Goal: Task Accomplishment & Management: Complete application form

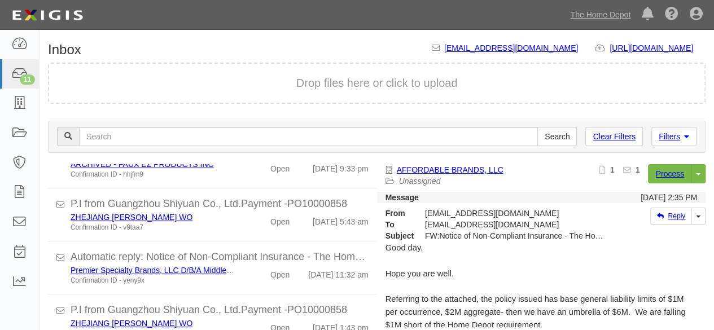
scroll to position [427, 0]
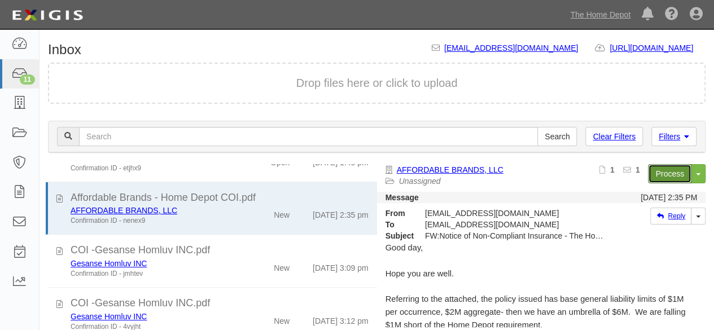
click at [653, 173] on link "Process" at bounding box center [669, 173] width 43 height 19
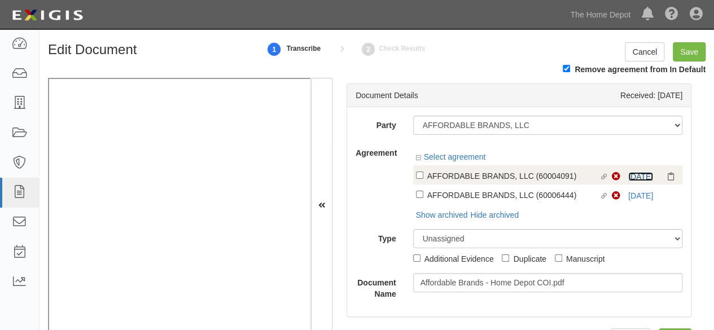
click at [628, 172] on link "8/12/26" at bounding box center [640, 176] width 25 height 9
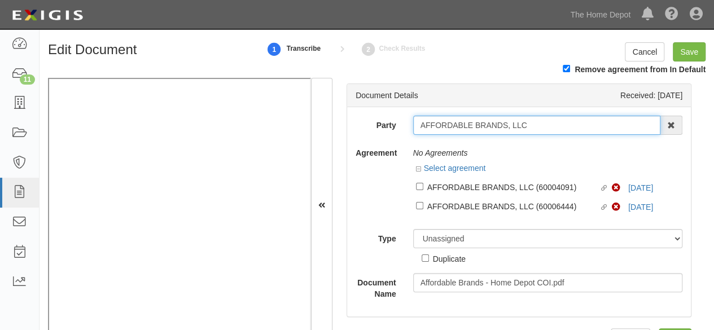
click at [441, 120] on input "AFFORDABLE BRANDS, LLC" at bounding box center [537, 125] width 248 height 19
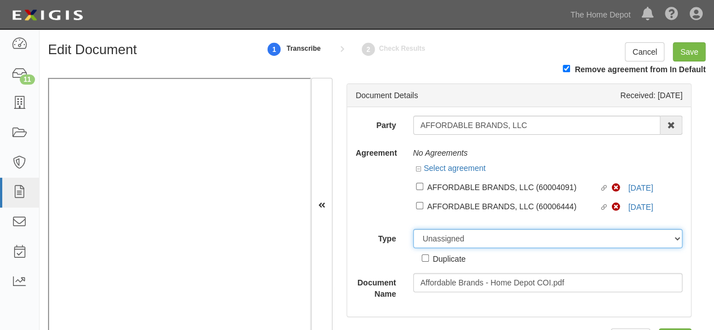
click at [447, 235] on select "Unassigned Binder Cancellation Notice Certificate Contract Endorsement Insuranc…" at bounding box center [548, 238] width 270 height 19
select select "OtherDetail"
click at [413, 229] on select "Unassigned Binder Cancellation Notice Certificate Contract Endorsement Insuranc…" at bounding box center [548, 238] width 270 height 19
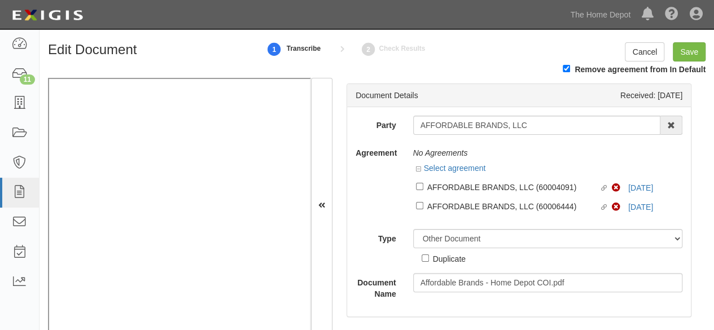
click at [460, 260] on div "Duplicate" at bounding box center [449, 258] width 33 height 12
click at [429, 260] on input "Duplicate" at bounding box center [425, 258] width 7 height 7
checkbox input "true"
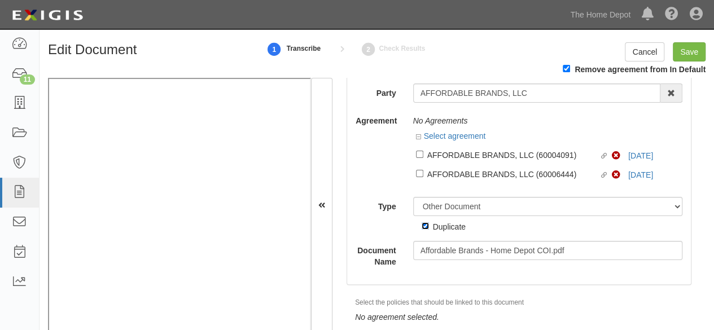
scroll to position [60, 0]
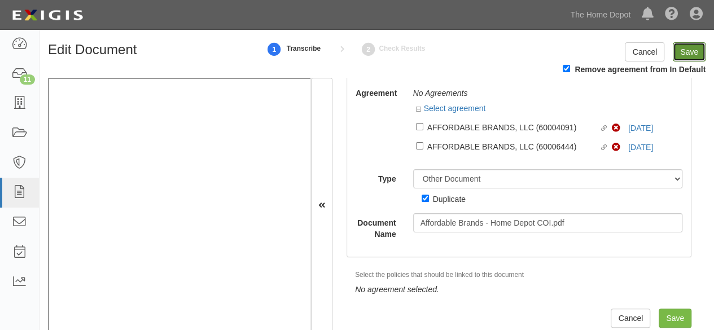
click at [686, 52] on input "Save" at bounding box center [689, 51] width 33 height 19
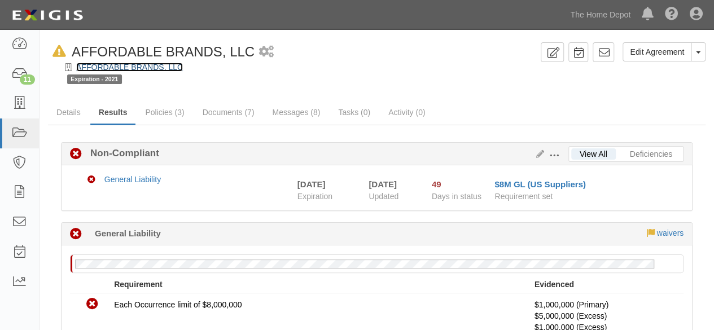
click at [126, 69] on link "AFFORDABLE BRANDS, LLC" at bounding box center [129, 67] width 107 height 9
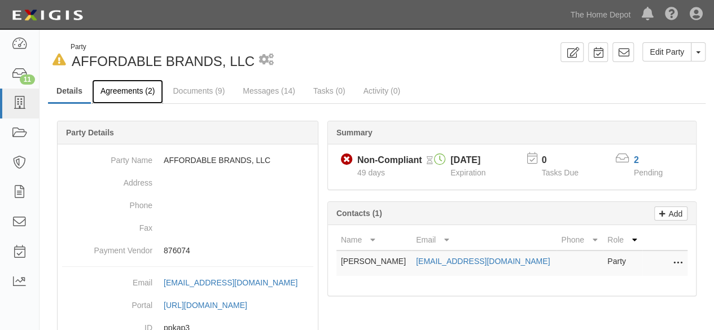
click at [124, 94] on link "Agreements (2)" at bounding box center [127, 92] width 71 height 24
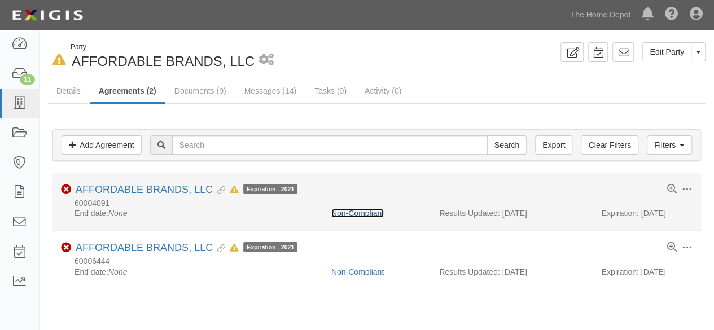
click at [367, 216] on link "Non-Compliant" at bounding box center [357, 213] width 52 height 9
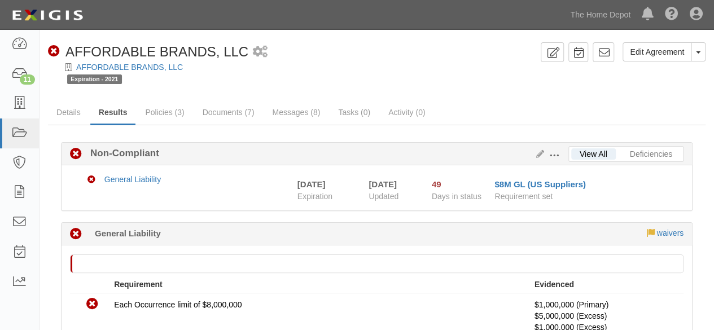
click at [137, 66] on link "AFFORDABLE BRANDS, LLC" at bounding box center [129, 67] width 107 height 9
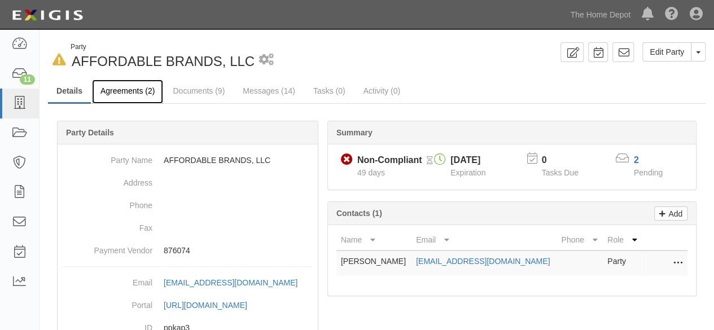
click at [137, 89] on link "Agreements (2)" at bounding box center [127, 92] width 71 height 24
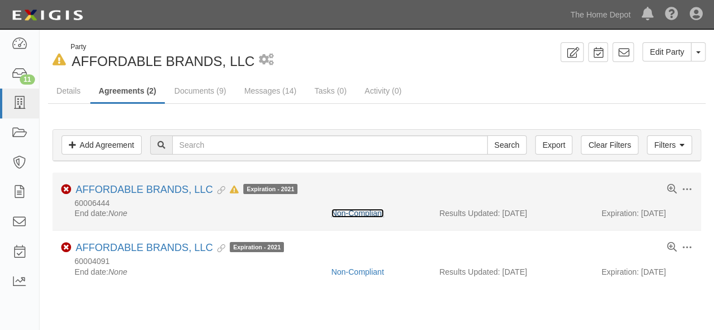
click at [351, 215] on link "Non-Compliant" at bounding box center [357, 213] width 52 height 9
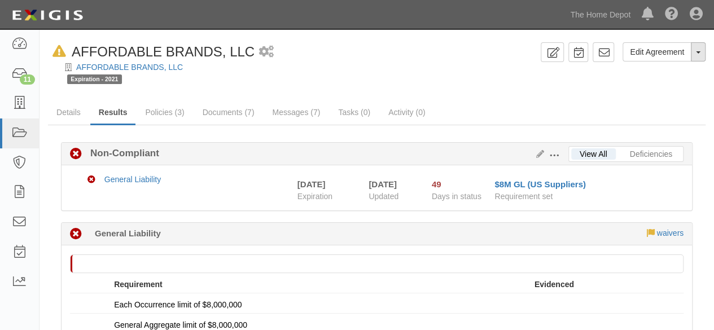
click at [699, 52] on span "button" at bounding box center [698, 52] width 5 height 2
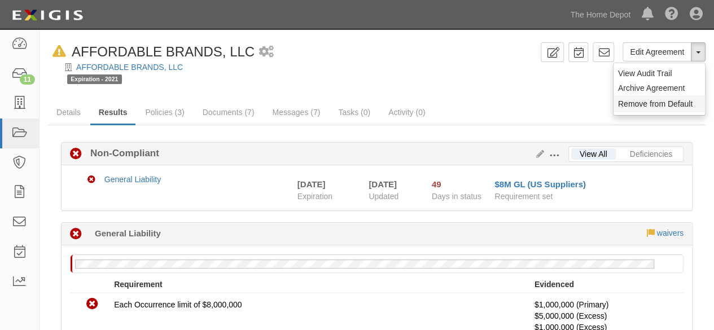
click at [647, 103] on button "Remove from Default" at bounding box center [659, 103] width 91 height 17
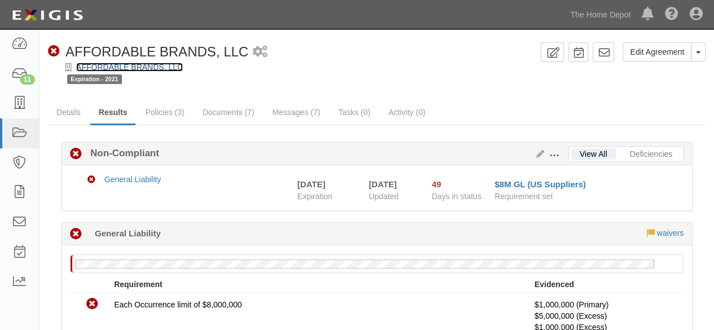
click at [127, 64] on link "AFFORDABLE BRANDS, LLC" at bounding box center [129, 67] width 107 height 9
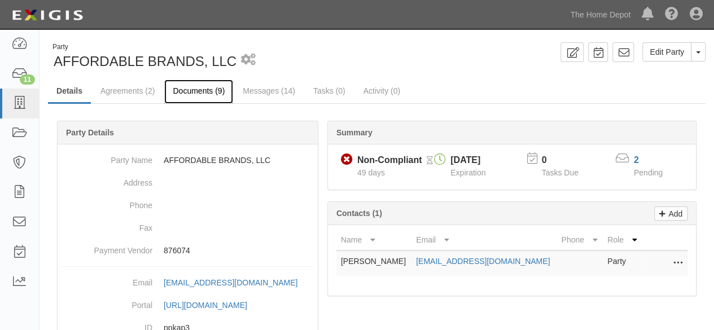
click at [207, 98] on link "Documents (9)" at bounding box center [198, 92] width 69 height 24
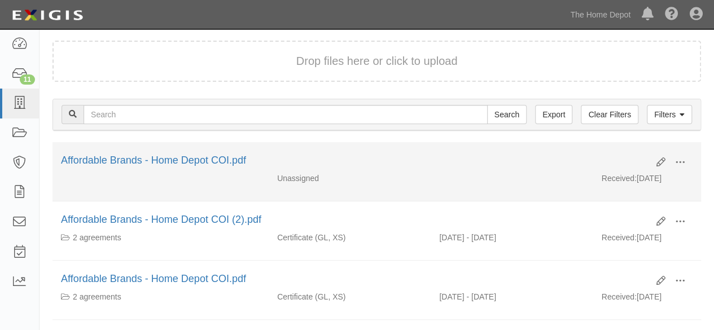
scroll to position [113, 0]
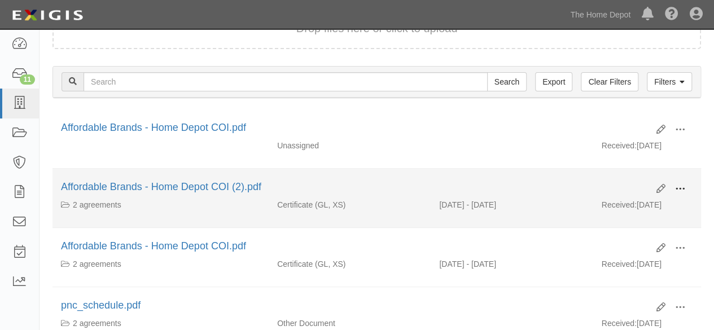
click at [684, 190] on span at bounding box center [680, 189] width 10 height 10
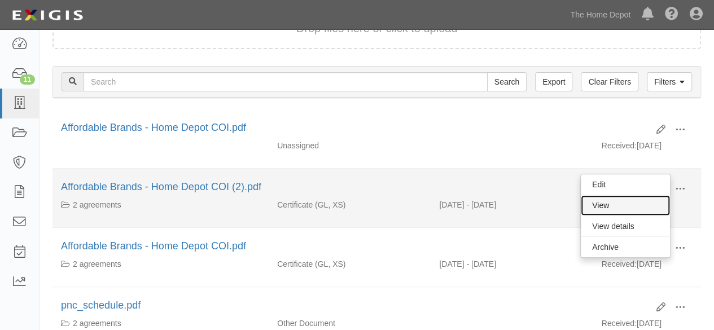
click at [650, 207] on link "View" at bounding box center [625, 205] width 89 height 20
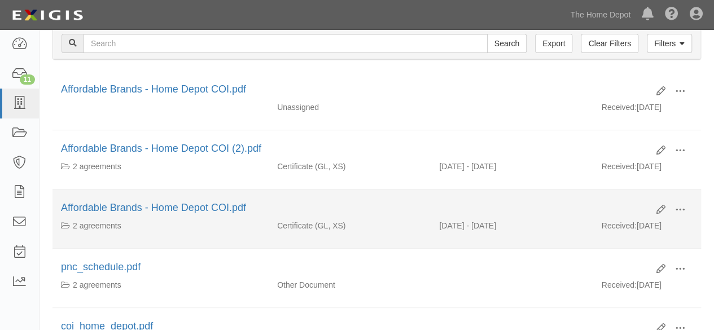
scroll to position [169, 0]
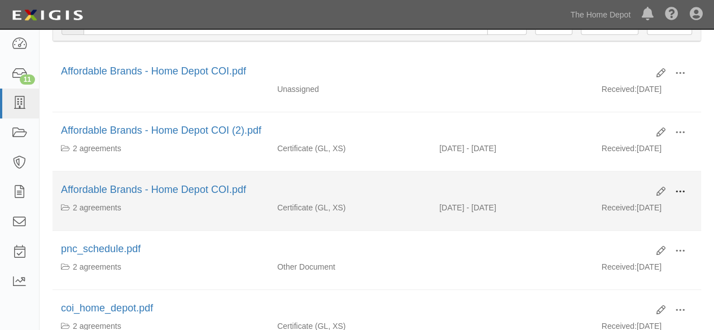
click at [682, 190] on span at bounding box center [680, 192] width 10 height 10
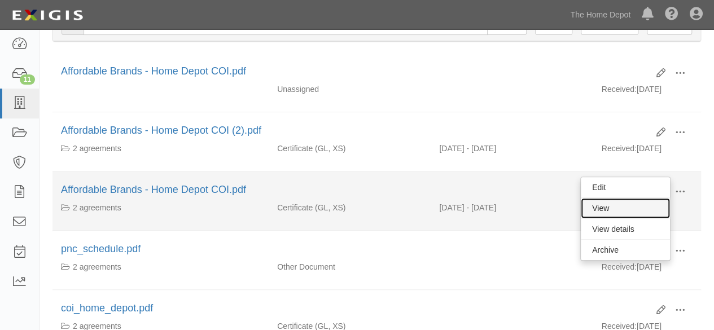
click at [624, 206] on link "View" at bounding box center [625, 208] width 89 height 20
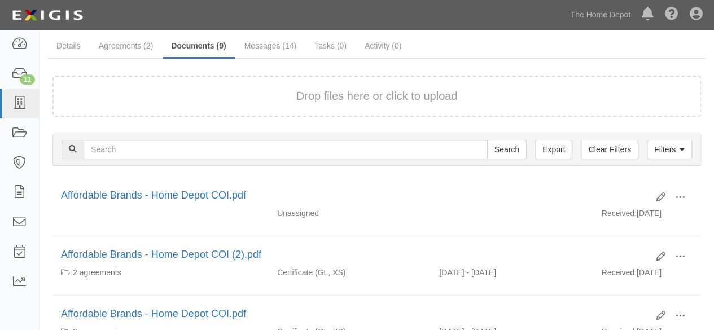
scroll to position [113, 0]
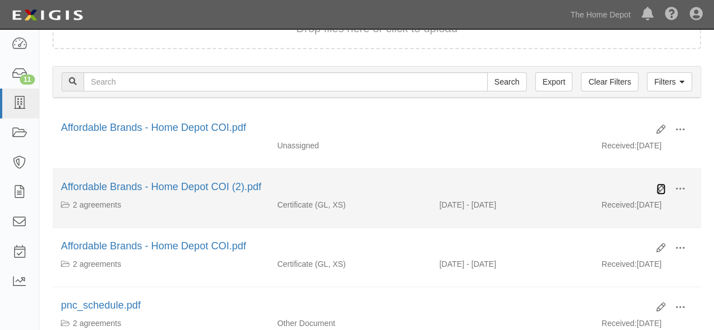
click at [660, 186] on icon at bounding box center [661, 189] width 9 height 9
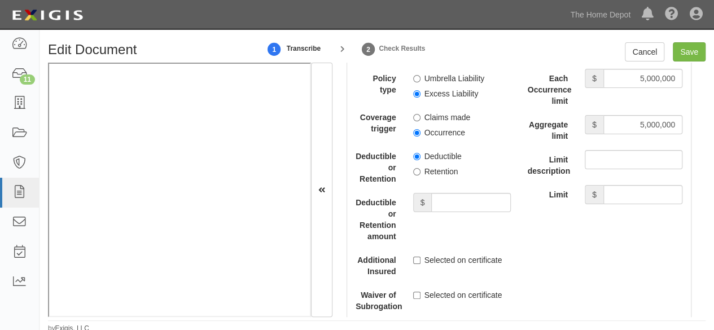
scroll to position [2822, 0]
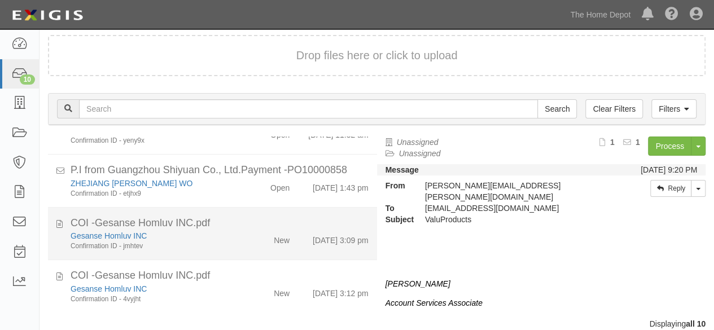
scroll to position [43, 0]
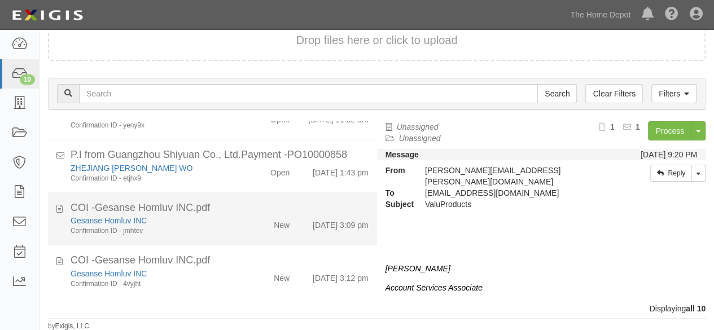
click at [233, 239] on li "COI -Gesanse Homluv INC.pdf Gesanse Homluv INC Confirmation ID - jmhtev New [DA…" at bounding box center [212, 218] width 329 height 53
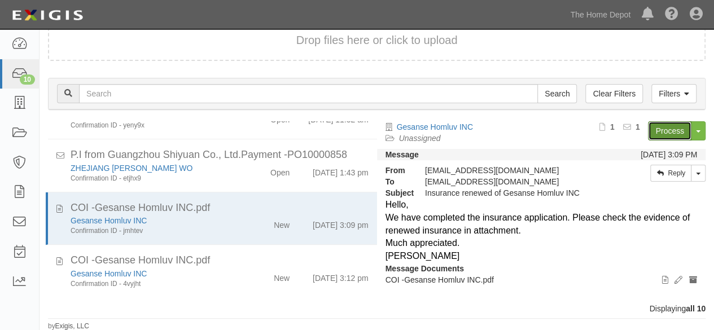
click at [671, 126] on link "Process" at bounding box center [669, 130] width 43 height 19
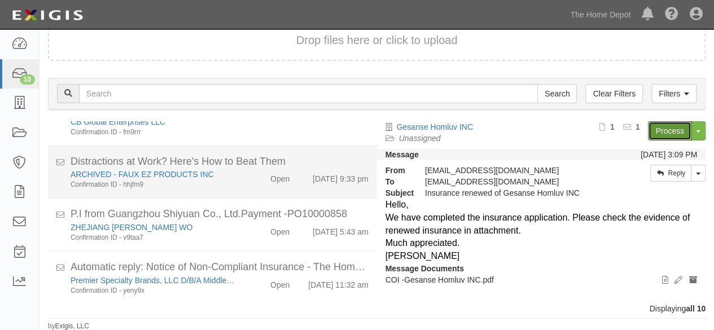
scroll to position [0, 0]
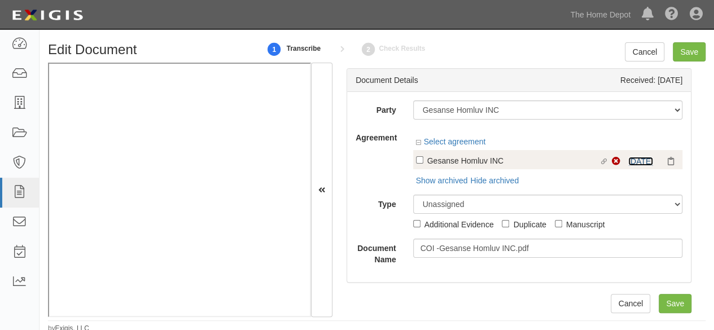
click at [628, 157] on link "9/24/25" at bounding box center [640, 161] width 25 height 9
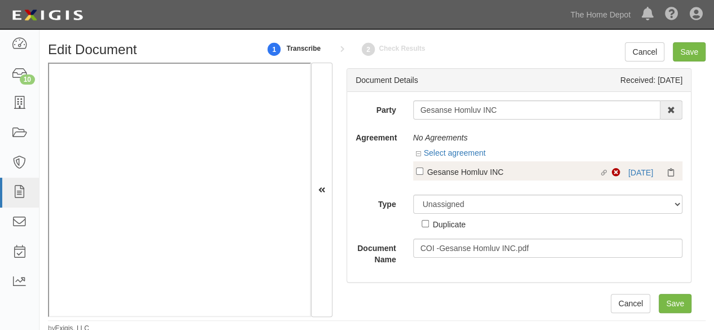
click at [439, 173] on div "Gesanse Homluv INC" at bounding box center [513, 171] width 172 height 12
click at [423, 173] on input "Linked agreement Gesanse Homluv INC Linked agreement" at bounding box center [419, 171] width 7 height 7
checkbox input "true"
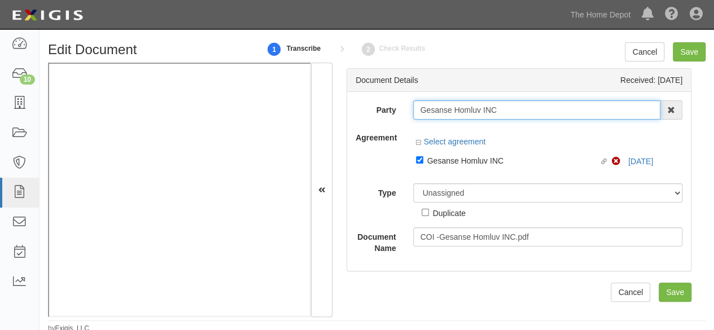
click at [449, 111] on input "Gesanse Homluv INC" at bounding box center [537, 109] width 248 height 19
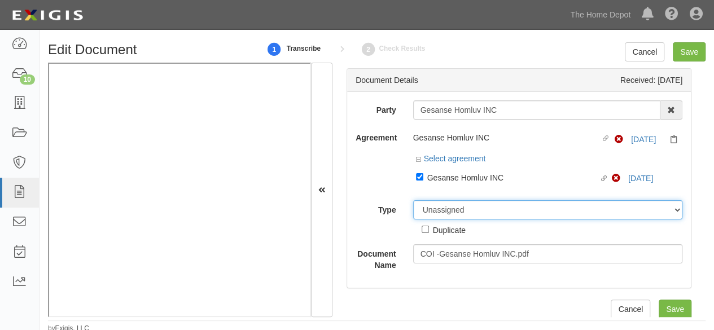
click at [443, 209] on select "Unassigned Binder Cancellation Notice Certificate Contract Endorsement Insuranc…" at bounding box center [548, 209] width 270 height 19
select select "CertificateDetail"
click at [413, 200] on select "Unassigned Binder Cancellation Notice Certificate Contract Endorsement Insuranc…" at bounding box center [548, 209] width 270 height 19
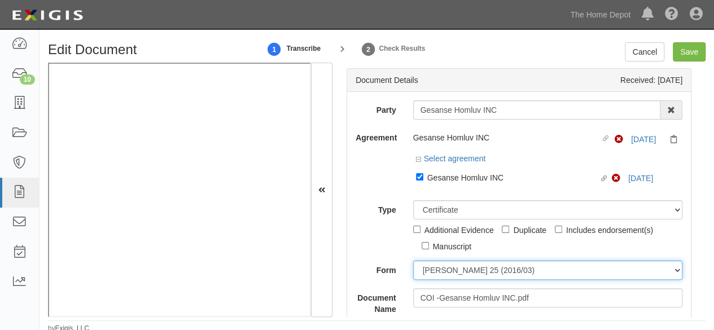
click at [452, 270] on select "ACORD 25 (2016/03) ACORD 101 ACORD 855 NY (2014/05) General" at bounding box center [548, 270] width 270 height 19
click at [413, 261] on select "ACORD 25 (2016/03) ACORD 101 ACORD 855 NY (2014/05) General" at bounding box center [548, 270] width 270 height 19
drag, startPoint x: 447, startPoint y: 273, endPoint x: 451, endPoint y: 262, distance: 10.9
click at [448, 269] on select "ACORD 25 (2016/03) ACORD 101 ACORD 855 NY (2014/05) General" at bounding box center [548, 270] width 270 height 19
select select "GeneralFormDetail"
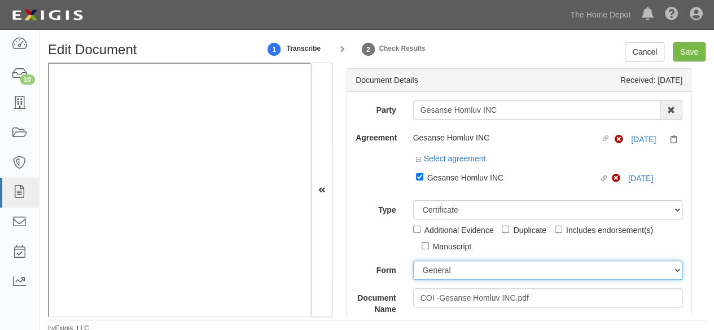
click at [413, 261] on select "ACORD 25 (2016/03) ACORD 101 ACORD 855 NY (2014/05) General" at bounding box center [548, 270] width 270 height 19
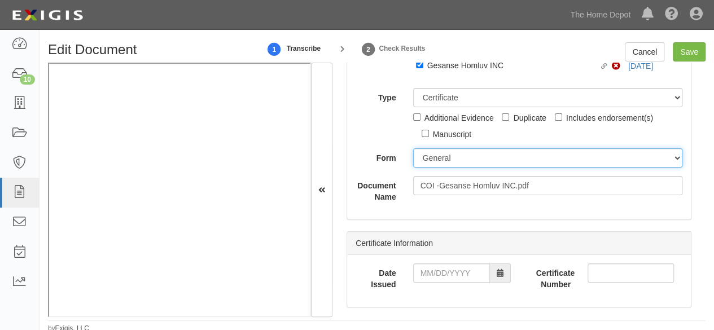
scroll to position [113, 0]
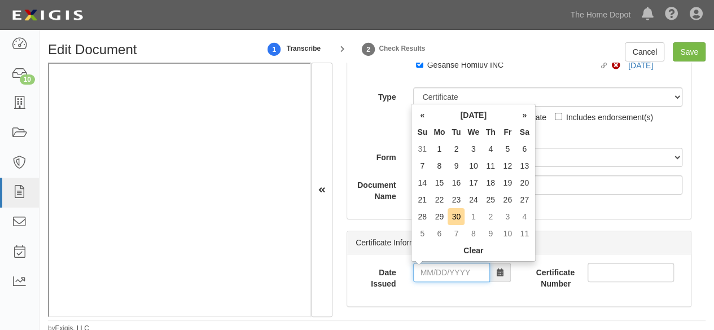
click at [432, 275] on input "Date Issued" at bounding box center [451, 272] width 77 height 19
drag, startPoint x: 426, startPoint y: 234, endPoint x: 431, endPoint y: 242, distance: 8.9
click at [428, 237] on td "5" at bounding box center [422, 233] width 17 height 17
click at [436, 265] on input "10/05/2025" at bounding box center [451, 272] width 77 height 19
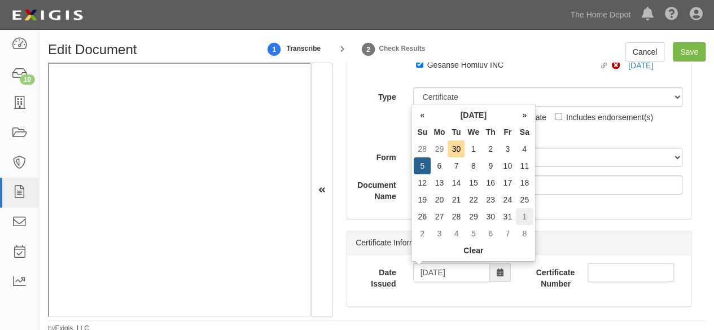
click at [526, 218] on td "1" at bounding box center [524, 216] width 17 height 17
type input "11/01/2025"
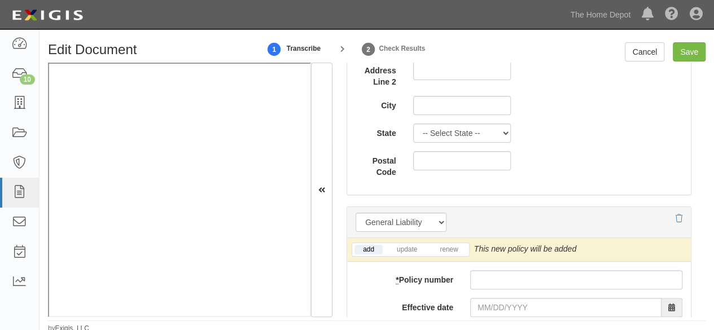
scroll to position [903, 0]
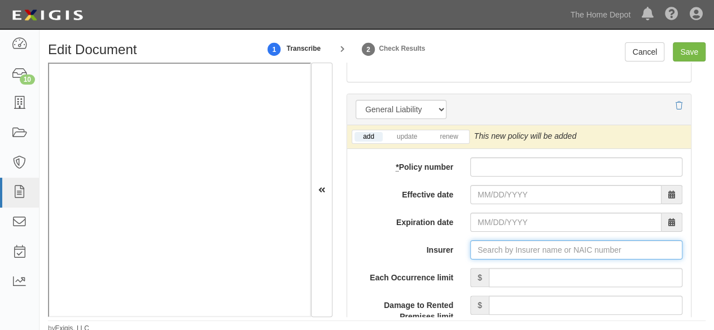
click at [483, 247] on input "Insurer" at bounding box center [576, 249] width 212 height 19
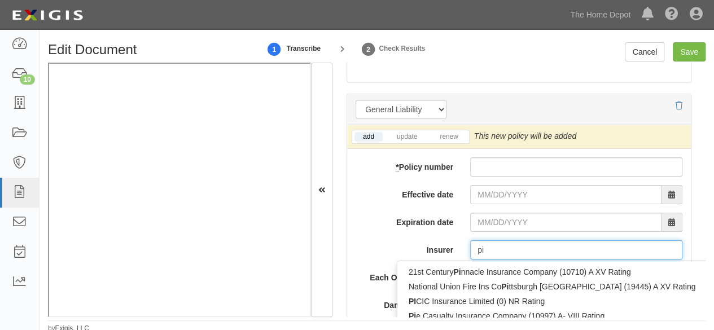
type input "pin"
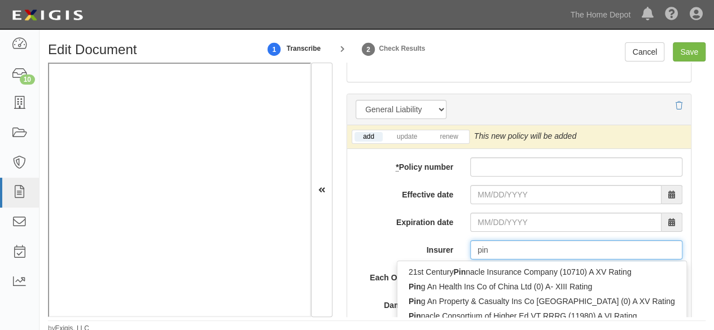
type input "ping An Health Ins Co of China Ltd (0) A- XIII Rating"
type input "ping"
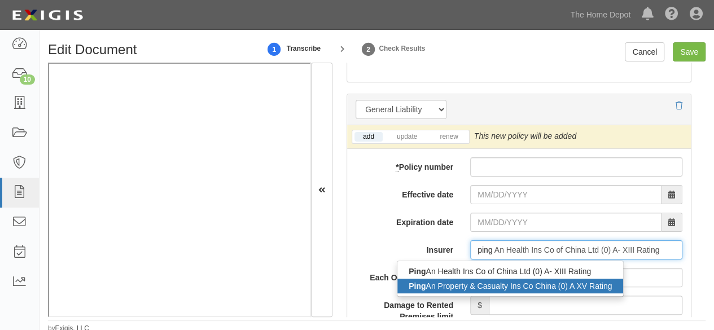
click at [468, 286] on div "Ping An Property & Casualty Ins Co China (0) A XV Rating" at bounding box center [510, 286] width 226 height 15
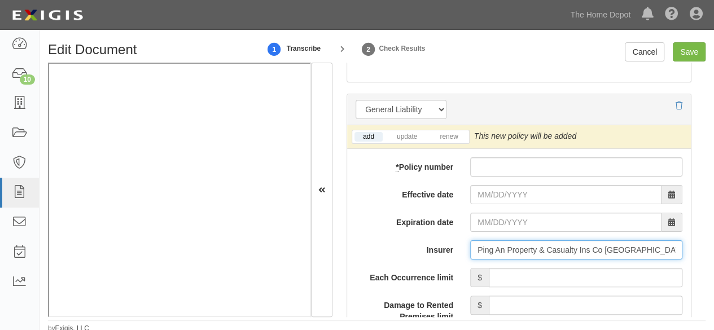
type input "Ping An Property & Casualty Ins Co China (0) A XV Rating"
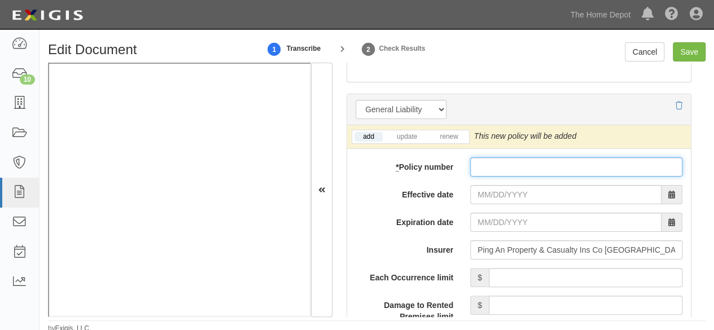
click at [487, 167] on input "* Policy number" at bounding box center [576, 166] width 212 height 19
paste input "10528006800111796399"
type input "10528006800111796399"
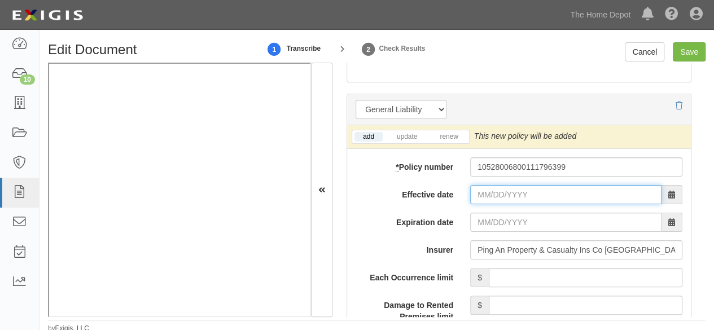
click at [488, 186] on input "Effective date" at bounding box center [565, 194] width 191 height 19
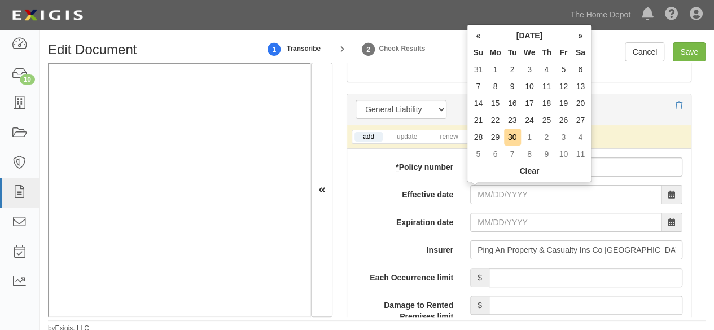
drag, startPoint x: 517, startPoint y: 139, endPoint x: 511, endPoint y: 162, distance: 23.4
click at [517, 139] on td "30" at bounding box center [512, 137] width 17 height 17
type input "09/30/2025"
type input "09/30/2026"
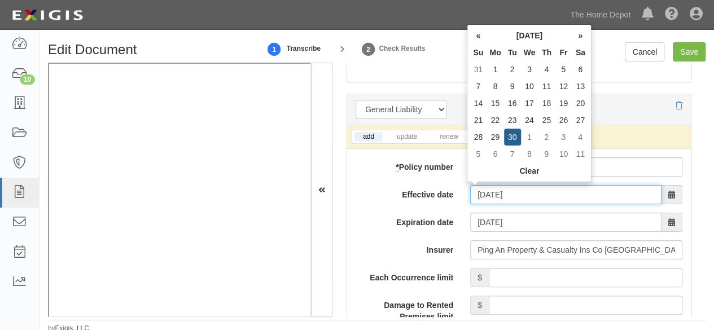
drag, startPoint x: 499, startPoint y: 195, endPoint x: 507, endPoint y: 183, distance: 14.7
click at [500, 193] on input "09/30/2025" at bounding box center [565, 194] width 191 height 19
click at [532, 132] on td "1" at bounding box center [529, 137] width 17 height 17
type input "10/01/2025"
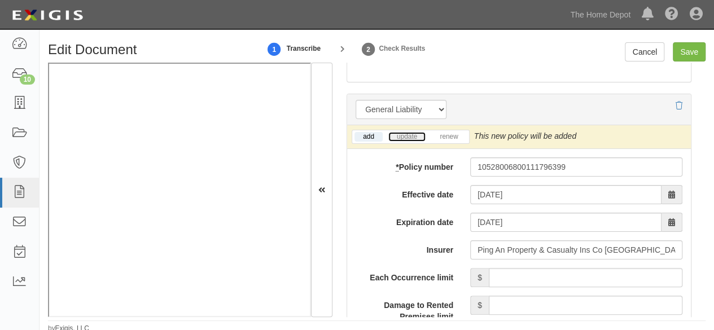
click at [404, 134] on link "update" at bounding box center [406, 137] width 37 height 10
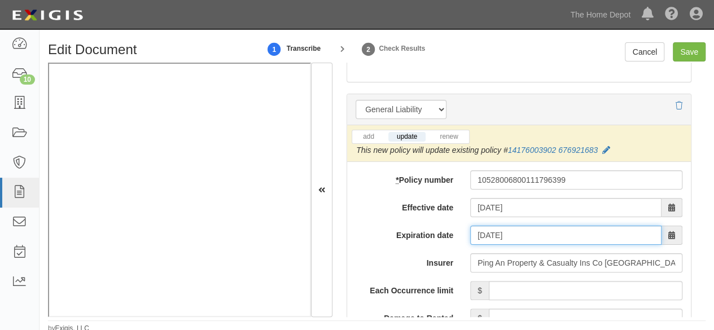
drag, startPoint x: 503, startPoint y: 233, endPoint x: 507, endPoint y: 226, distance: 7.7
click at [503, 232] on input "10/01/2026" at bounding box center [565, 235] width 191 height 19
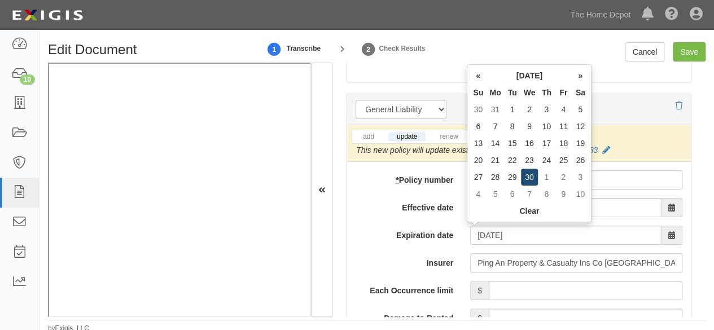
click at [529, 177] on td "30" at bounding box center [529, 177] width 17 height 17
type input "09/30/2026"
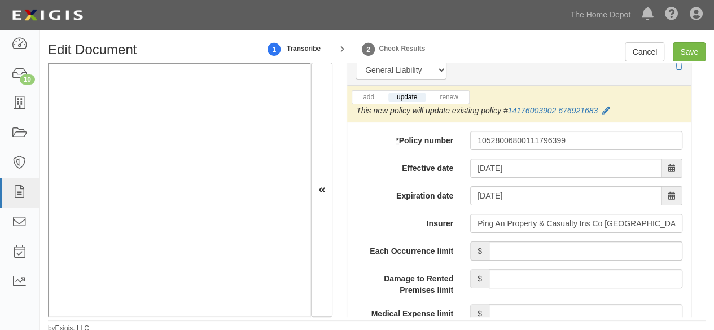
scroll to position [1016, 0]
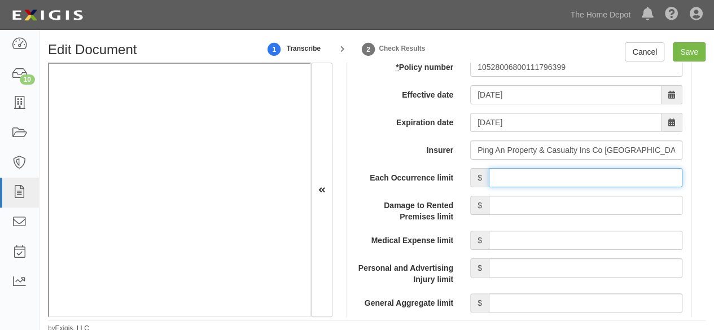
click at [524, 177] on input "Each Occurrence limit" at bounding box center [586, 177] width 194 height 19
type input "2,000,000"
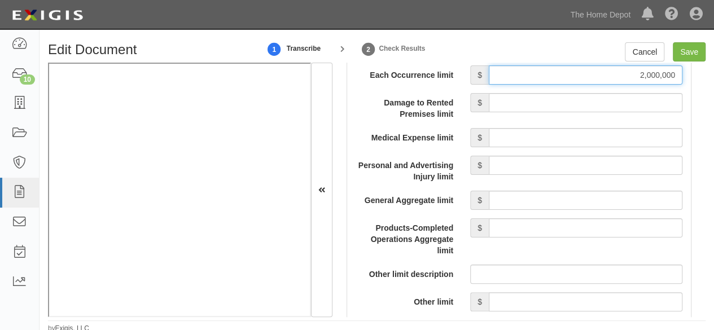
scroll to position [1129, 0]
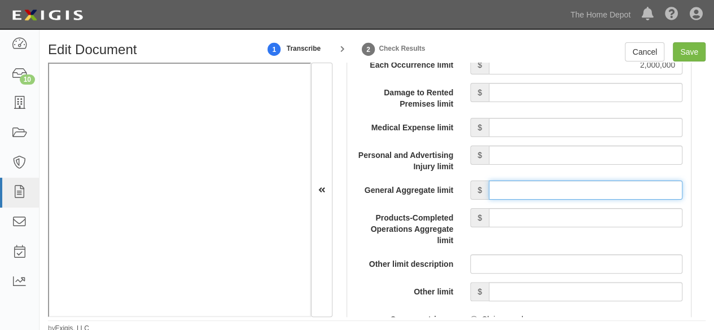
click at [513, 189] on input "General Aggregate limit" at bounding box center [586, 190] width 194 height 19
type input "2,000,000"
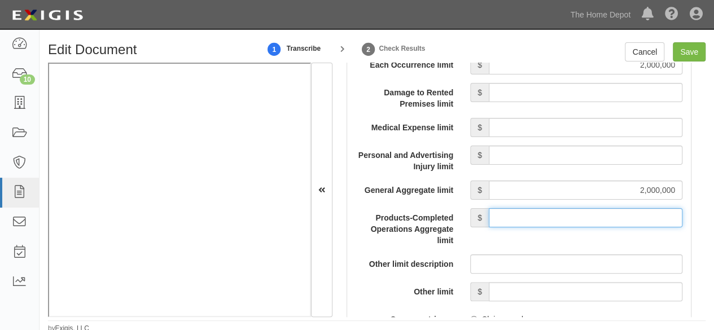
click at [534, 208] on input "Products-Completed Operations Aggregate limit" at bounding box center [586, 217] width 194 height 19
type input "2,000,000"
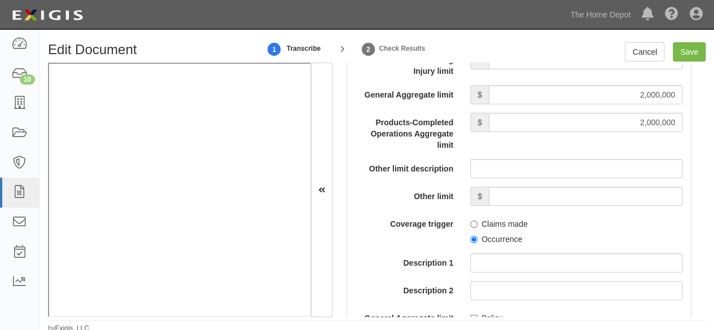
scroll to position [1242, 0]
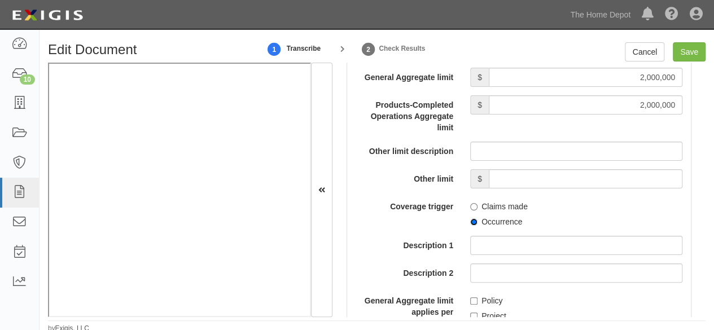
click at [470, 221] on input "Occurrence" at bounding box center [473, 221] width 7 height 7
radio input "true"
click at [683, 55] on input "Save" at bounding box center [689, 51] width 33 height 19
type input "2000000"
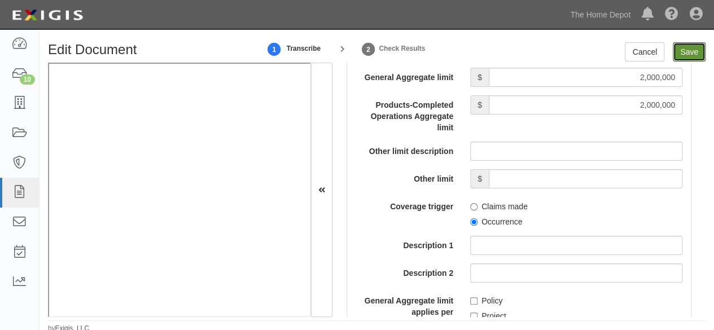
type input "2000000"
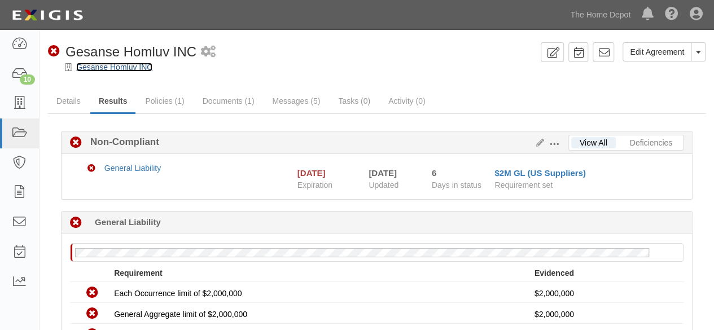
click at [125, 71] on link "Gesanse Homluv INC" at bounding box center [114, 67] width 76 height 9
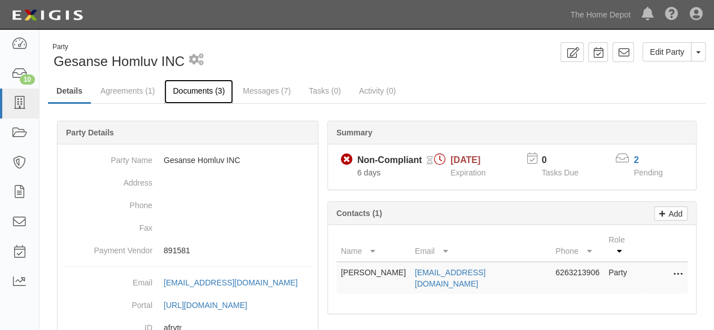
click at [199, 95] on link "Documents (3)" at bounding box center [198, 92] width 69 height 24
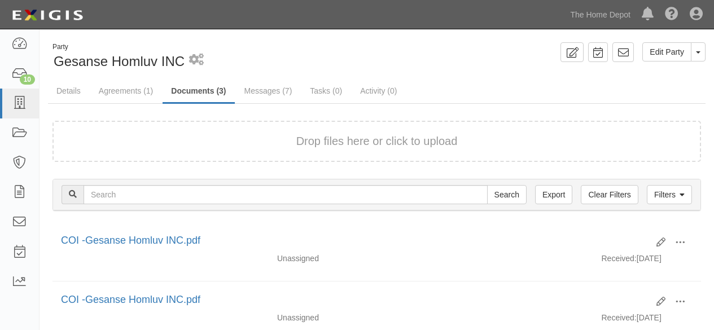
scroll to position [134, 0]
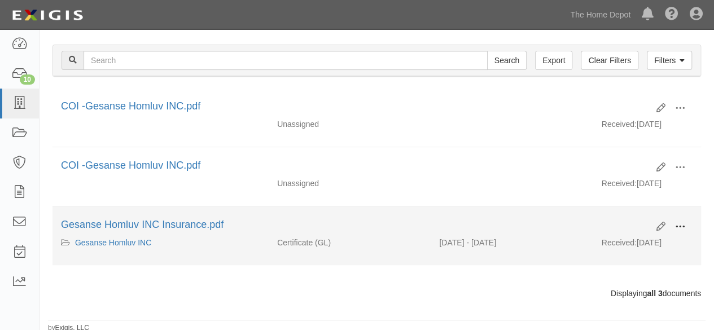
click at [688, 225] on button at bounding box center [680, 227] width 25 height 19
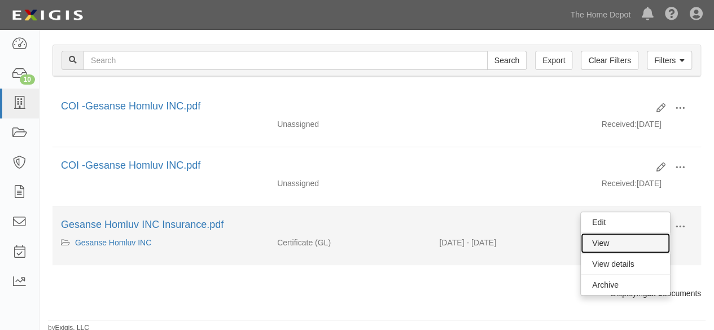
click at [630, 237] on link "View" at bounding box center [625, 243] width 89 height 20
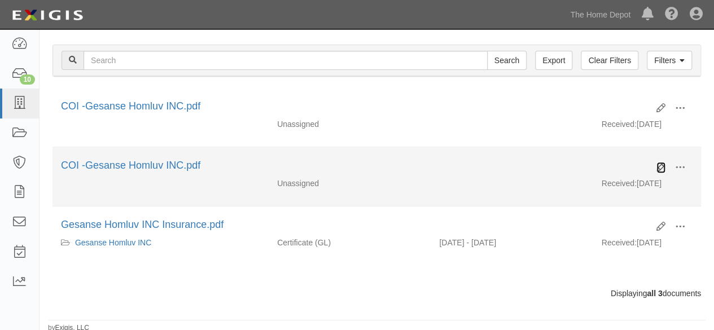
click at [659, 164] on icon at bounding box center [661, 167] width 9 height 9
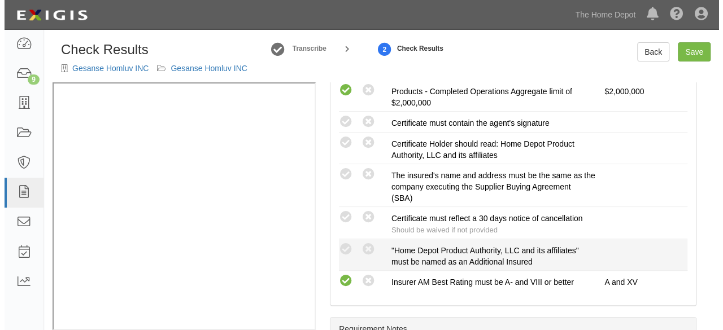
scroll to position [290, 0]
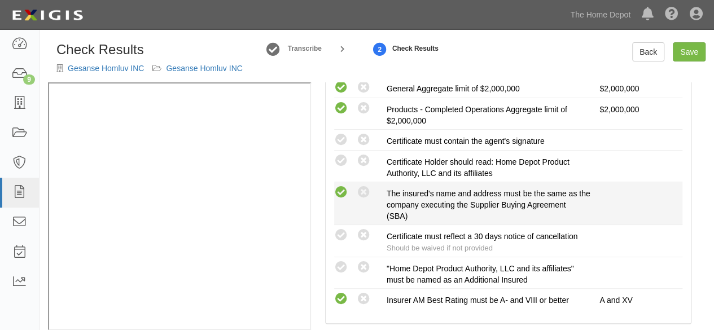
click at [346, 188] on icon at bounding box center [341, 193] width 14 height 14
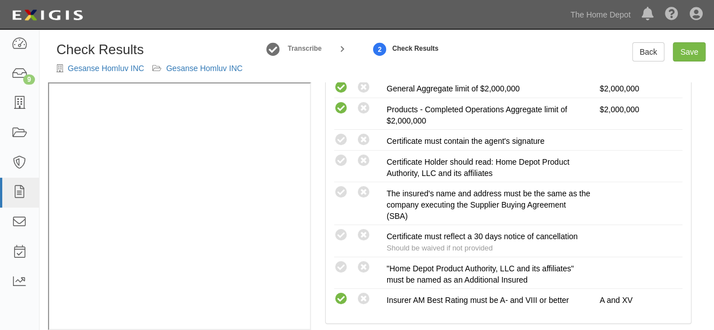
radio input "true"
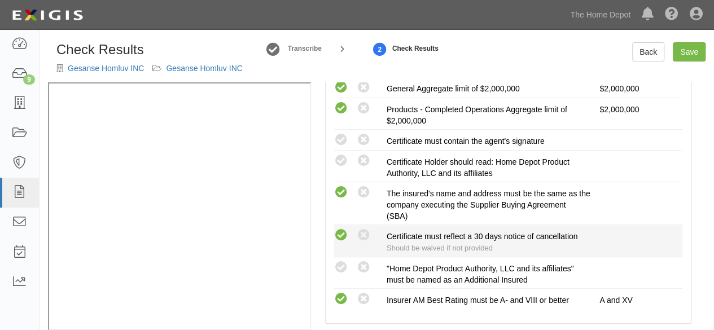
click at [342, 232] on icon at bounding box center [341, 236] width 14 height 14
radio input "true"
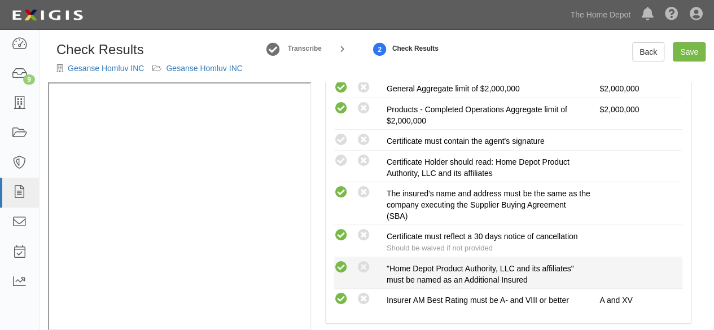
click at [342, 264] on icon at bounding box center [341, 268] width 14 height 14
radio input "true"
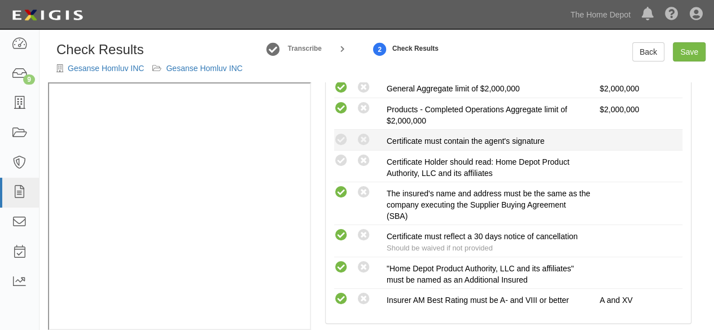
drag, startPoint x: 345, startPoint y: 130, endPoint x: 341, endPoint y: 147, distance: 17.0
click at [345, 131] on li "Compliant Waived: Non-Compliant Certificate must contain the agent's signature" at bounding box center [508, 140] width 348 height 21
drag, startPoint x: 341, startPoint y: 152, endPoint x: 343, endPoint y: 141, distance: 11.5
click at [342, 154] on icon at bounding box center [341, 161] width 14 height 14
radio input "true"
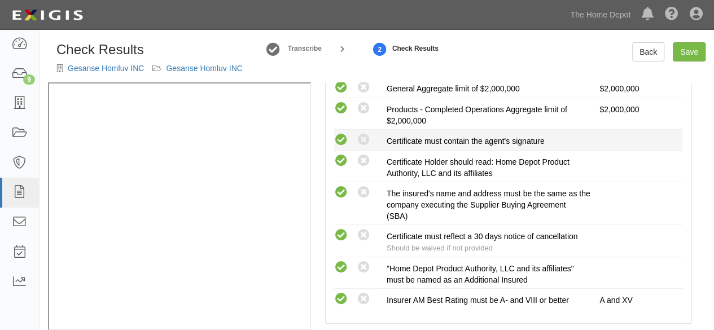
click at [343, 141] on icon at bounding box center [341, 140] width 14 height 14
radio input "true"
click at [680, 51] on link "Save" at bounding box center [689, 51] width 33 height 19
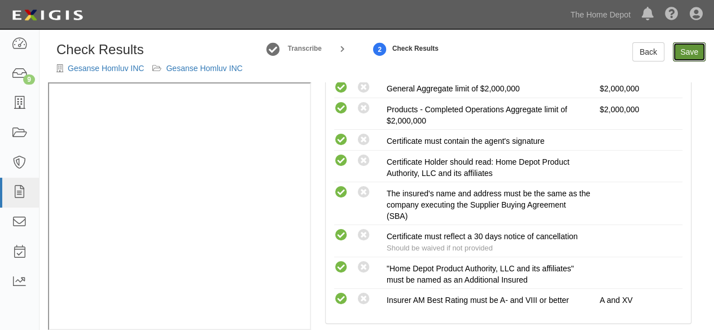
radio input "true"
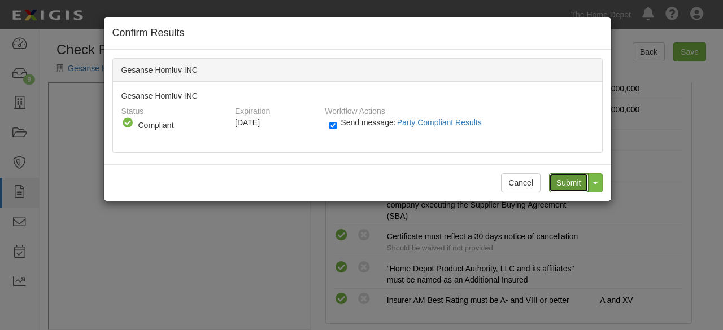
click at [574, 182] on input "Submit" at bounding box center [569, 182] width 40 height 19
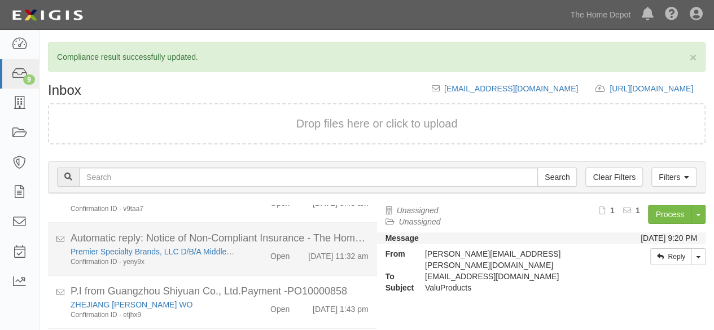
scroll to position [83, 0]
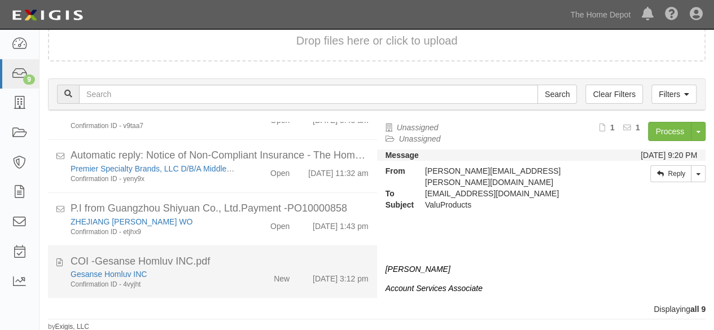
click at [240, 270] on div "Gesanse Homluv INC Confirmation ID - 4vyjht New [DATE] 3:12 pm" at bounding box center [219, 279] width 315 height 21
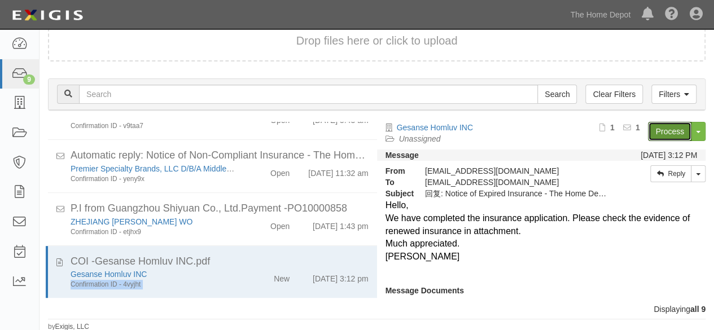
drag, startPoint x: 656, startPoint y: 128, endPoint x: 487, endPoint y: 86, distance: 174.4
click at [655, 128] on link "Process" at bounding box center [669, 131] width 43 height 19
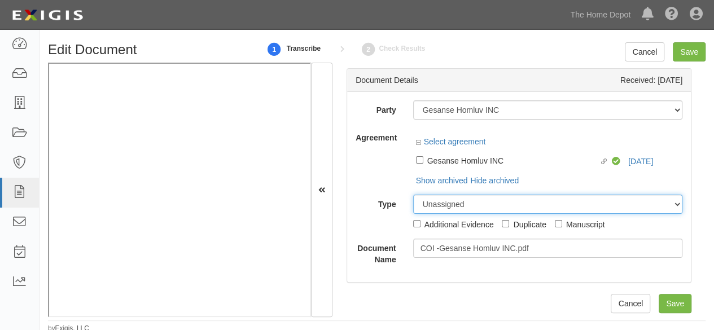
click at [450, 203] on select "Unassigned Binder Cancellation Notice Certificate Contract Endorsement Insuranc…" at bounding box center [548, 204] width 270 height 19
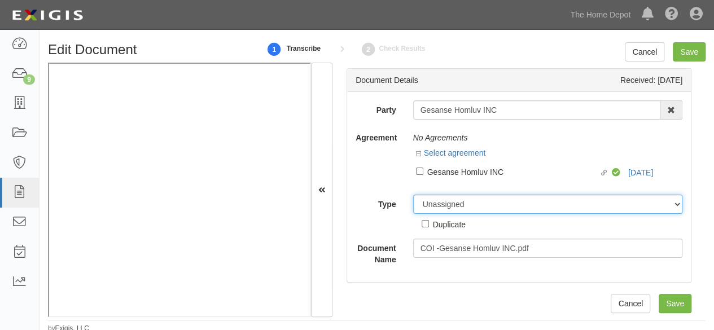
select select "OtherDetail"
click at [413, 195] on select "Unassigned Binder Cancellation Notice Certificate Contract Endorsement Insuranc…" at bounding box center [548, 204] width 270 height 19
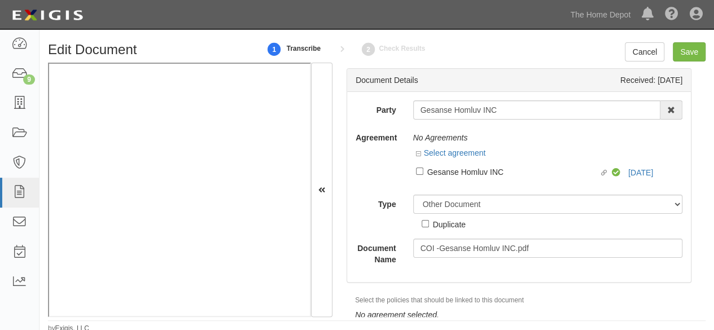
click at [433, 222] on div "Duplicate" at bounding box center [449, 224] width 33 height 12
click at [429, 222] on input "Duplicate" at bounding box center [425, 223] width 7 height 7
checkbox input "true"
click at [681, 54] on input "Save" at bounding box center [689, 51] width 33 height 19
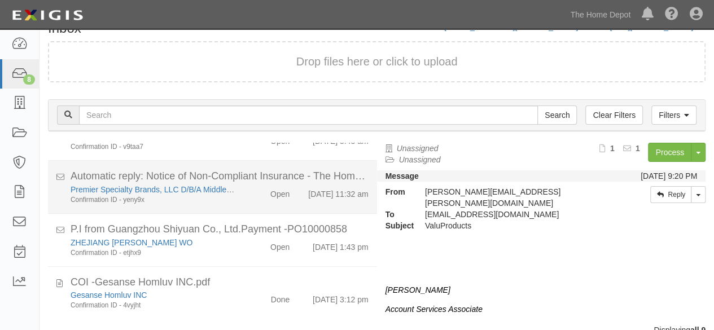
scroll to position [43, 0]
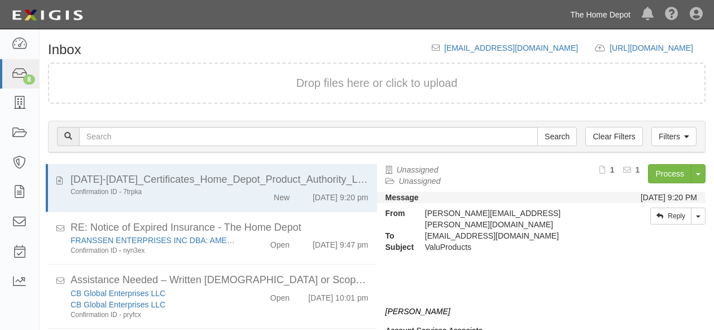
drag, startPoint x: 0, startPoint y: 0, endPoint x: 576, endPoint y: 25, distance: 576.3
click at [584, 12] on link "The Home Depot" at bounding box center [600, 14] width 72 height 23
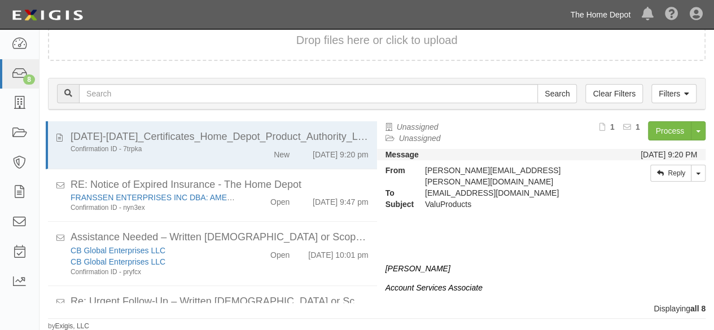
scroll to position [43, 0]
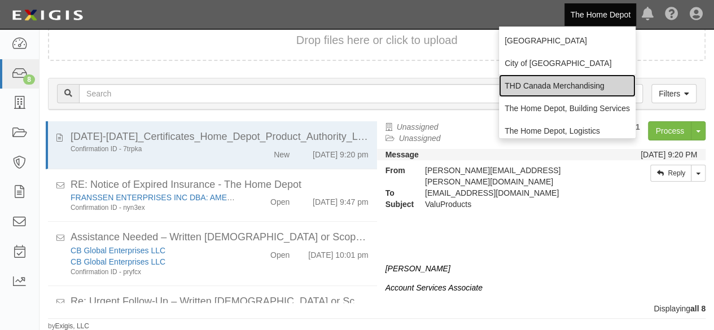
click at [535, 80] on link "THD Canada Merchandising" at bounding box center [567, 86] width 137 height 23
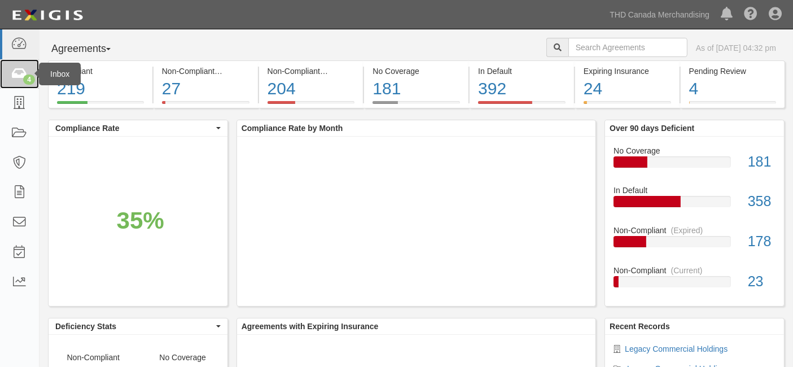
click at [14, 79] on icon at bounding box center [19, 74] width 16 height 13
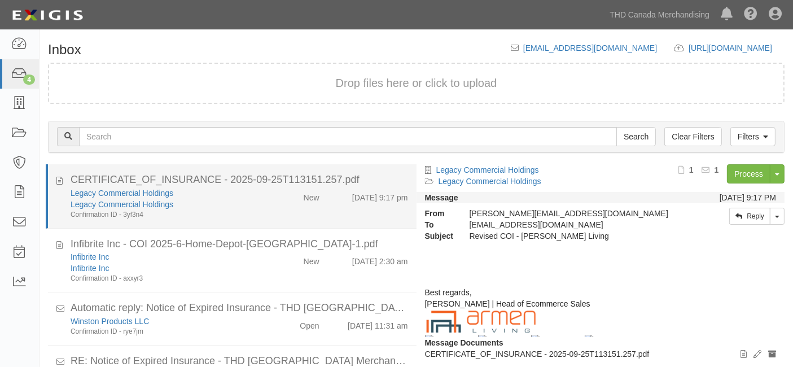
click at [252, 212] on div "Confirmation ID - 3yf3n4" at bounding box center [166, 215] width 190 height 10
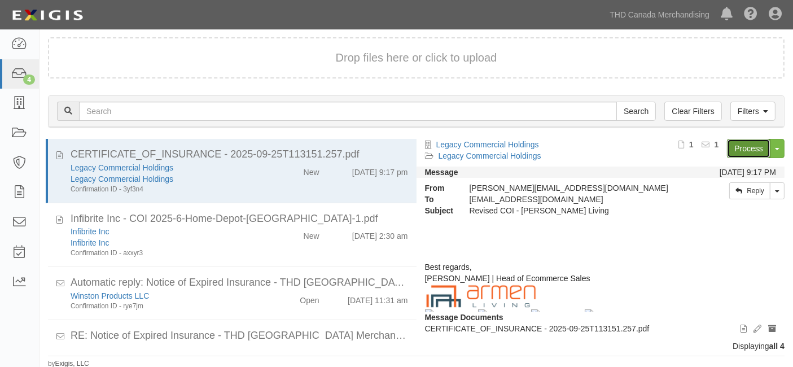
click at [734, 150] on link "Process" at bounding box center [748, 148] width 43 height 19
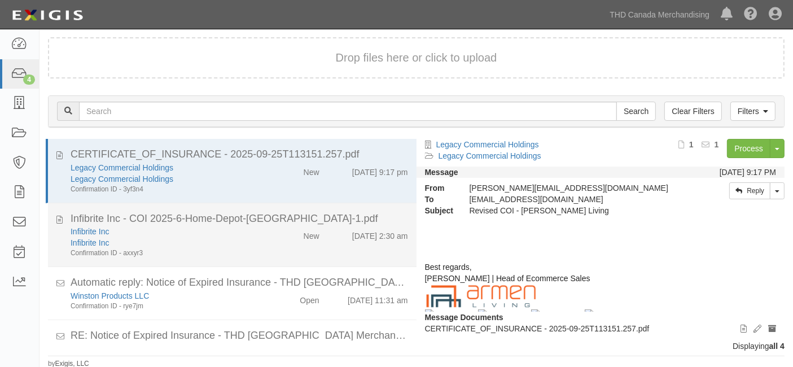
click at [232, 234] on div "Infibrite Inc" at bounding box center [166, 231] width 190 height 11
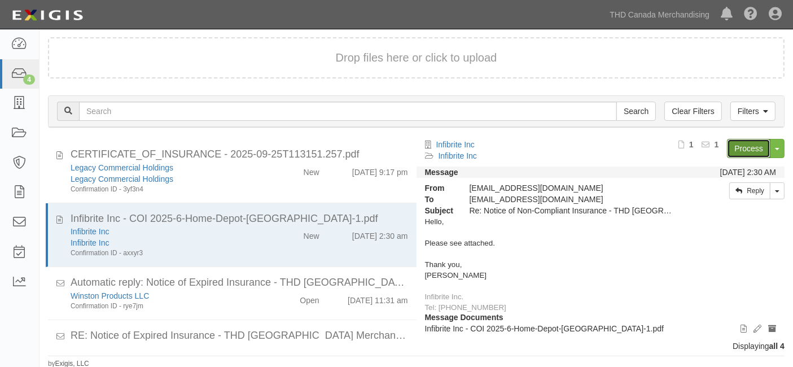
click at [737, 147] on link "Process" at bounding box center [748, 148] width 43 height 19
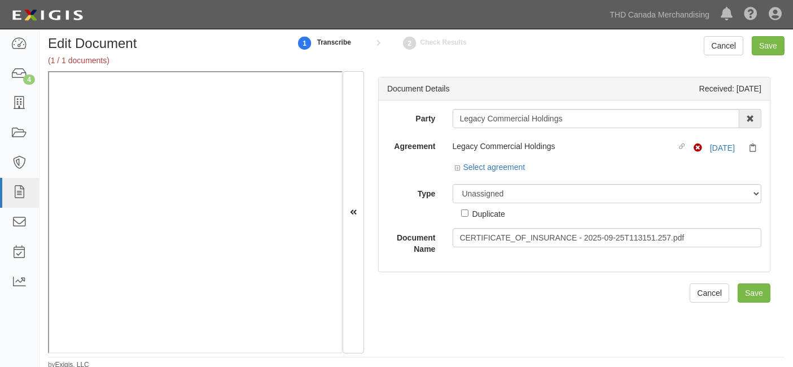
scroll to position [8, 0]
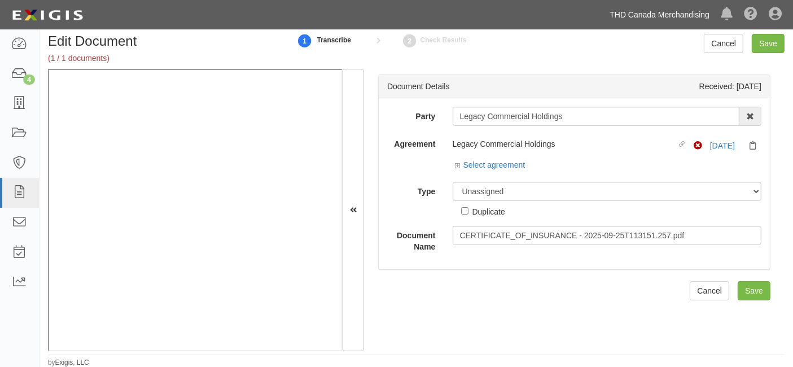
click at [667, 14] on link "THD Canada Merchandising" at bounding box center [659, 14] width 111 height 23
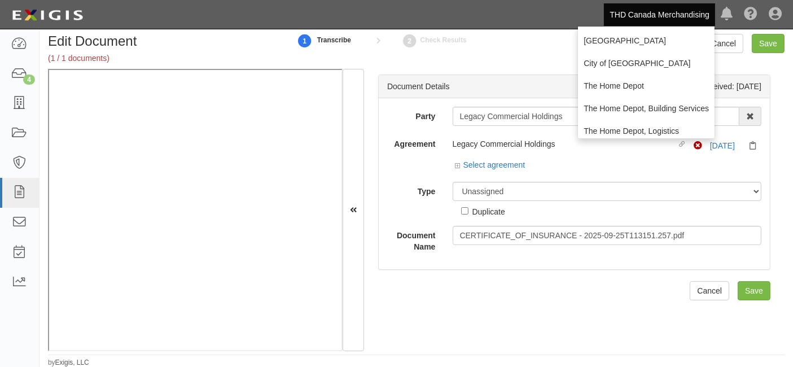
click at [327, 52] on div "Edit Document (1 / 1 documents) 1 Transcribe 2 Check Results Cancel Save" at bounding box center [417, 51] width 754 height 35
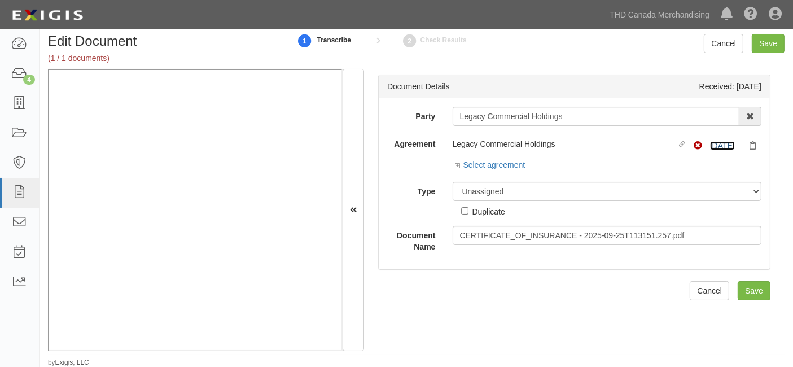
click at [712, 146] on link "[DATE]" at bounding box center [722, 145] width 25 height 9
click at [477, 165] on link "Select agreement" at bounding box center [491, 164] width 70 height 9
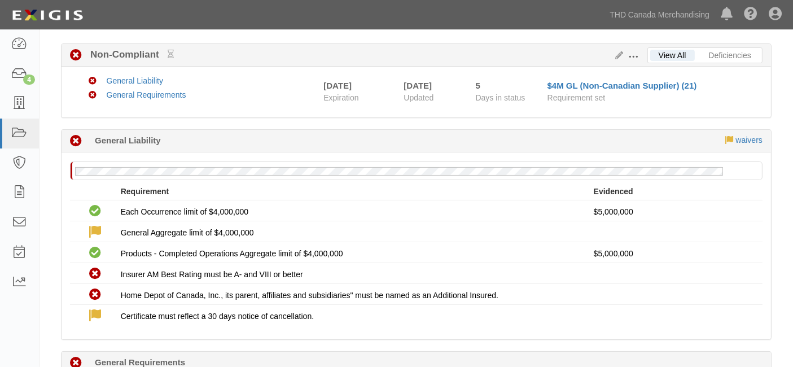
scroll to position [34, 0]
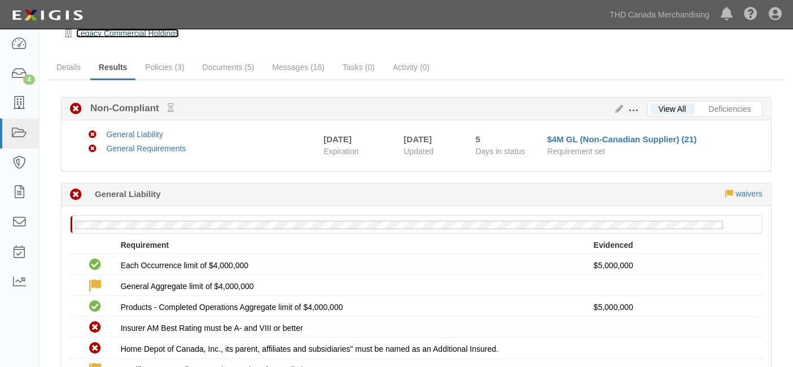
click at [123, 36] on link "Legacy Commercial Holdings" at bounding box center [127, 33] width 103 height 9
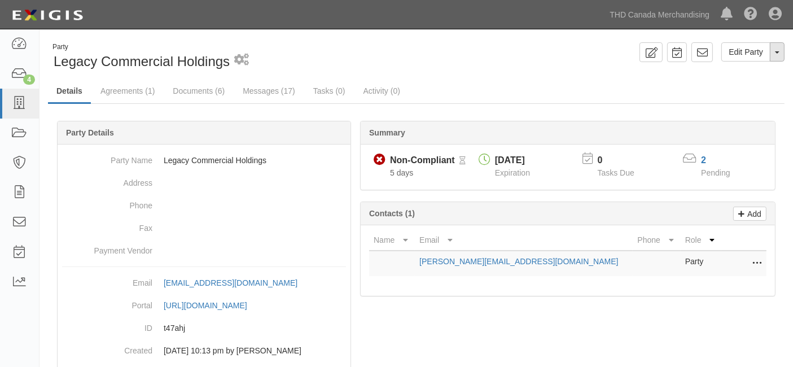
click at [776, 52] on span "button" at bounding box center [777, 52] width 5 height 2
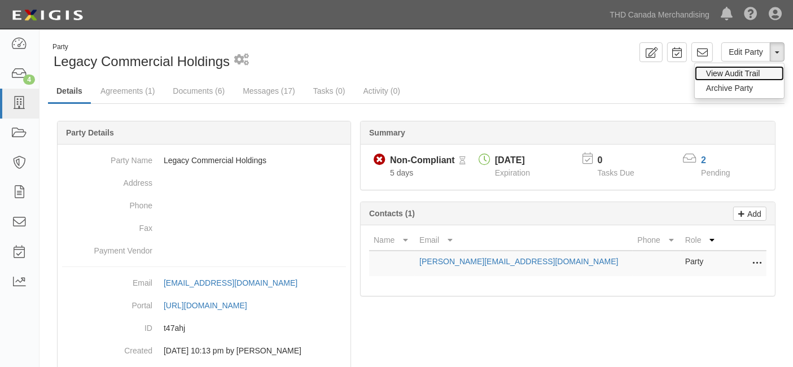
click at [723, 75] on link "View Audit Trail" at bounding box center [739, 73] width 89 height 15
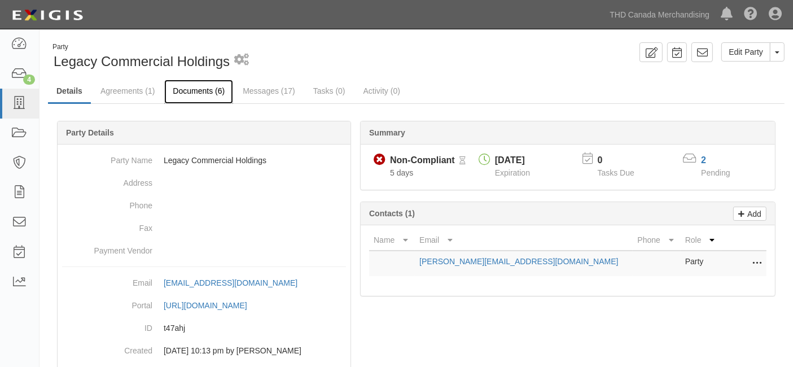
click at [207, 94] on link "Documents (6)" at bounding box center [198, 92] width 69 height 24
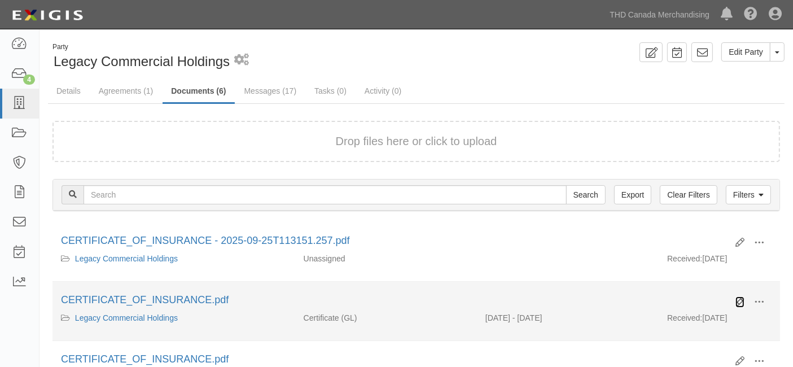
click at [737, 304] on icon at bounding box center [740, 301] width 9 height 9
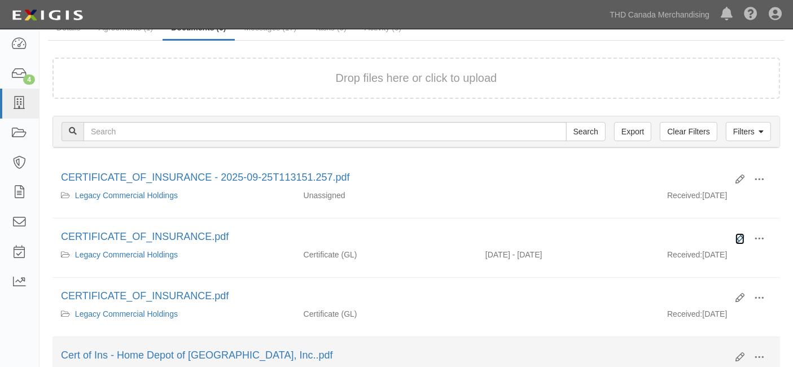
scroll to position [63, 0]
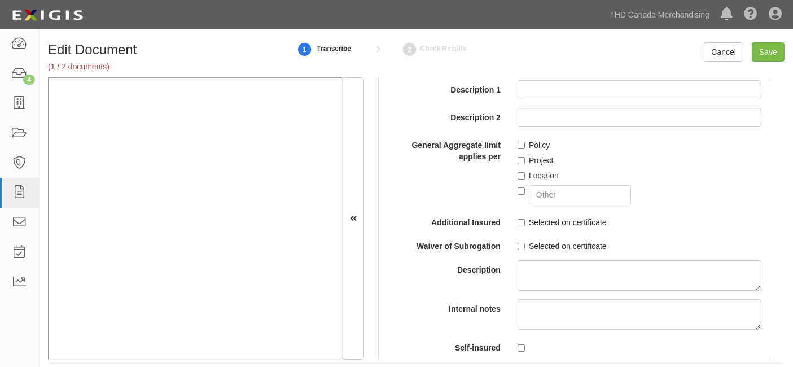
scroll to position [1293, 0]
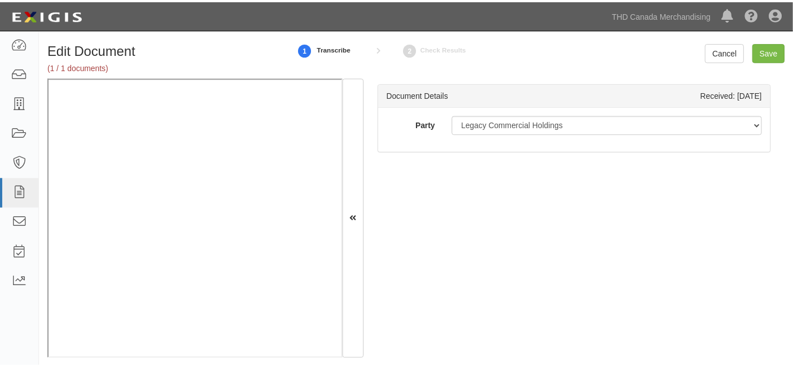
scroll to position [8, 0]
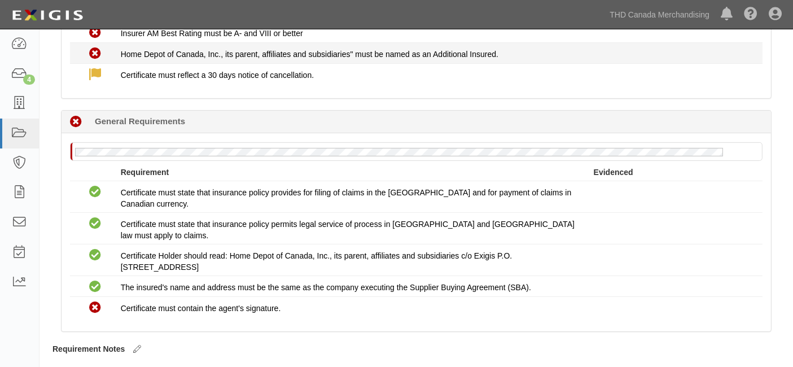
scroll to position [348, 0]
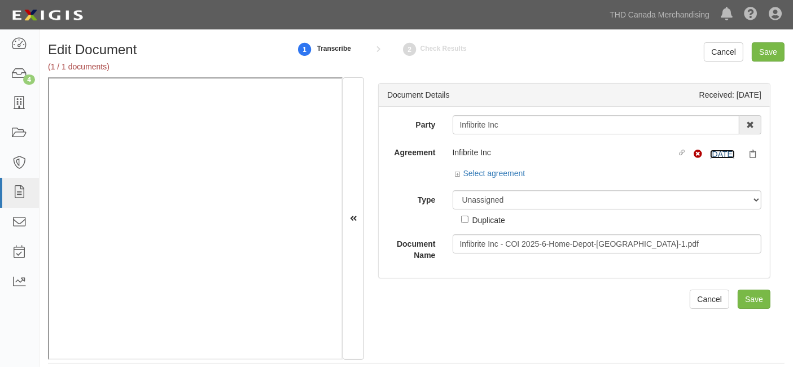
click at [710, 155] on link "9/25/26" at bounding box center [722, 154] width 25 height 9
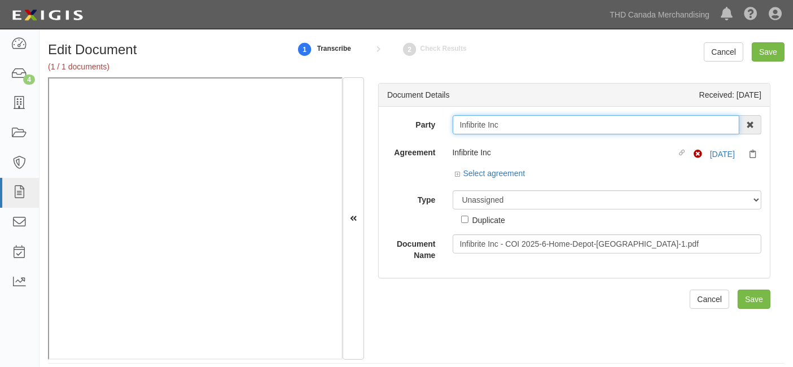
click at [474, 127] on input "Infibrite Inc" at bounding box center [596, 124] width 287 height 19
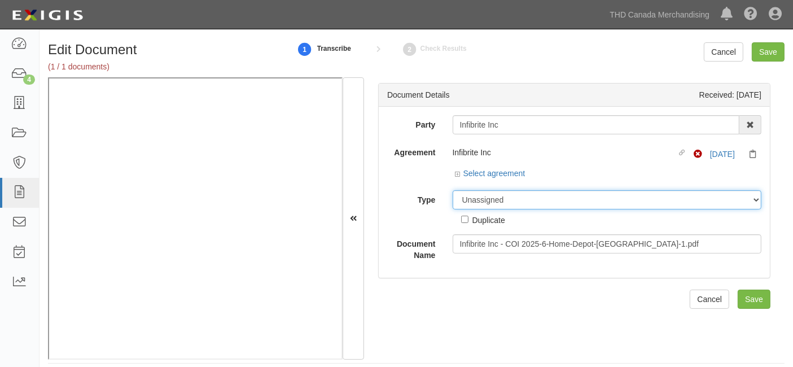
click at [490, 198] on select "Unassigned Binder Cancellation Notice Certificate Contract Endorsement Insuranc…" at bounding box center [607, 199] width 309 height 19
select select "CertificateDetail"
click at [453, 190] on select "Unassigned Binder Cancellation Notice Certificate Contract Endorsement Insuranc…" at bounding box center [607, 199] width 309 height 19
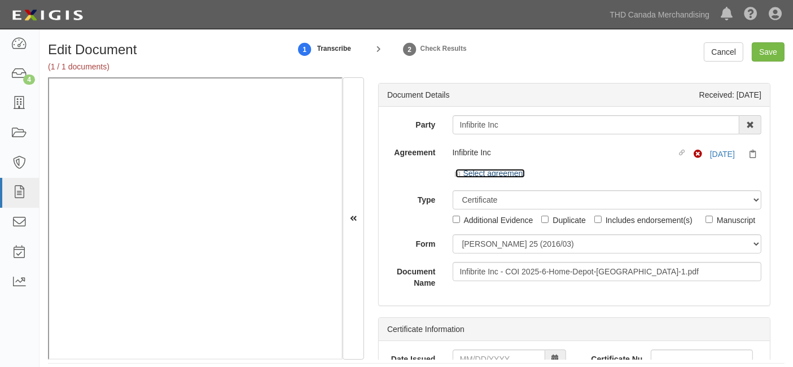
click at [485, 176] on link "Select agreement" at bounding box center [491, 173] width 70 height 9
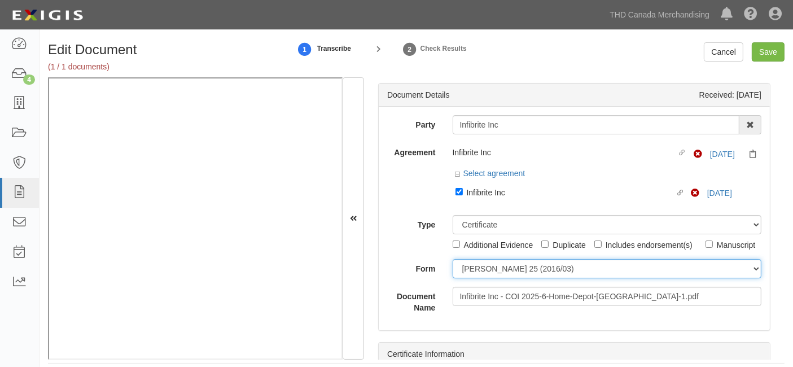
click at [496, 278] on select "ACORD 25 (2016/03) ACORD 101 ACORD 855 NY (2014/05) General" at bounding box center [607, 268] width 309 height 19
select select "GeneralFormDetail"
click at [453, 275] on select "ACORD 25 (2016/03) ACORD 101 ACORD 855 NY (2014/05) General" at bounding box center [607, 268] width 309 height 19
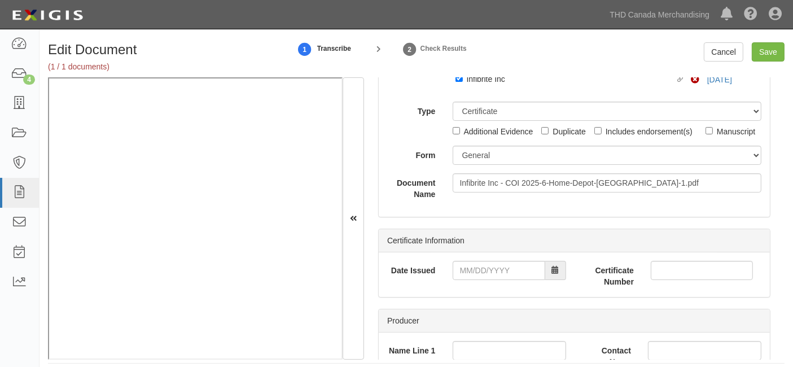
scroll to position [251, 0]
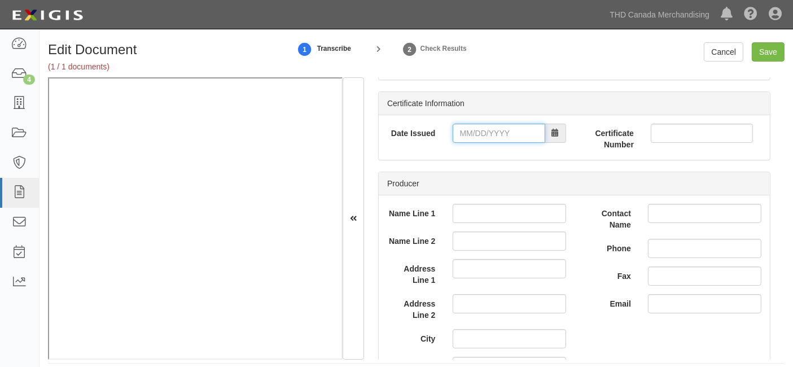
click at [486, 143] on input "Date Issued" at bounding box center [499, 133] width 93 height 19
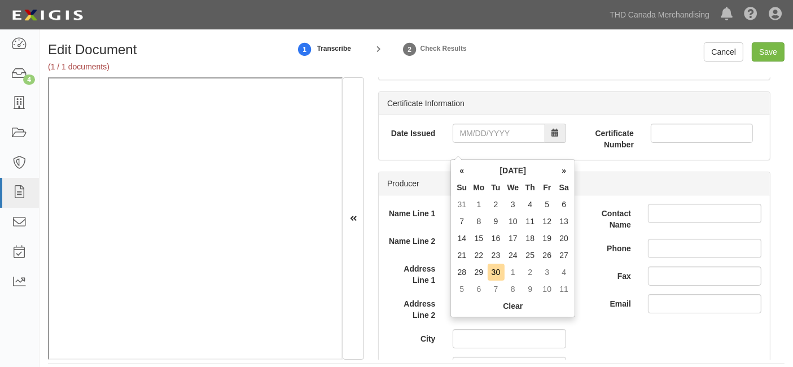
drag, startPoint x: 478, startPoint y: 259, endPoint x: 478, endPoint y: 251, distance: 8.5
click at [478, 257] on td "22" at bounding box center [478, 255] width 17 height 17
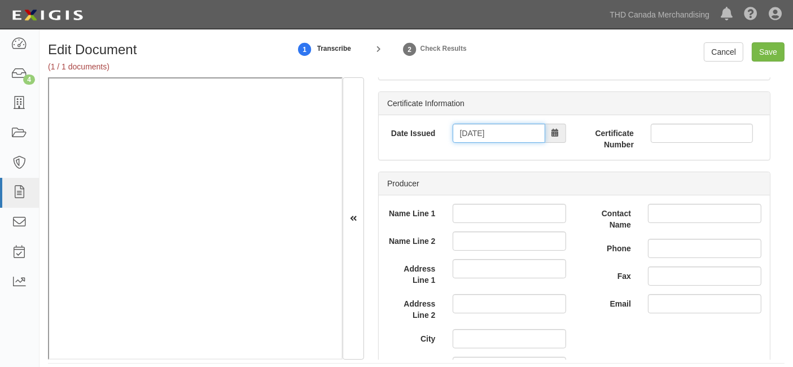
click at [474, 140] on input "09/22/2025" at bounding box center [499, 133] width 93 height 19
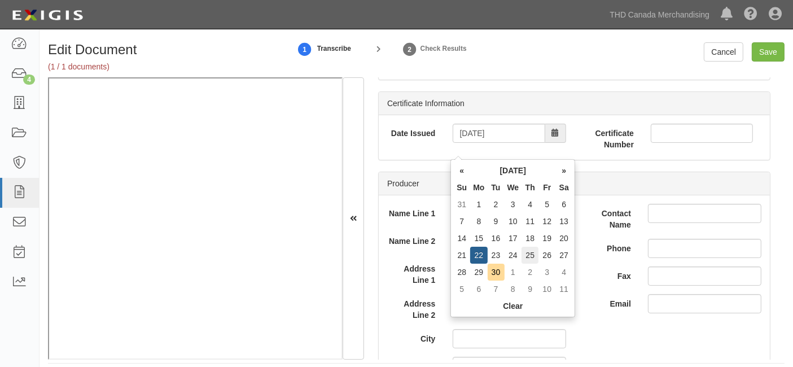
click at [531, 250] on td "25" at bounding box center [530, 255] width 17 height 17
type input "09/25/2025"
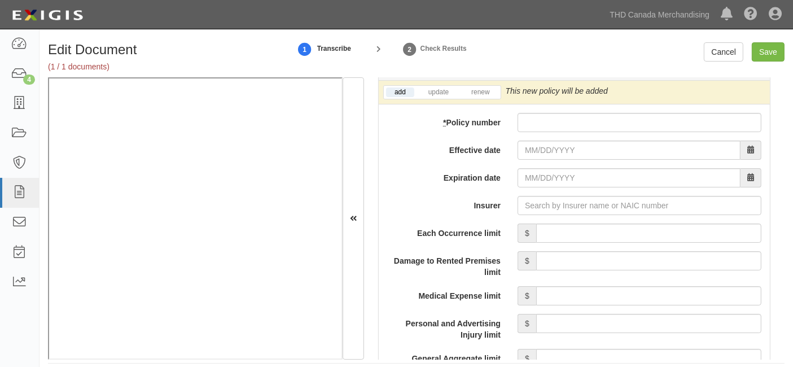
scroll to position [815, 0]
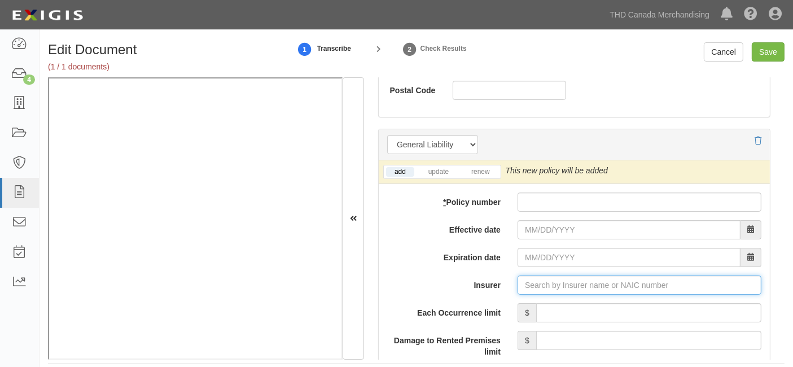
click at [536, 295] on input "Insurer" at bounding box center [640, 284] width 244 height 19
paste input "https://thdcanadamerchandising.complianz.com/documents/319576/edit"
type input "https://thdcanadamerchandising.complianz.com/documents/319576/edit"
click at [529, 295] on input "Insurer" at bounding box center [640, 284] width 244 height 19
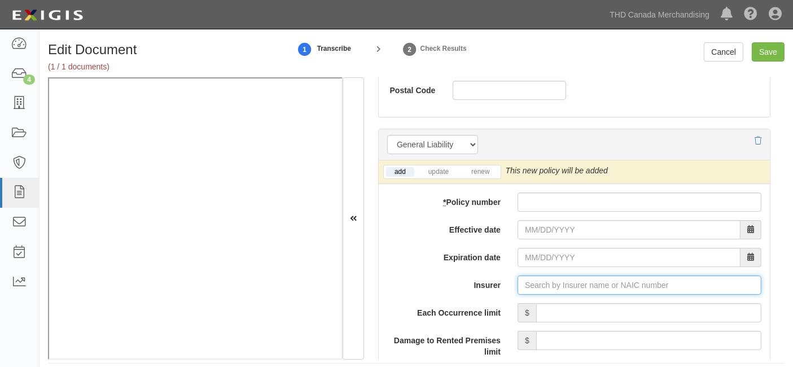
type input "21st Century Advantage Insurance Company (25232) NR Rating"
type input "2"
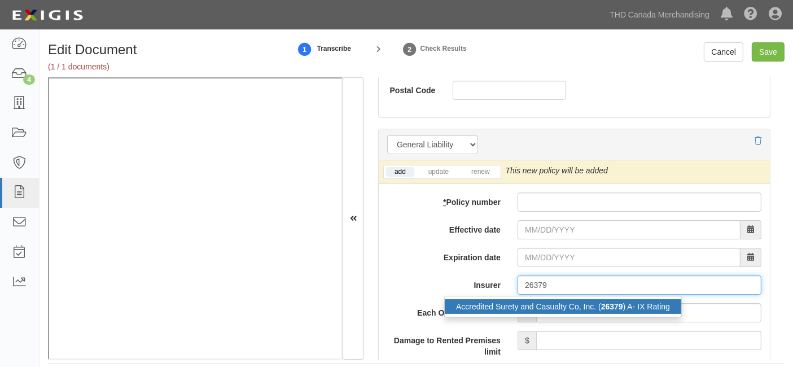
click at [484, 314] on div "Accredited Surety and Casualty Co, Inc. ( 26379 ) A- IX Rating" at bounding box center [563, 306] width 237 height 15
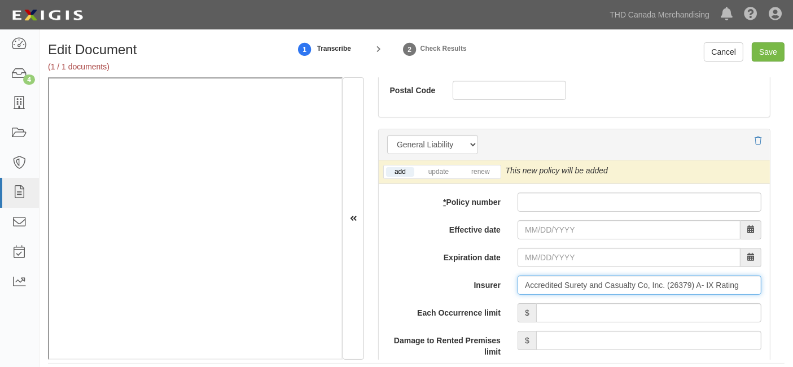
type input "Accredited Surety and Casualty Co, Inc. (26379) A- IX Rating"
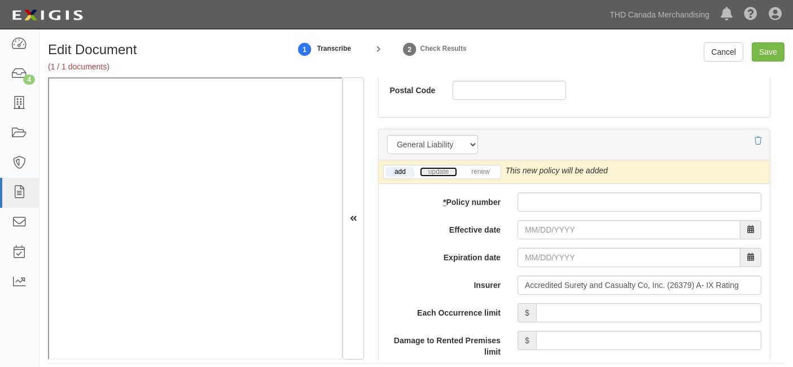
click at [437, 177] on link "update" at bounding box center [438, 172] width 37 height 10
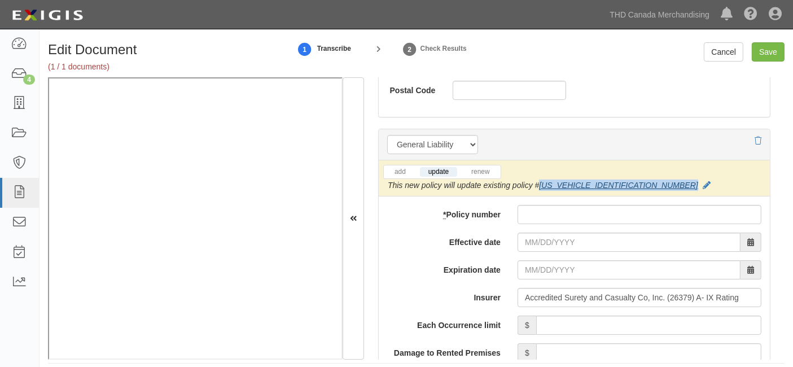
drag, startPoint x: 739, startPoint y: 183, endPoint x: 658, endPoint y: 185, distance: 81.3
click at [658, 185] on div "This new policy will update existing policy # 1ABPNJ05135170502" at bounding box center [549, 185] width 323 height 11
copy link "1ABPNJ05135170502"
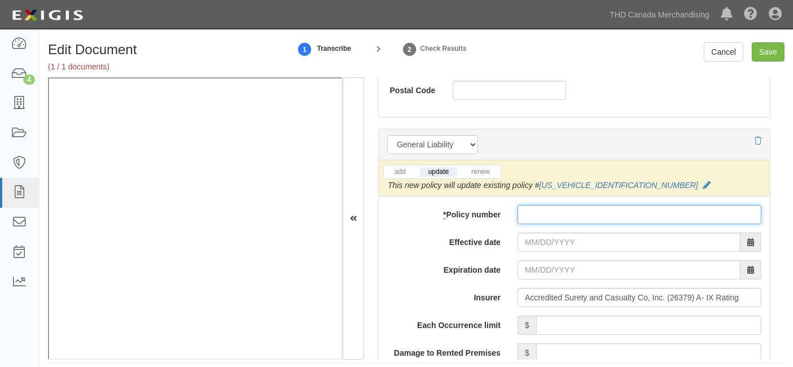
click at [558, 217] on input "* Policy number" at bounding box center [640, 214] width 244 height 19
paste input "1ABPNJ05135170502"
type input "1ABPNJ05135170502"
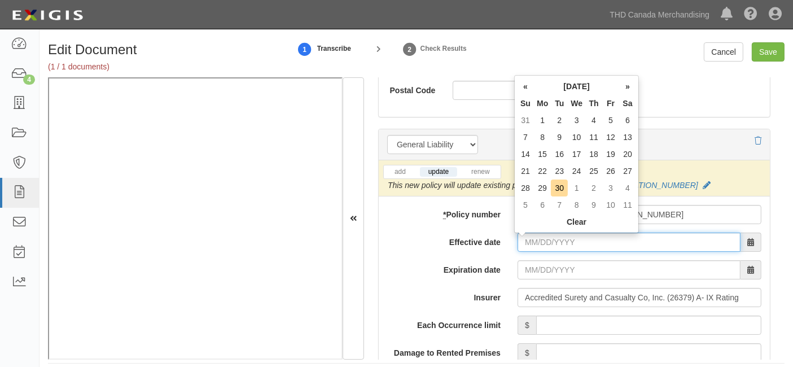
click at [538, 245] on input "Effective date" at bounding box center [629, 242] width 223 height 19
click at [543, 239] on input "Effective date" at bounding box center [629, 242] width 223 height 19
click at [660, 191] on div "add update renew This new policy will be added This new policy will update exis…" at bounding box center [574, 178] width 391 height 37
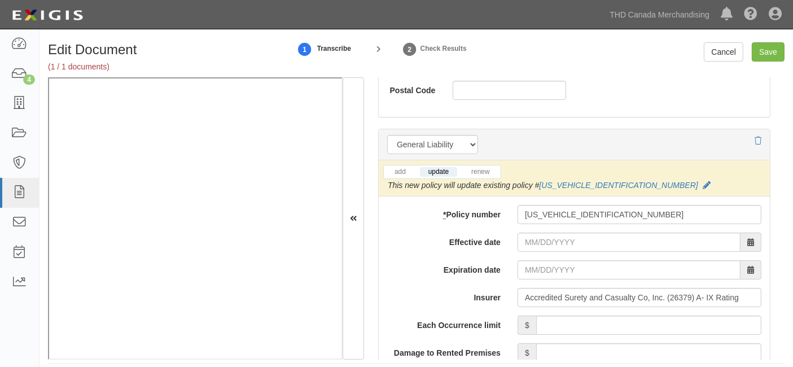
click at [556, 243] on input "Effective date" at bounding box center [629, 242] width 223 height 19
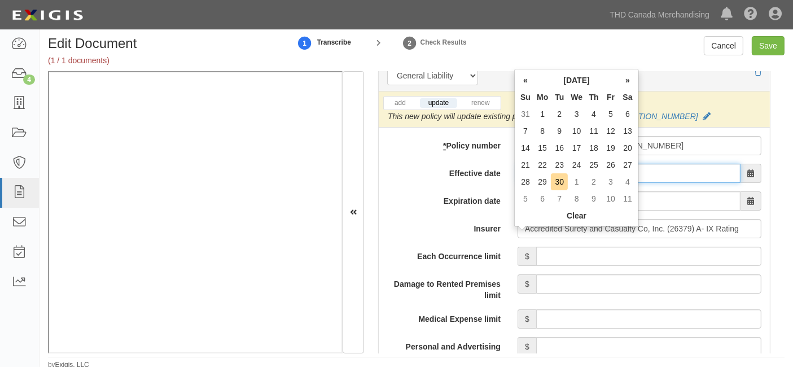
scroll to position [8, 0]
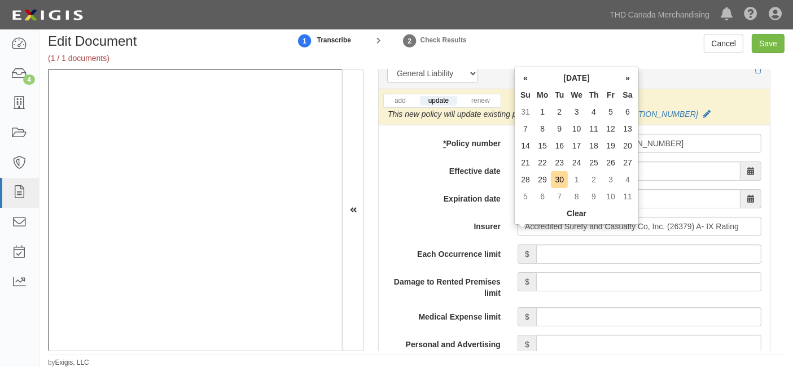
drag, startPoint x: 461, startPoint y: 202, endPoint x: 391, endPoint y: 226, distance: 74.1
click at [455, 206] on div "Expiration date" at bounding box center [574, 198] width 391 height 19
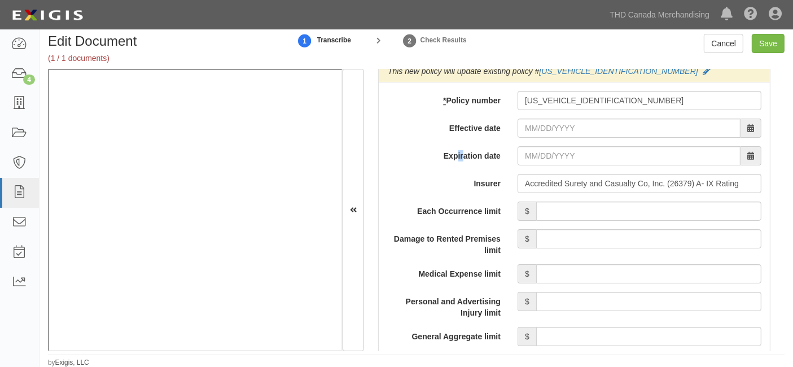
scroll to position [940, 0]
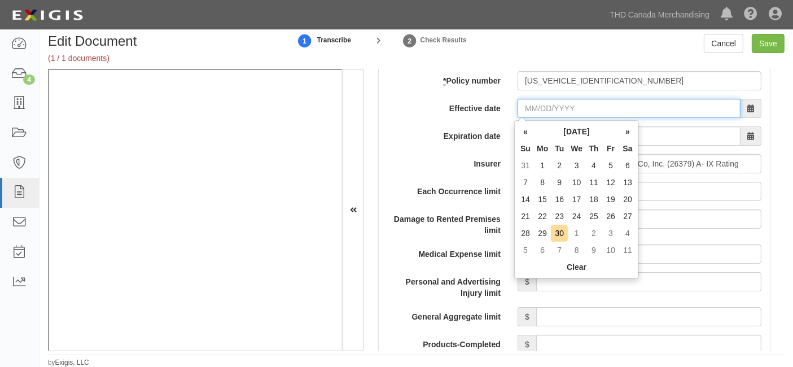
click at [538, 112] on input "Effective date" at bounding box center [629, 108] width 223 height 19
drag, startPoint x: 559, startPoint y: 215, endPoint x: 550, endPoint y: 180, distance: 36.1
click at [558, 215] on td "23" at bounding box center [559, 216] width 17 height 17
type input "09/23/2025"
type input "09/23/2026"
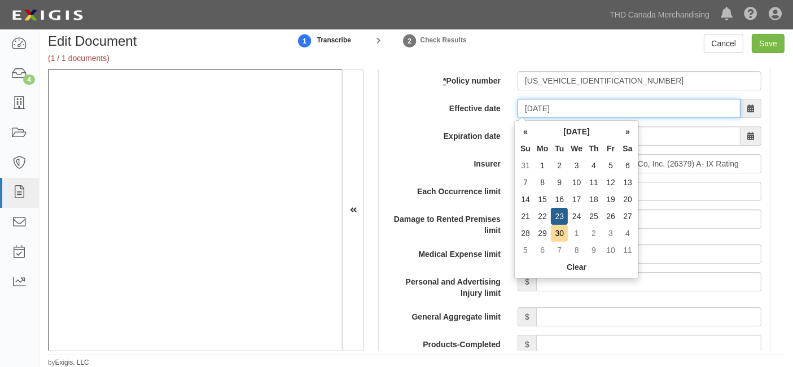
drag, startPoint x: 547, startPoint y: 112, endPoint x: 553, endPoint y: 113, distance: 6.3
click at [548, 110] on input "09/23/2025" at bounding box center [629, 108] width 223 height 19
click at [598, 217] on td "25" at bounding box center [593, 216] width 17 height 17
type input "09/25/2025"
type input "09/25/2026"
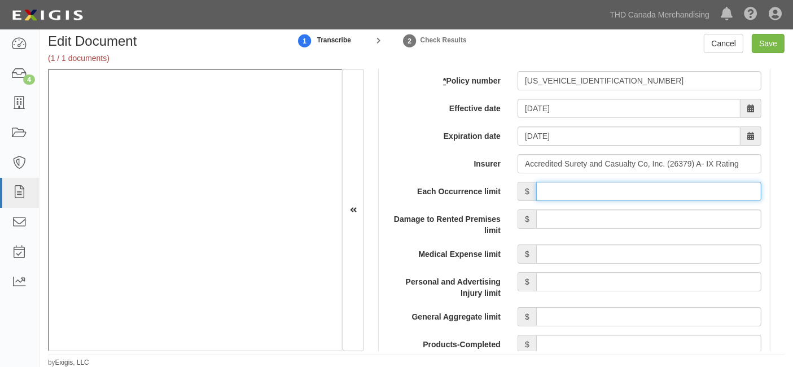
click at [602, 192] on input "Each Occurrence limit" at bounding box center [648, 191] width 225 height 19
type input "2,000,000"
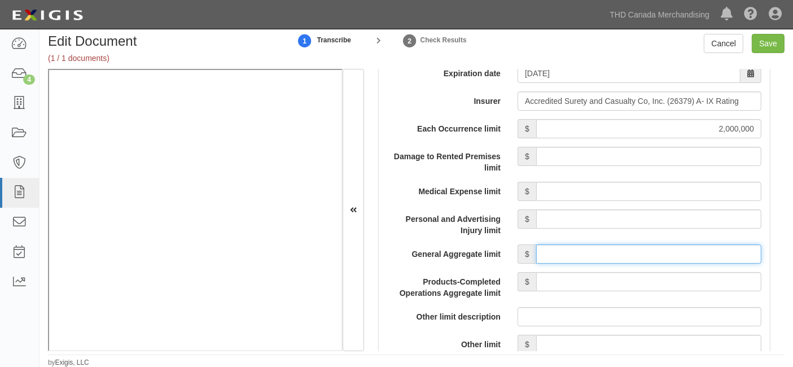
click at [611, 252] on input "General Aggregate limit" at bounding box center [648, 253] width 225 height 19
type input "4,000,000"
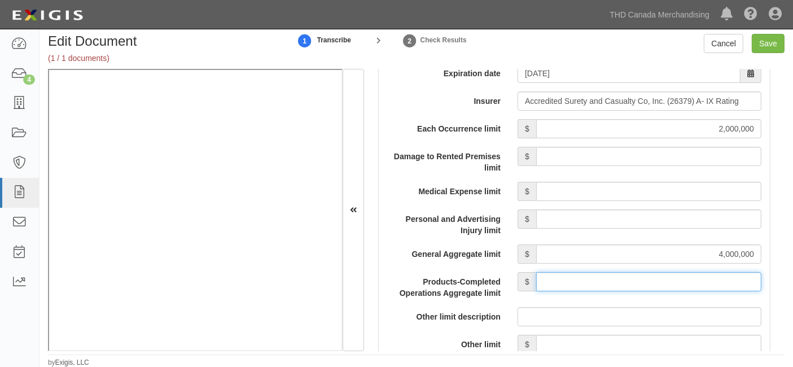
drag, startPoint x: 628, startPoint y: 286, endPoint x: 625, endPoint y: 273, distance: 13.4
click at [627, 284] on input "Products-Completed Operations Aggregate limit" at bounding box center [648, 281] width 225 height 19
type input "4,000,000"
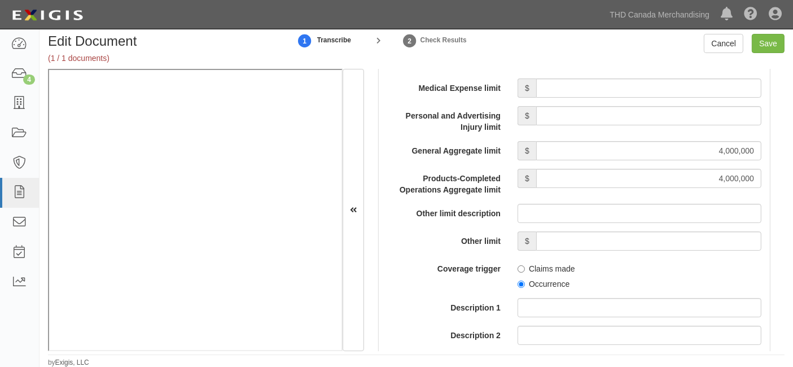
scroll to position [1129, 0]
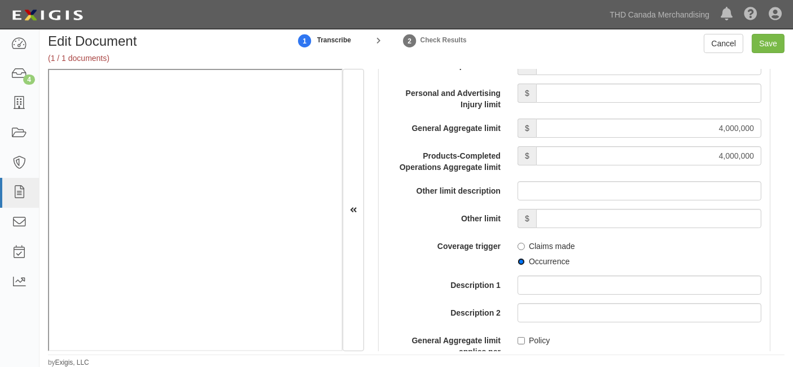
click at [518, 261] on input "Occurrence" at bounding box center [521, 261] width 7 height 7
radio input "true"
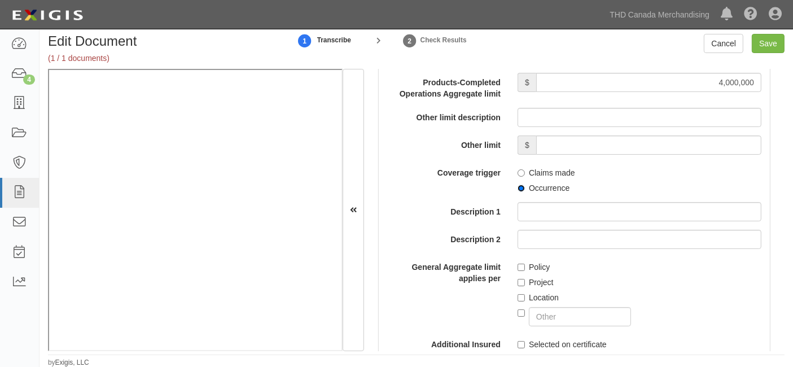
scroll to position [1254, 0]
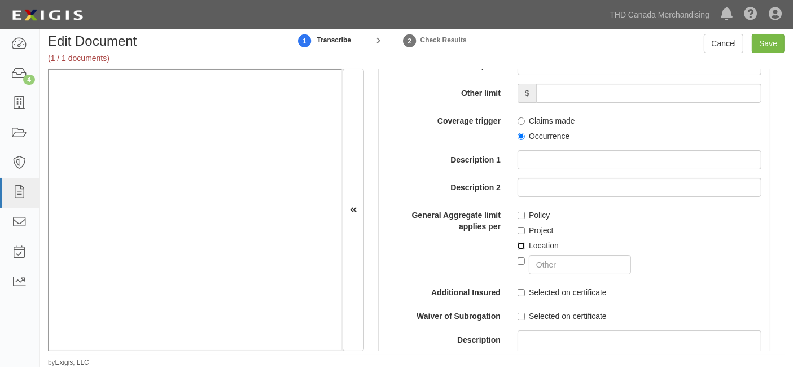
click at [518, 246] on input "Location" at bounding box center [521, 245] width 7 height 7
checkbox input "true"
click at [518, 298] on label "Selected on certificate" at bounding box center [562, 292] width 89 height 11
click at [518, 296] on input "Selected on certificate" at bounding box center [521, 292] width 7 height 7
checkbox input "true"
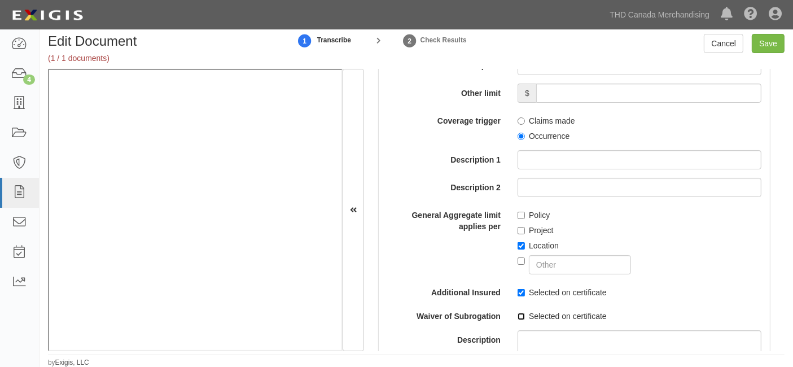
click at [518, 317] on input "Selected on certificate" at bounding box center [521, 316] width 7 height 7
checkbox input "true"
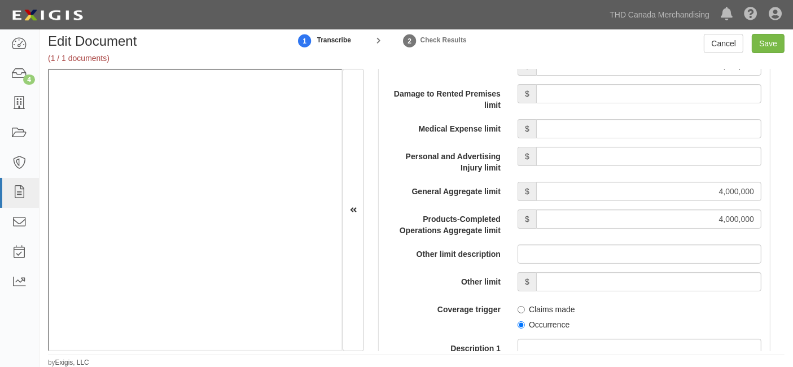
scroll to position [878, 0]
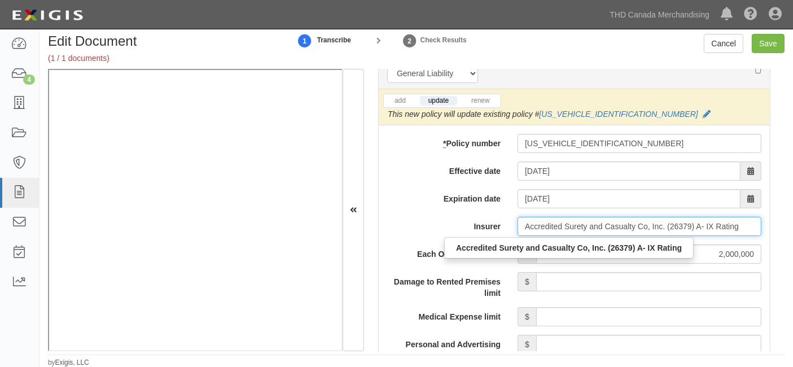
click at [667, 225] on input "Accredited Surety and Casualty Co, Inc. (26379) A- IX Rating" at bounding box center [640, 226] width 244 height 19
click at [671, 225] on input "Accredited Surety and Casualty Co, Inc. (26379) A- IX Rating" at bounding box center [640, 226] width 244 height 19
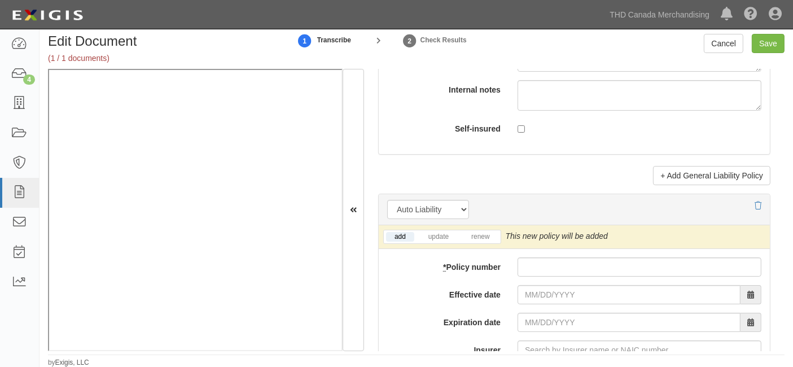
scroll to position [1693, 0]
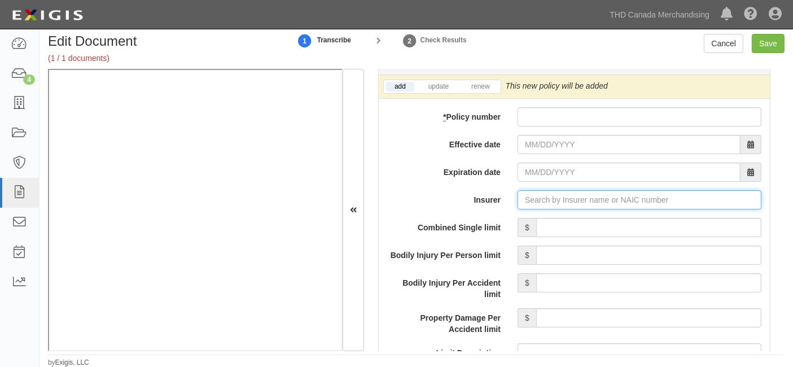
click at [570, 196] on input "Insurer" at bounding box center [640, 199] width 244 height 19
paste input "26379"
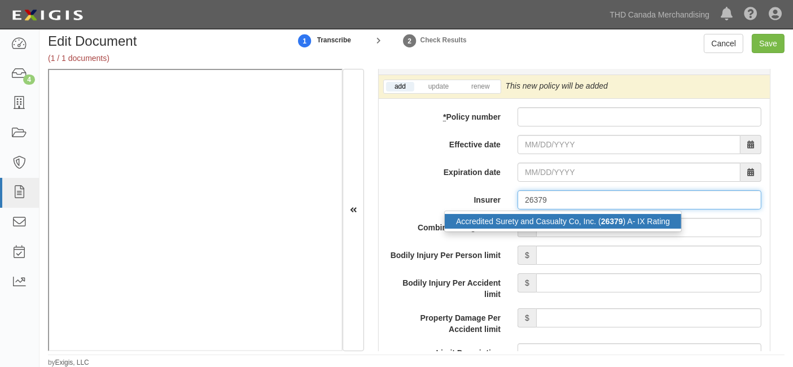
click at [561, 218] on div "Accredited Surety and Casualty Co, Inc. ( 26379 ) A- IX Rating" at bounding box center [563, 221] width 237 height 15
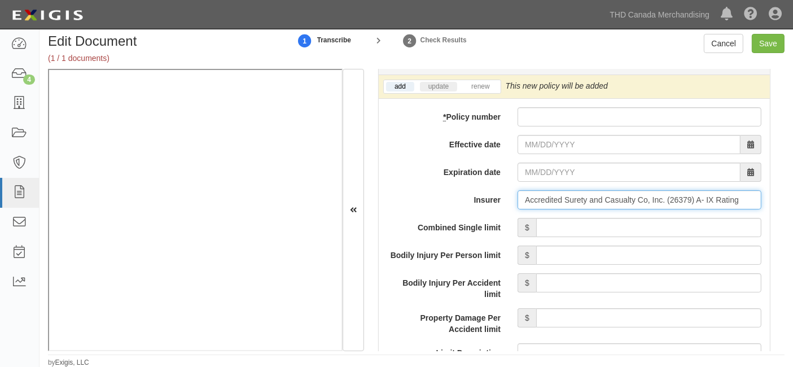
type input "Accredited Surety and Casualty Co, Inc. (26379) A- IX Rating"
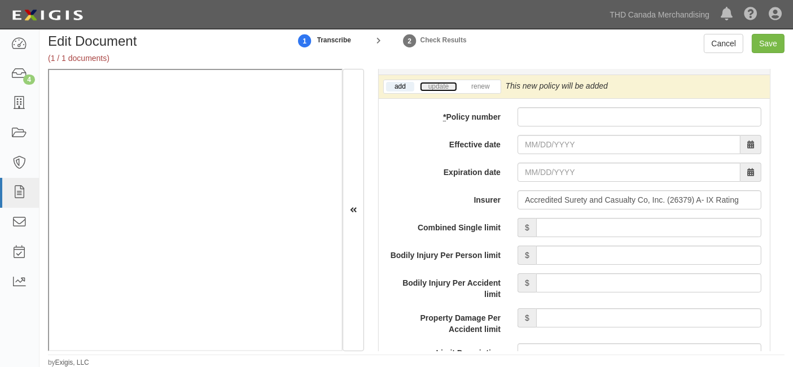
click at [449, 87] on link "update" at bounding box center [438, 87] width 37 height 10
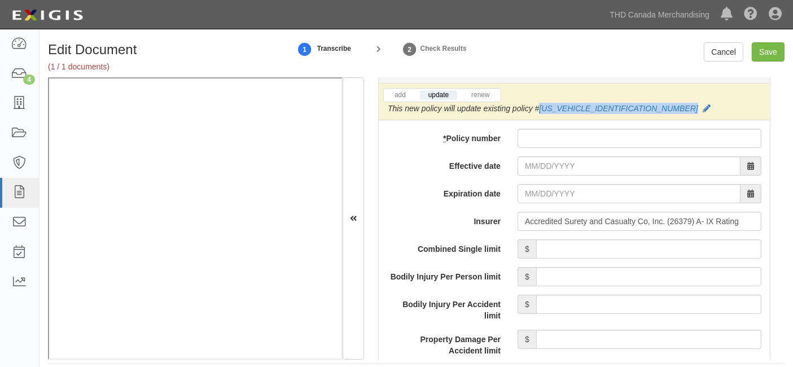
drag, startPoint x: 736, startPoint y: 94, endPoint x: 657, endPoint y: 98, distance: 78.6
click at [657, 103] on div "This new policy will update existing policy # 1ABPNJ05135170502" at bounding box center [549, 108] width 323 height 11
copy link "1ABPNJ05135170502"
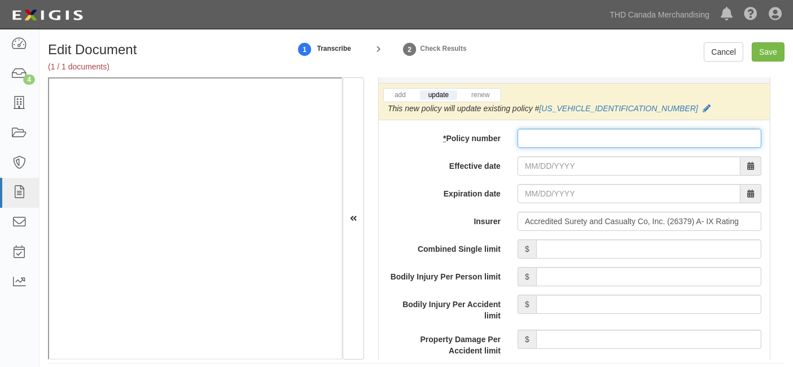
click at [561, 131] on input "* Policy number" at bounding box center [640, 138] width 244 height 19
paste input "1ABPNJ05135170502"
type input "1ABPNJ05135170502"
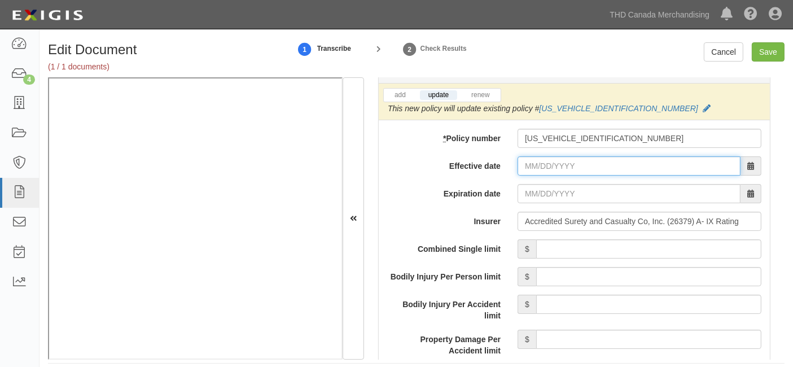
click at [542, 156] on input "Effective date" at bounding box center [629, 165] width 223 height 19
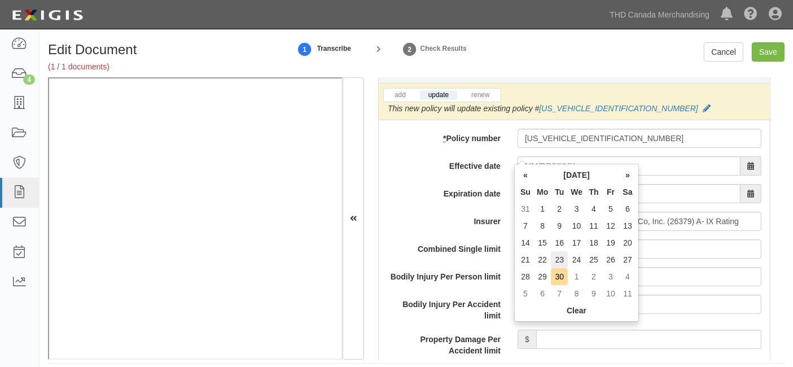
click at [561, 253] on td "23" at bounding box center [559, 259] width 17 height 17
type input "09/23/2025"
type input "09/23/2026"
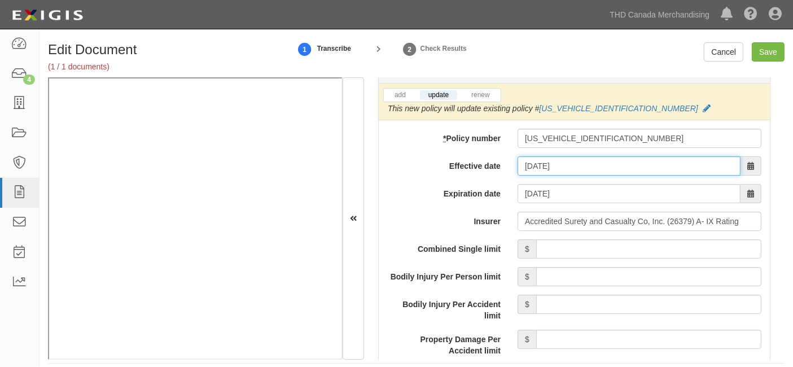
click at [542, 157] on input "09/23/2025" at bounding box center [629, 165] width 223 height 19
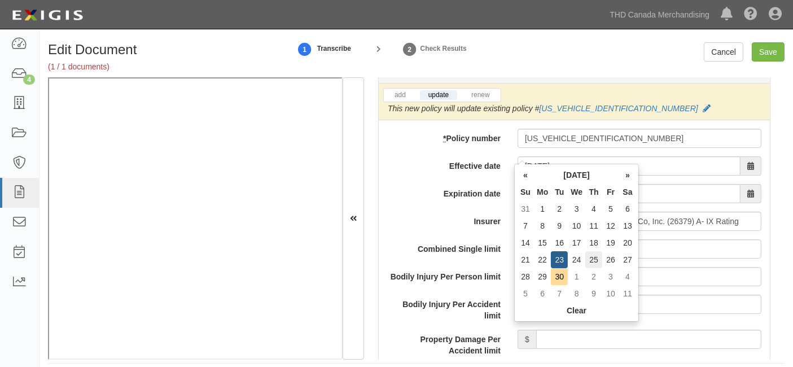
click at [595, 257] on td "25" at bounding box center [593, 259] width 17 height 17
type input "09/25/2025"
type input "09/25/2026"
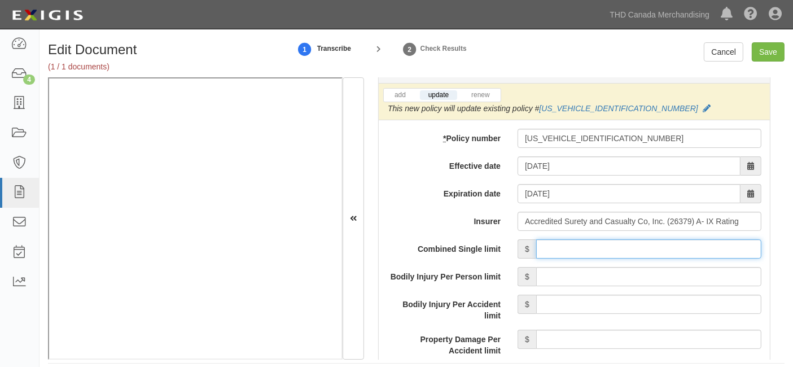
click at [685, 239] on input "Combined Single limit" at bounding box center [648, 248] width 225 height 19
type input "2,000,000"
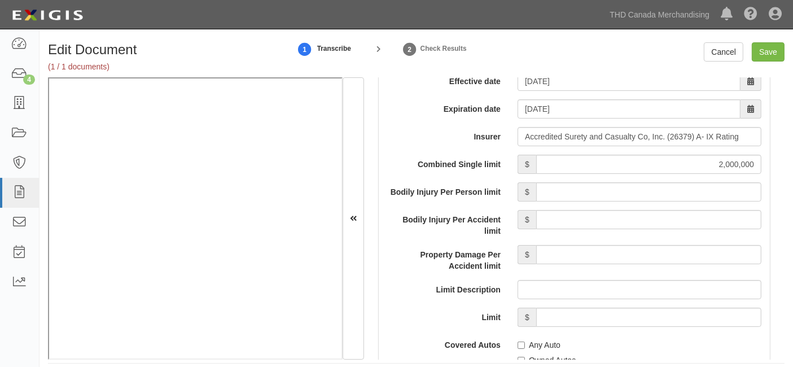
scroll to position [1819, 0]
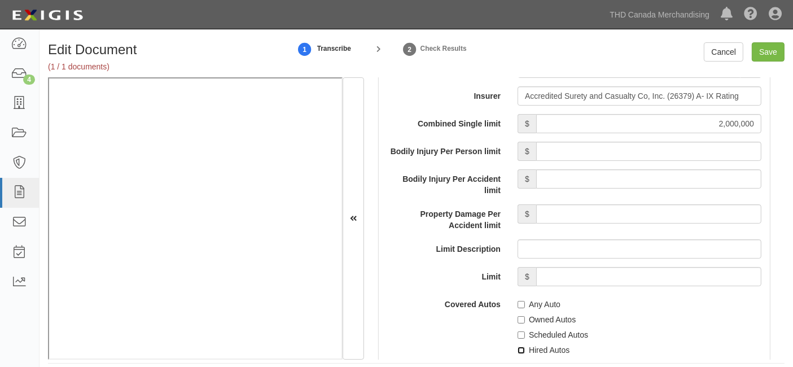
click at [518, 347] on input "Hired Autos" at bounding box center [521, 350] width 7 height 7
checkbox input "true"
drag, startPoint x: 515, startPoint y: 353, endPoint x: 528, endPoint y: 342, distance: 17.2
click at [518, 362] on input "Non-Owned Autos" at bounding box center [521, 365] width 7 height 7
checkbox input "true"
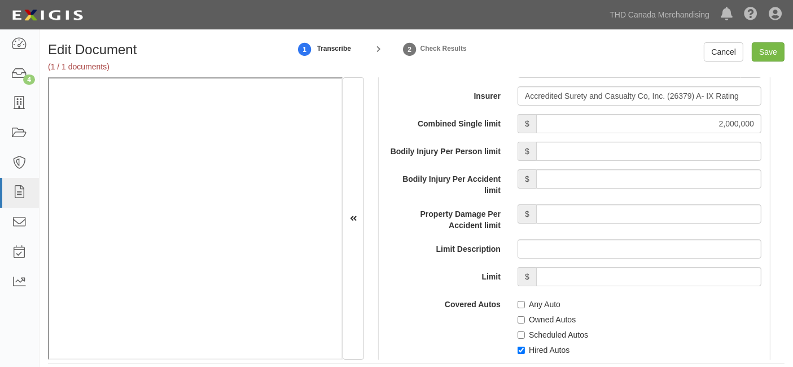
scroll to position [1944, 0]
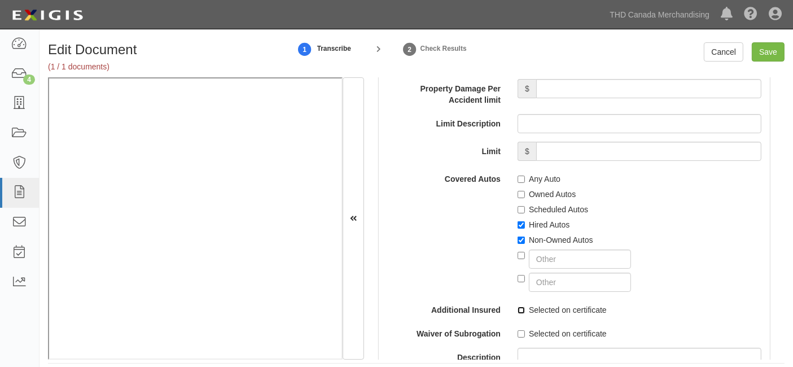
click at [519, 307] on input "Selected on certificate" at bounding box center [521, 310] width 7 height 7
checkbox input "true"
click at [518, 330] on input "Selected on certificate" at bounding box center [521, 333] width 7 height 7
checkbox input "true"
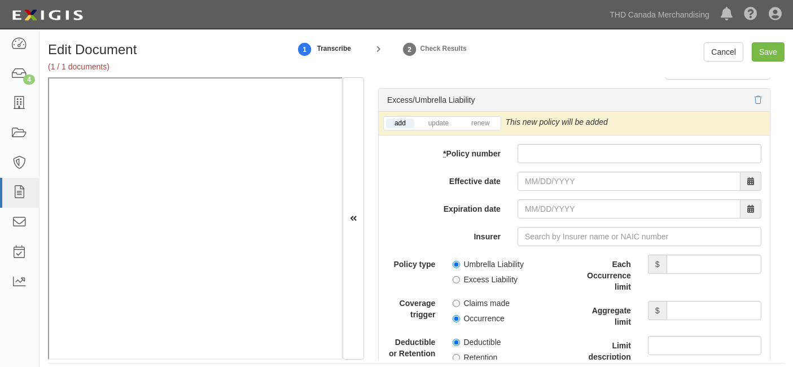
scroll to position [2383, 0]
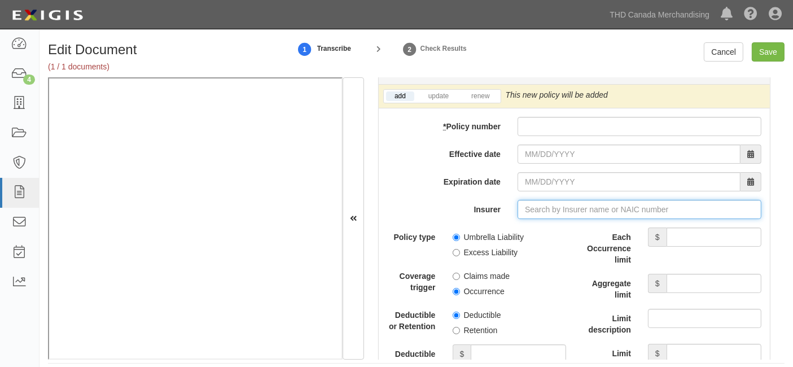
click at [561, 200] on input "Insurer" at bounding box center [640, 209] width 244 height 19
type input "180 Seguros S.A. (0) NR Rating"
type input "1"
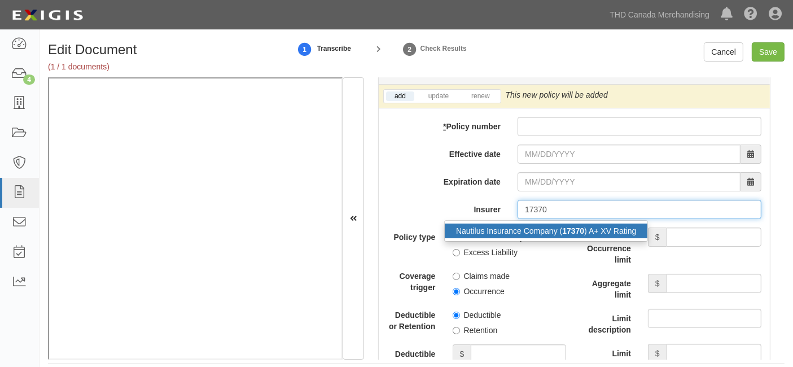
click at [542, 224] on div "Nautilus Insurance Company ( 17370 ) A+ XV Rating" at bounding box center [546, 231] width 203 height 15
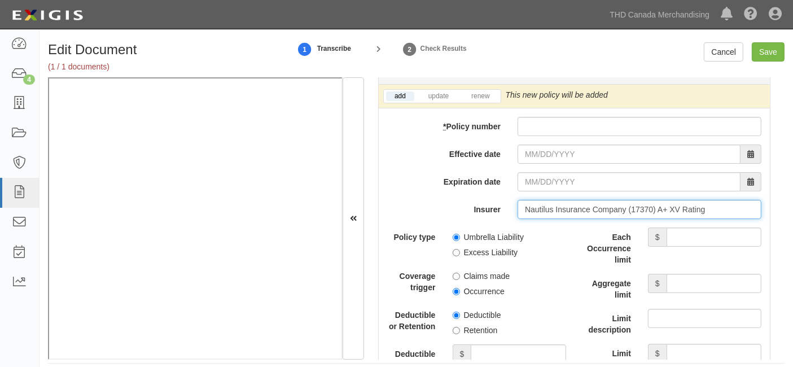
type input "Nautilus Insurance Company (17370) A+ XV Rating"
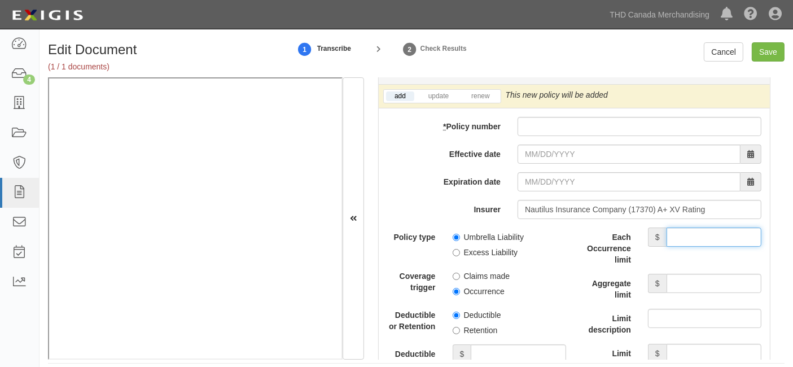
click at [692, 227] on input "Each Occurrence limit" at bounding box center [714, 236] width 95 height 19
type input "8,000,000"
drag, startPoint x: 687, startPoint y: 273, endPoint x: 681, endPoint y: 260, distance: 14.4
click at [684, 274] on input "Aggregate limit" at bounding box center [714, 283] width 95 height 19
type input "8,000,000"
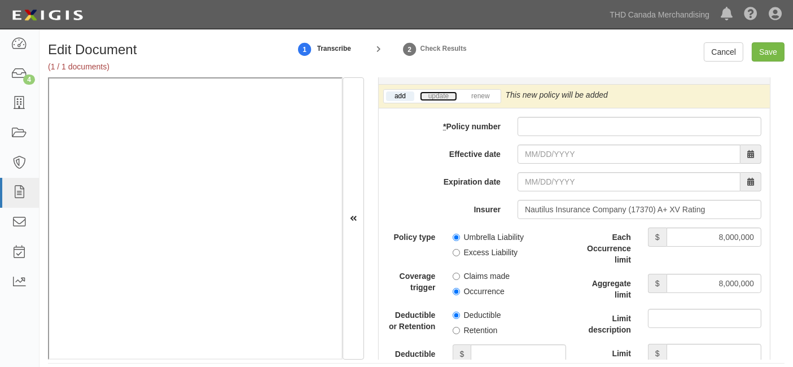
click at [437, 91] on link "update" at bounding box center [438, 96] width 37 height 10
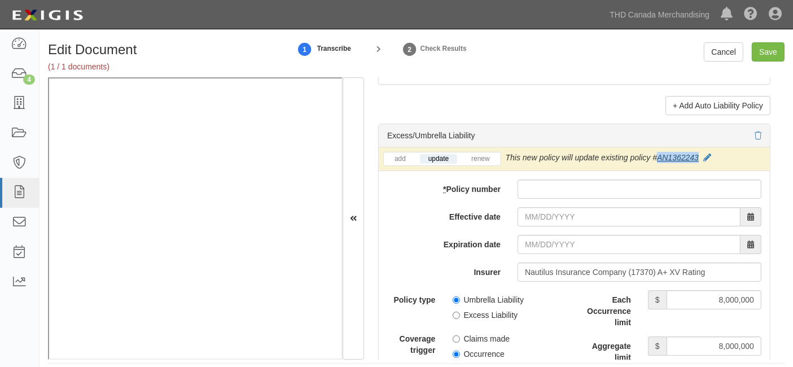
drag, startPoint x: 701, startPoint y: 140, endPoint x: 658, endPoint y: 146, distance: 43.8
click at [658, 152] on div "This new policy will update existing policy # AN1362243" at bounding box center [608, 157] width 205 height 11
copy link "AN1362243"
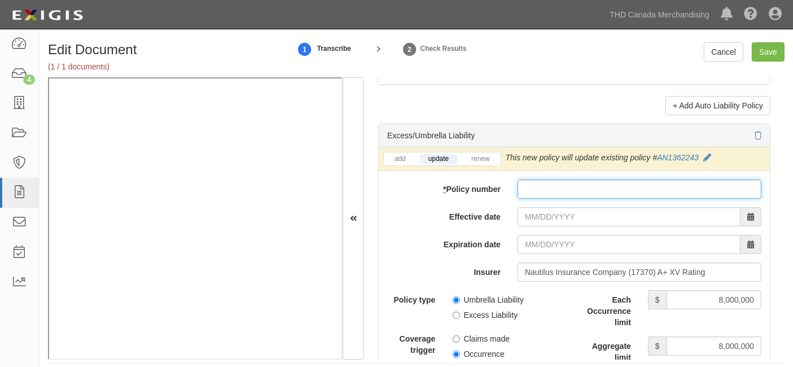
click at [568, 180] on input "* Policy number" at bounding box center [640, 189] width 244 height 19
paste input "AN1362243"
type input "AN1362243"
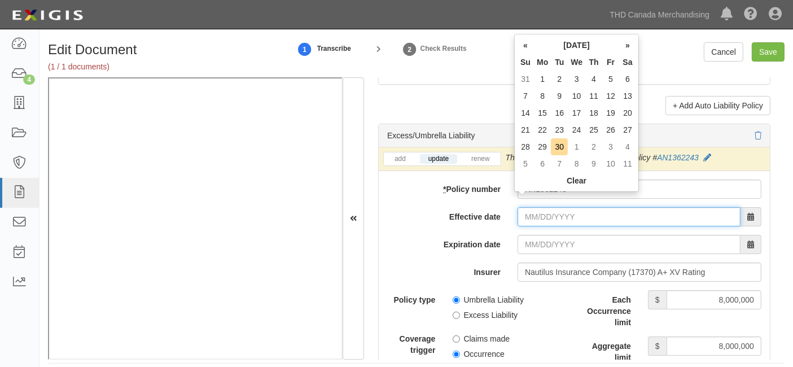
click at [536, 207] on input "Effective date" at bounding box center [629, 216] width 223 height 19
click at [595, 131] on td "25" at bounding box center [593, 129] width 17 height 17
type input "09/25/2025"
type input "09/25/2026"
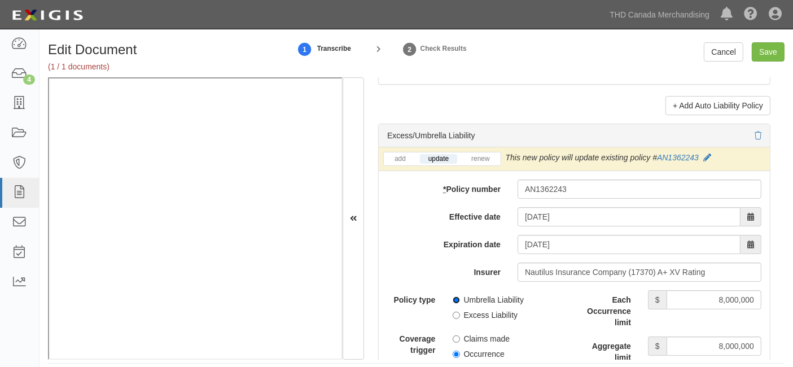
click at [456, 294] on label "Umbrella Liability" at bounding box center [489, 299] width 72 height 11
click at [456, 296] on input "Umbrella Liability" at bounding box center [456, 299] width 7 height 7
radio input "true"
click at [453, 351] on input "Occurrence" at bounding box center [456, 354] width 7 height 7
radio input "true"
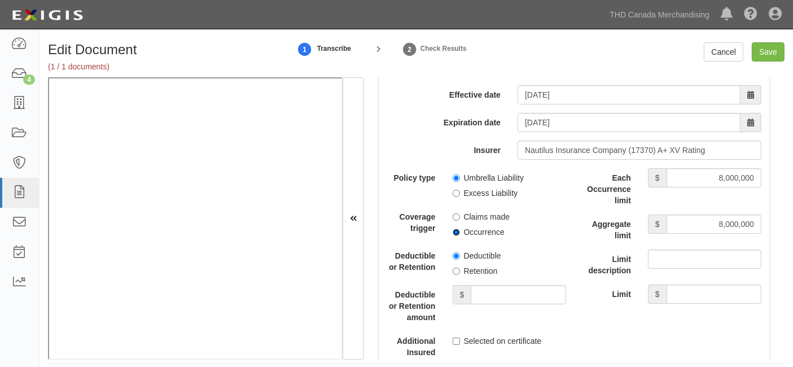
scroll to position [2446, 0]
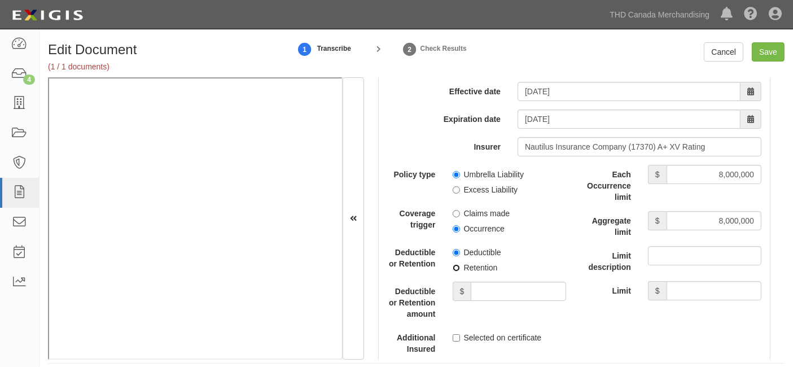
drag, startPoint x: 454, startPoint y: 252, endPoint x: 479, endPoint y: 265, distance: 28.0
click at [454, 264] on input "Retention" at bounding box center [456, 267] width 7 height 7
radio input "true"
click at [496, 282] on input "Deductible or Retention amount" at bounding box center [518, 291] width 95 height 19
type input "10,000"
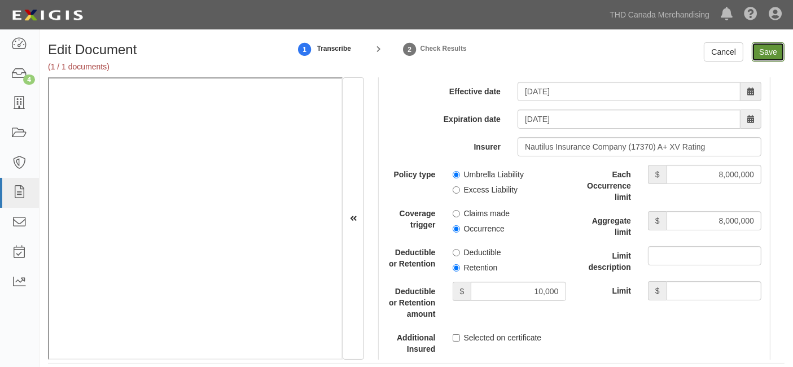
click at [772, 54] on input "Save" at bounding box center [768, 51] width 33 height 19
type input "2000000"
type input "4000000"
type input "2000000"
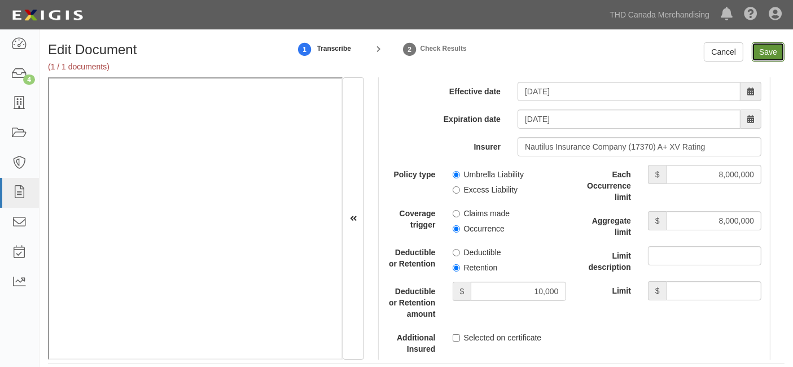
type input "10000"
type input "8000000"
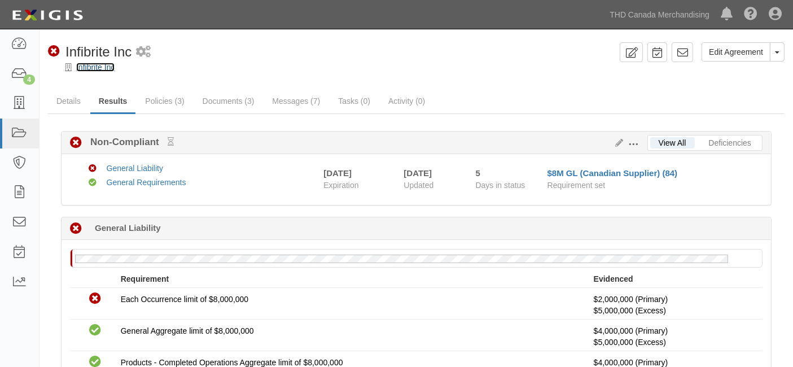
click at [89, 65] on link "Infibrite Inc" at bounding box center [95, 67] width 38 height 9
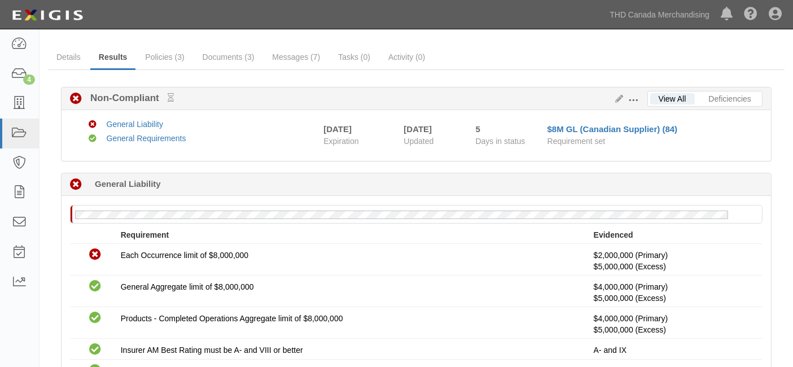
scroll to position [63, 0]
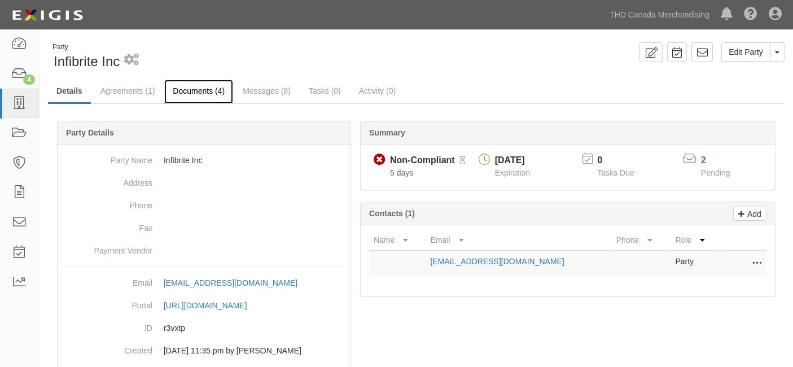
click at [174, 93] on link "Documents (4)" at bounding box center [198, 92] width 69 height 24
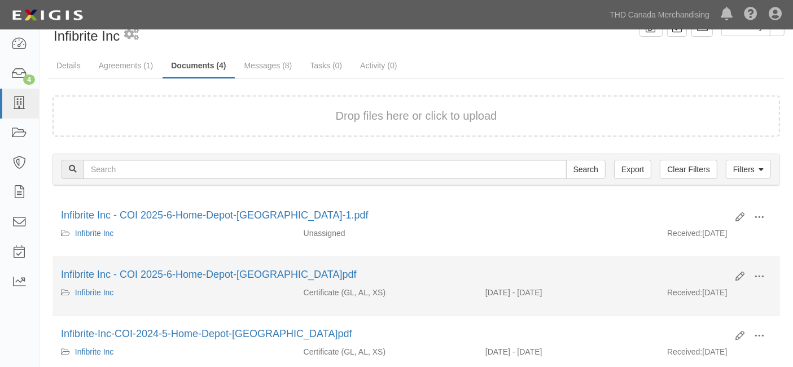
scroll to position [63, 0]
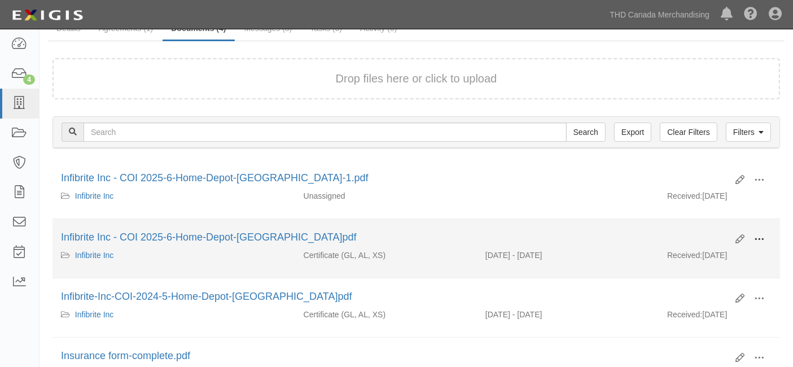
click at [760, 240] on span at bounding box center [759, 239] width 10 height 10
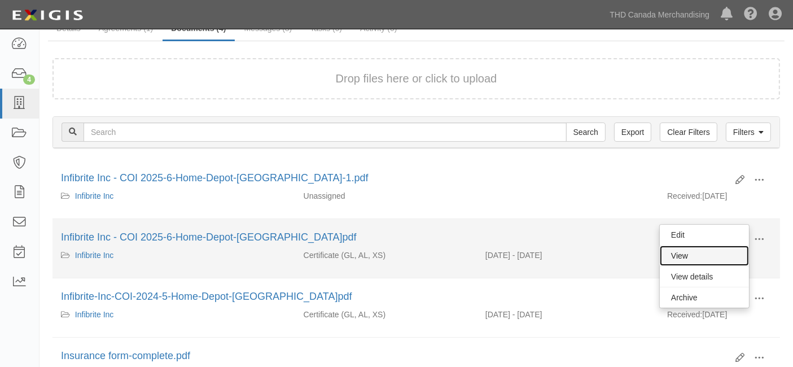
click at [663, 253] on link "View" at bounding box center [704, 256] width 89 height 20
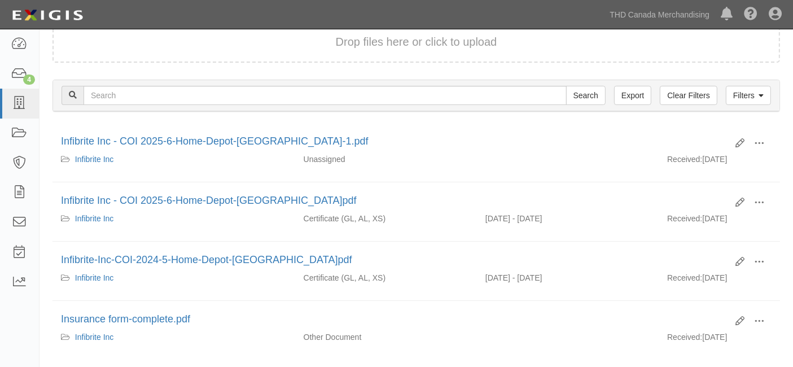
scroll to position [125, 0]
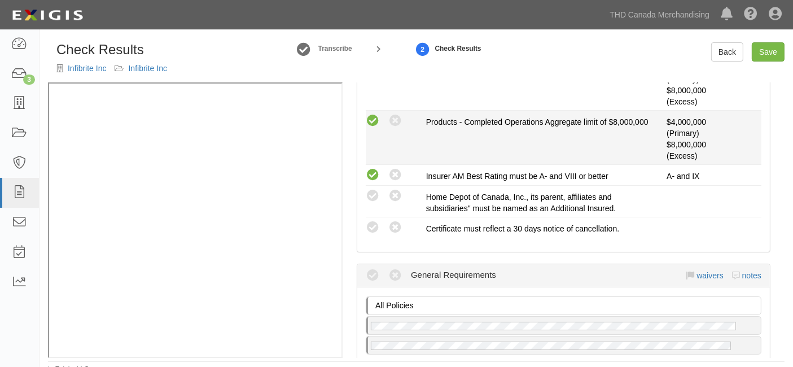
scroll to position [376, 0]
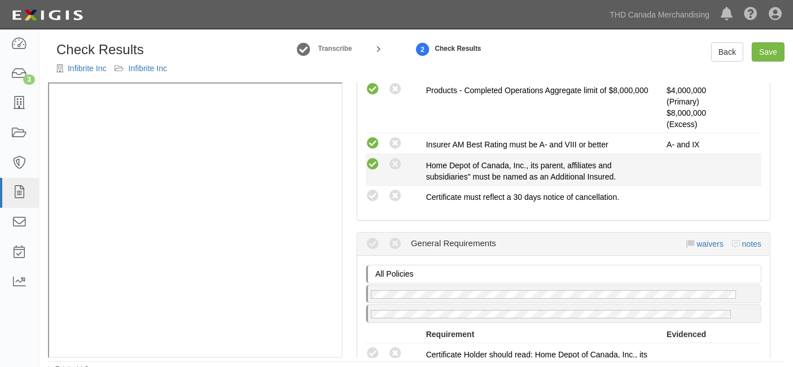
click at [374, 160] on icon at bounding box center [373, 164] width 14 height 14
radio input "true"
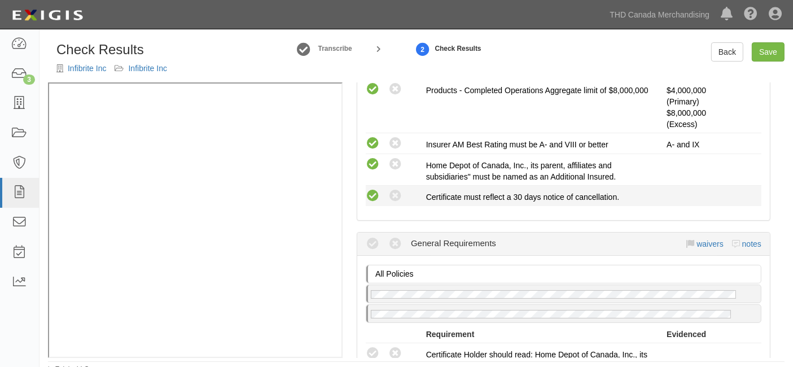
click at [375, 191] on icon at bounding box center [373, 196] width 14 height 14
radio input "true"
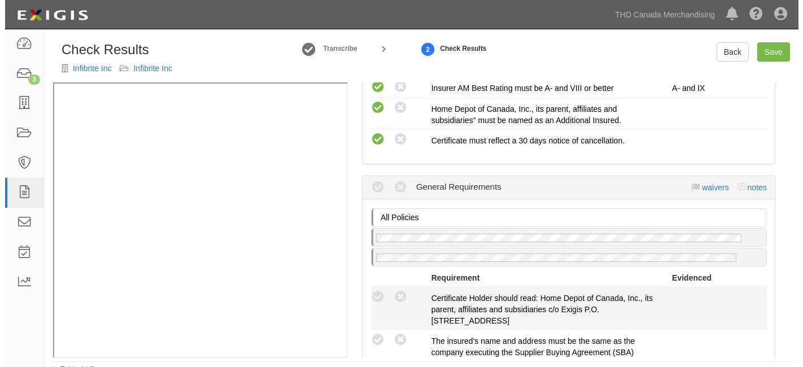
scroll to position [501, 0]
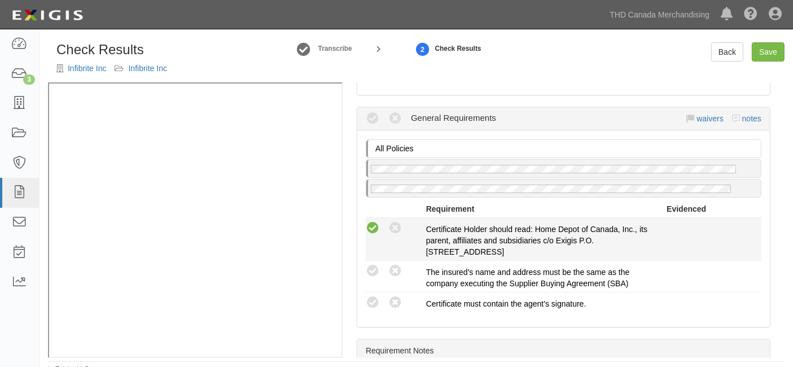
drag, startPoint x: 373, startPoint y: 220, endPoint x: 373, endPoint y: 247, distance: 27.1
click at [373, 221] on icon at bounding box center [373, 228] width 14 height 14
radio input "true"
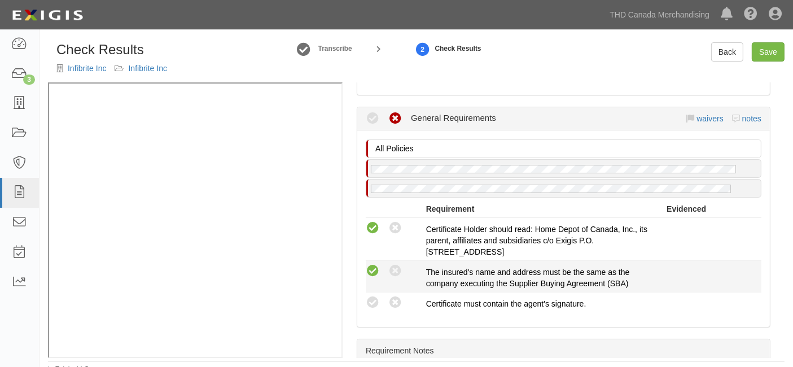
click at [378, 268] on icon at bounding box center [373, 271] width 14 height 14
radio input "true"
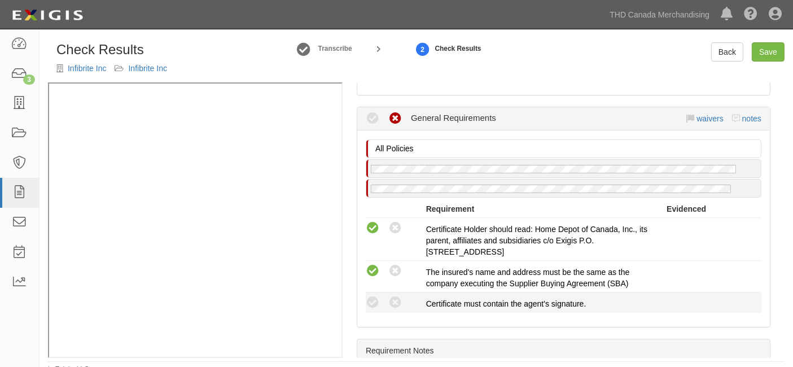
click at [369, 305] on li "Compliant Waived Non-Compliant Certificate must contain the agent's signature." at bounding box center [564, 302] width 396 height 20
click at [374, 300] on icon at bounding box center [373, 303] width 14 height 14
radio input "true"
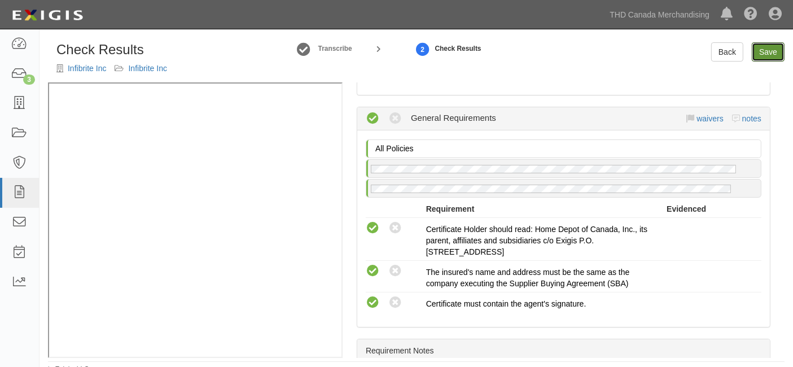
click at [769, 59] on link "Save" at bounding box center [768, 51] width 33 height 19
radio input "true"
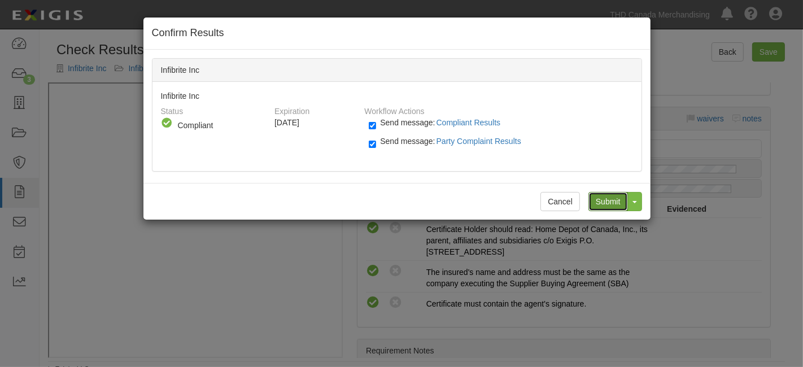
click at [611, 200] on input "Submit" at bounding box center [608, 201] width 40 height 19
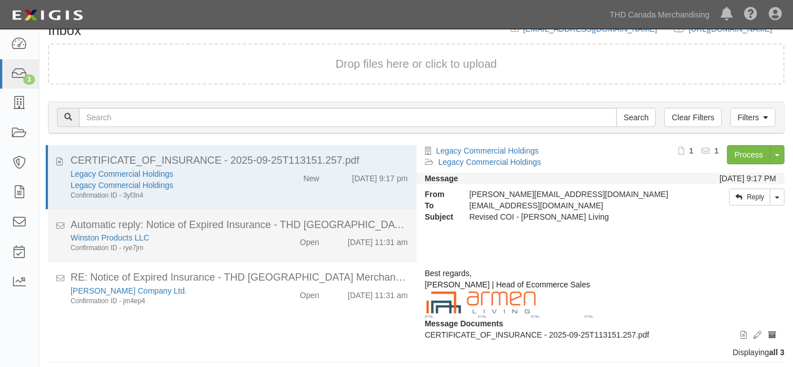
scroll to position [66, 0]
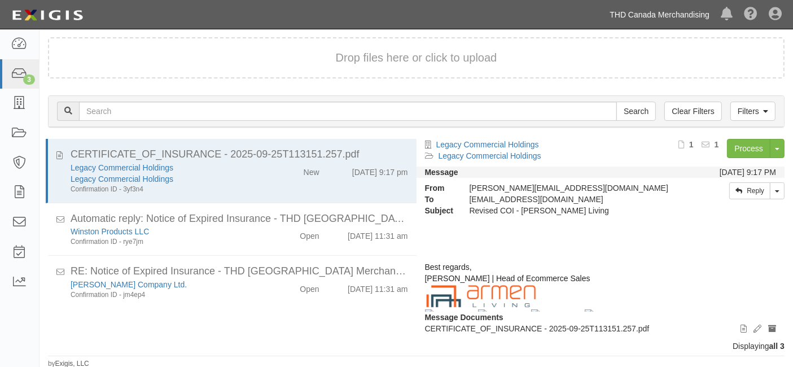
click at [616, 17] on link "THD Canada Merchandising" at bounding box center [659, 14] width 111 height 23
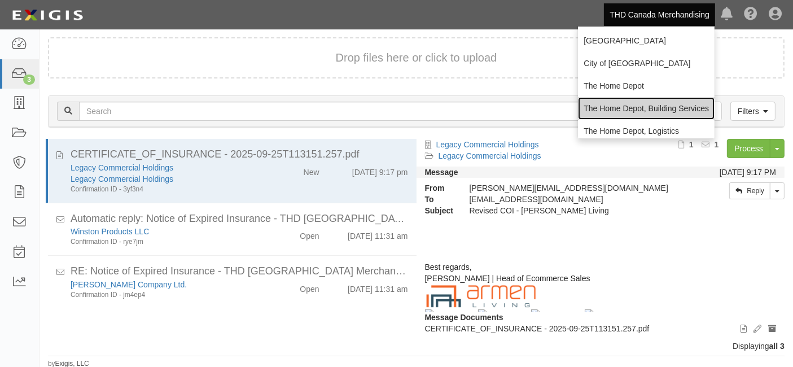
click at [609, 104] on link "The Home Depot, Building Services" at bounding box center [646, 108] width 137 height 23
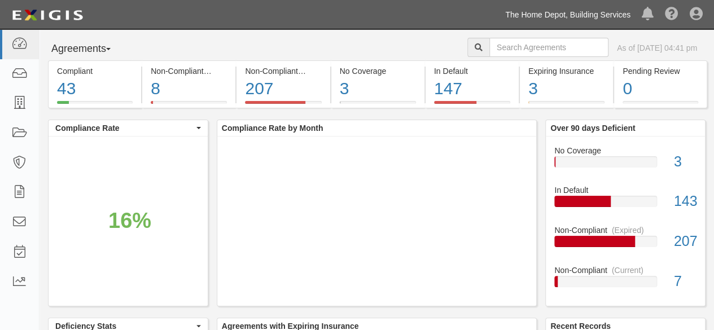
click at [584, 10] on link "The Home Depot, Building Services" at bounding box center [568, 14] width 137 height 23
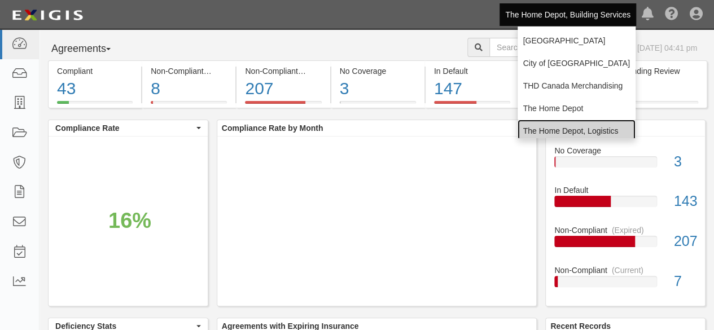
click at [558, 129] on link "The Home Depot, Logistics" at bounding box center [577, 131] width 118 height 23
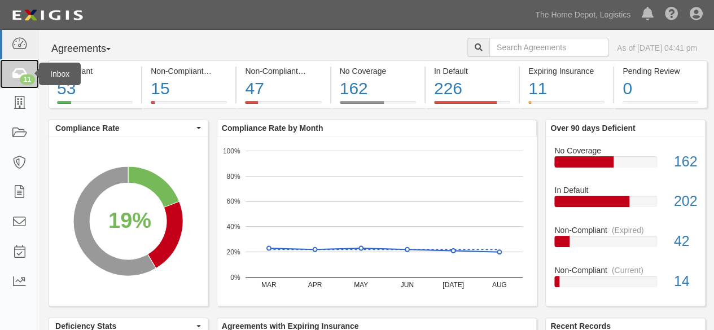
click at [24, 75] on div "11" at bounding box center [27, 80] width 15 height 10
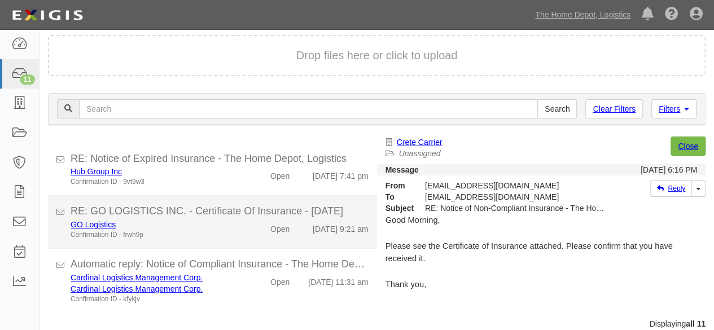
scroll to position [43, 0]
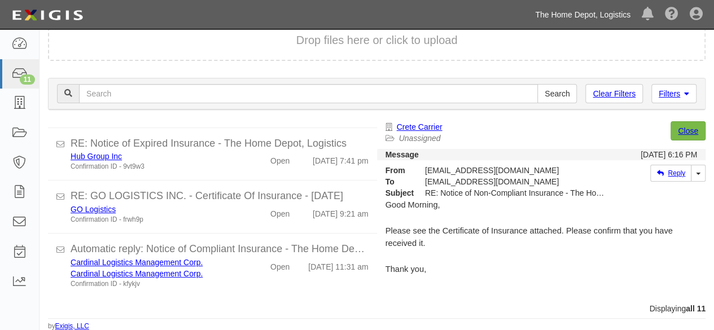
click at [597, 16] on link "The Home Depot, Logistics" at bounding box center [582, 14] width 107 height 23
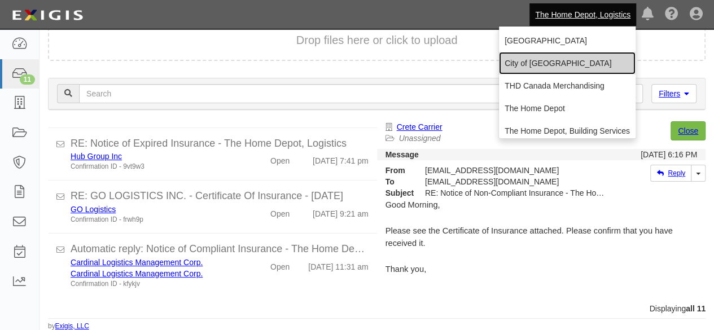
click at [553, 64] on link "City of [GEOGRAPHIC_DATA]" at bounding box center [567, 63] width 137 height 23
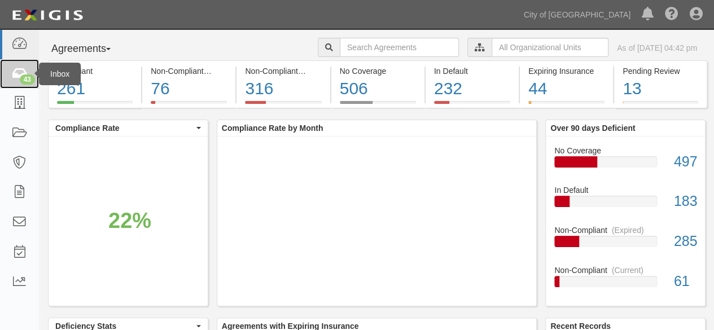
click at [24, 73] on icon at bounding box center [19, 74] width 16 height 13
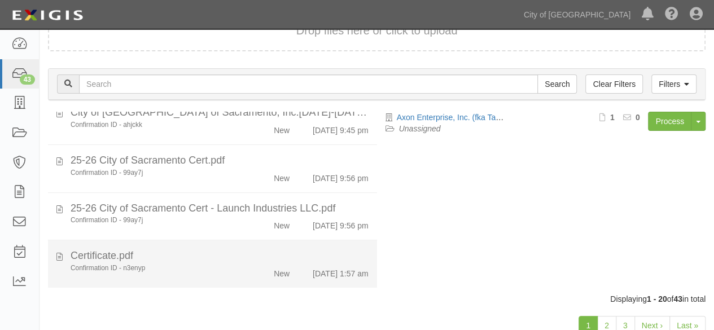
scroll to position [87, 0]
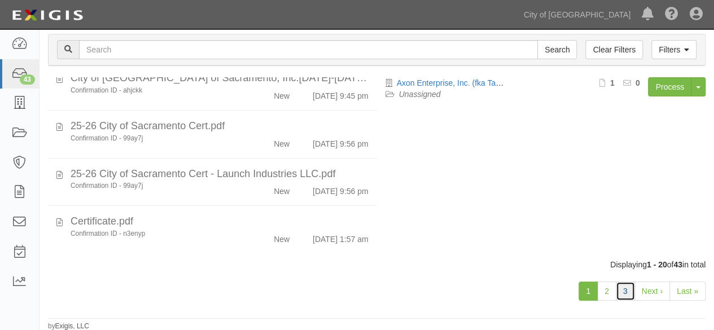
click at [628, 292] on link "3" at bounding box center [625, 291] width 19 height 19
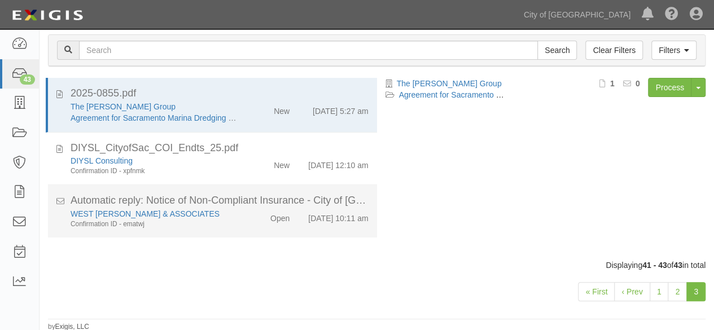
scroll to position [87, 0]
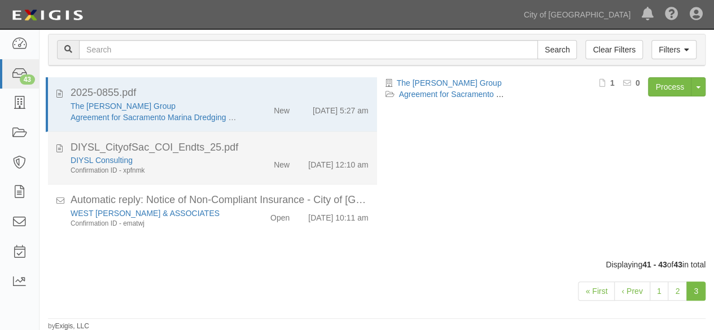
click at [234, 166] on div "DIYSL Consulting Confirmation ID - xpfnmk" at bounding box center [153, 165] width 183 height 21
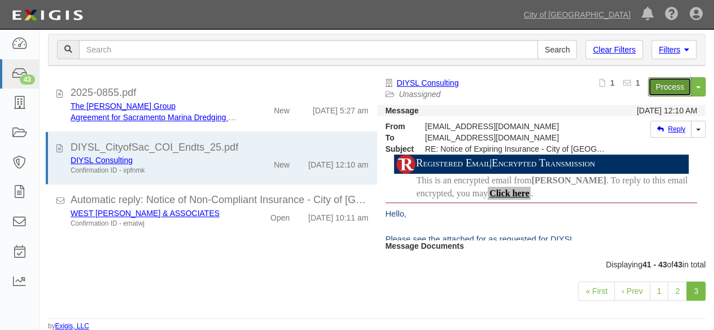
click at [658, 87] on link "Process" at bounding box center [669, 86] width 43 height 19
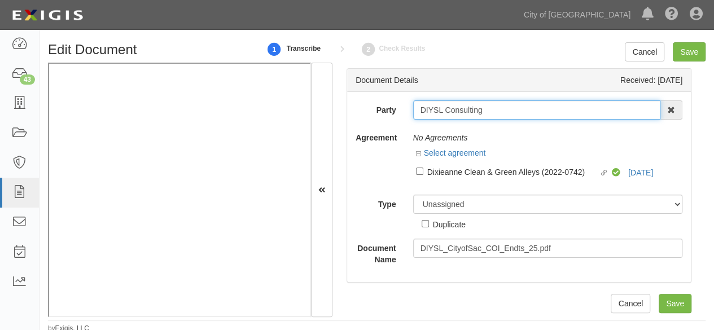
click at [431, 108] on input "DIYSL Consulting" at bounding box center [537, 109] width 248 height 19
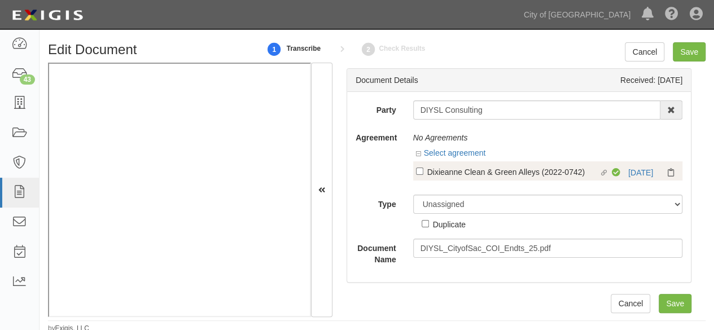
click at [634, 177] on div "Compliant 10/6/25" at bounding box center [646, 172] width 68 height 11
click at [634, 168] on link "10/6/25" at bounding box center [640, 172] width 25 height 9
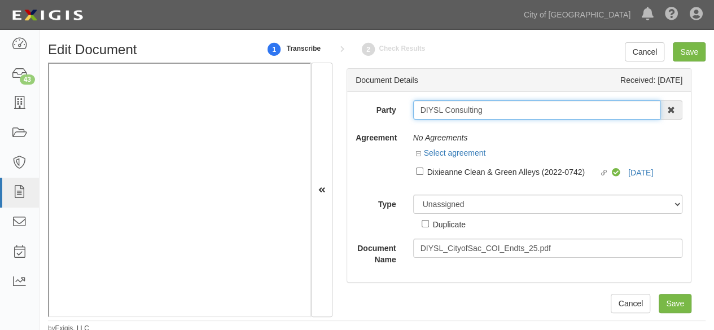
click at [435, 109] on input "DIYSL Consulting" at bounding box center [537, 109] width 248 height 19
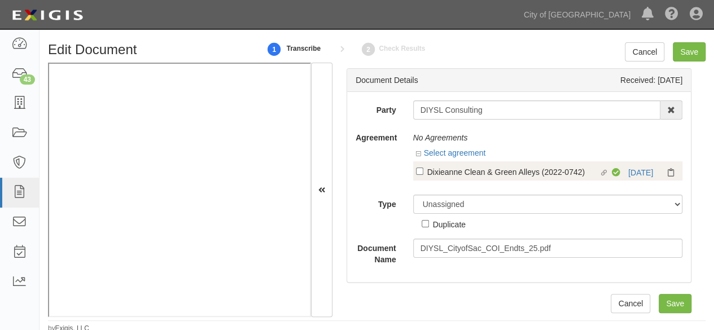
click at [457, 172] on div "Dixieanne Clean & Green Alleys (2022-0742)" at bounding box center [513, 171] width 172 height 12
click at [423, 172] on input "Linked agreement Dixieanne Clean & Green Alleys (2022-0742) Linked agreement" at bounding box center [419, 171] width 7 height 7
checkbox input "true"
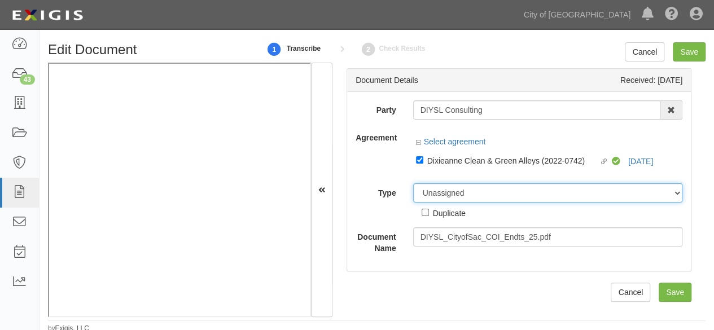
drag, startPoint x: 439, startPoint y: 192, endPoint x: 443, endPoint y: 185, distance: 8.1
click at [439, 191] on select "Unassigned Binder Cancellation Notice Certificate Contract Endorsement Insuranc…" at bounding box center [548, 192] width 270 height 19
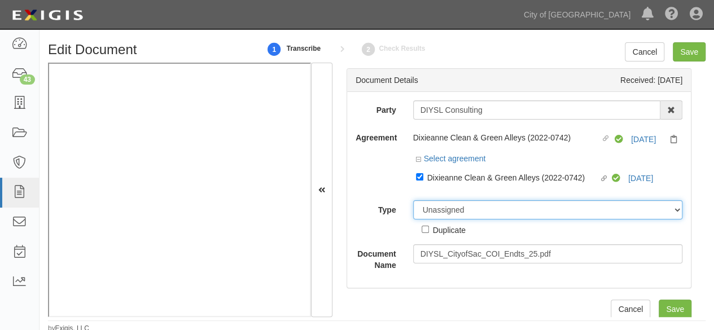
select select "CertificateDetail"
click at [413, 200] on select "Unassigned Binder Cancellation Notice Certificate Contract Endorsement Insuranc…" at bounding box center [548, 209] width 270 height 19
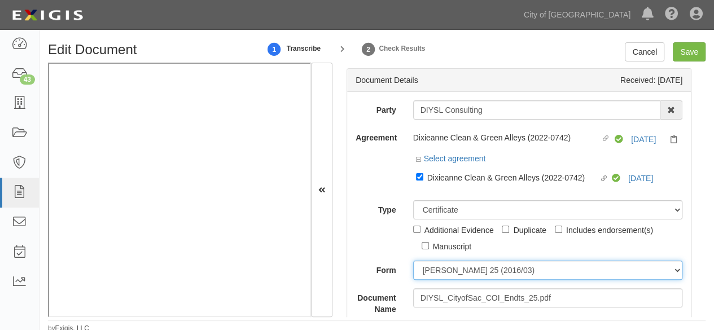
click at [452, 270] on select "ACORD 25 (2016/03) ACORD 101 ACORD 855 NY (2014/05) General" at bounding box center [548, 270] width 270 height 19
select select "GeneralFormDetail"
click at [413, 261] on select "ACORD 25 (2016/03) ACORD 101 ACORD 855 NY (2014/05) General" at bounding box center [548, 270] width 270 height 19
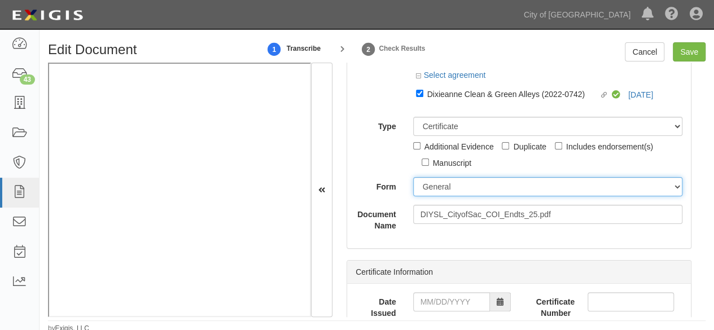
scroll to position [169, 0]
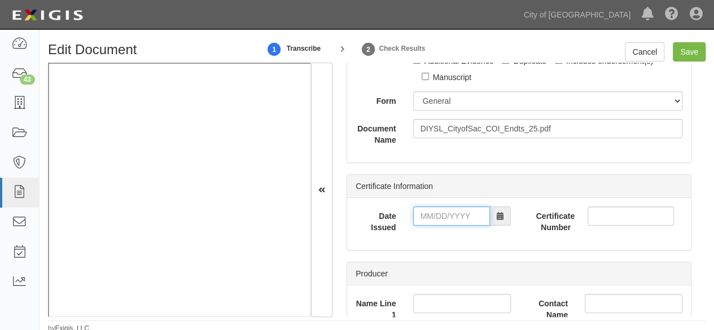
click at [448, 216] on input "Date Issued" at bounding box center [451, 216] width 77 height 19
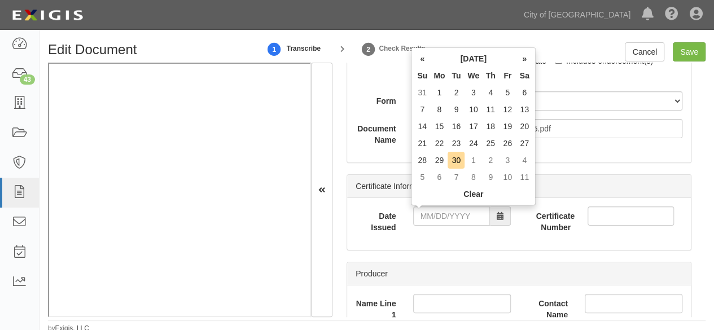
click at [418, 164] on td "28" at bounding box center [422, 160] width 17 height 17
click at [433, 218] on input "09/28/2025" at bounding box center [451, 216] width 77 height 19
click at [435, 155] on td "29" at bounding box center [439, 160] width 17 height 17
type input "09/29/2025"
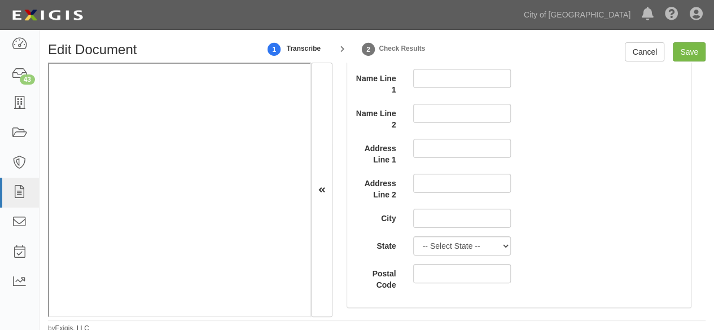
scroll to position [847, 0]
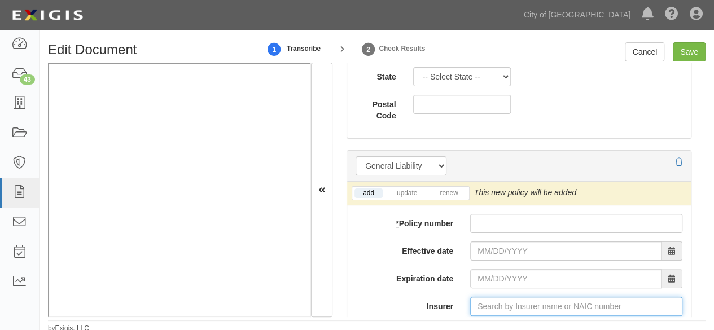
click at [496, 304] on input "Insurer" at bounding box center [576, 306] width 212 height 19
paste input "25895"
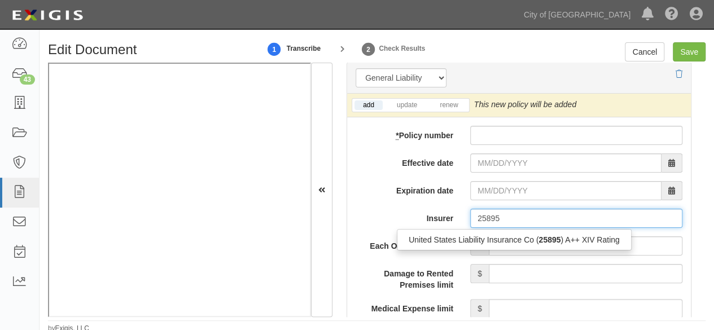
scroll to position [960, 0]
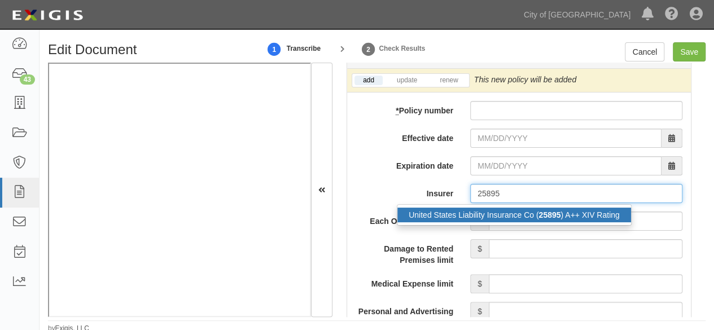
click at [479, 208] on div "United States Liability Insurance Co ( 25895 ) A++ XIV Rating" at bounding box center [514, 215] width 234 height 15
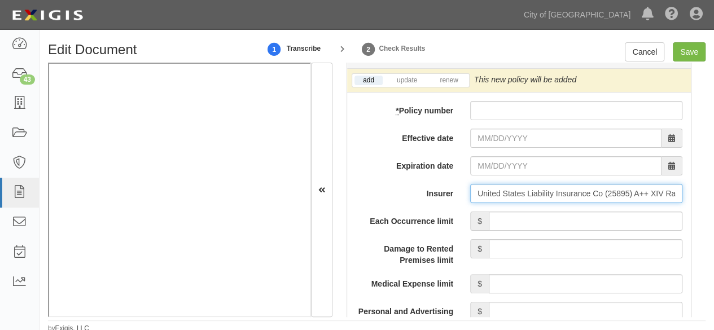
type input "United States Liability Insurance Co (25895) A++ XIV Rating"
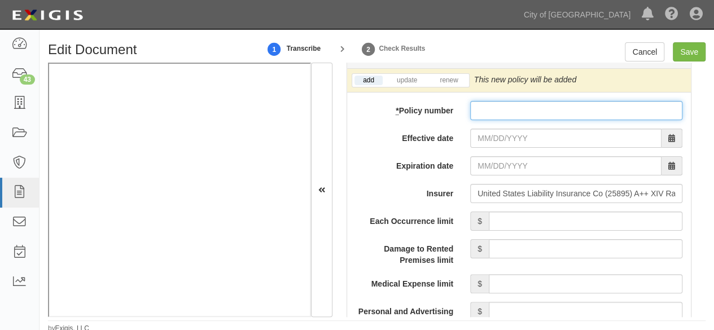
click at [471, 101] on input "* Policy number" at bounding box center [576, 110] width 212 height 19
paste input "CX 1557453D"
type input "CX 1557453D"
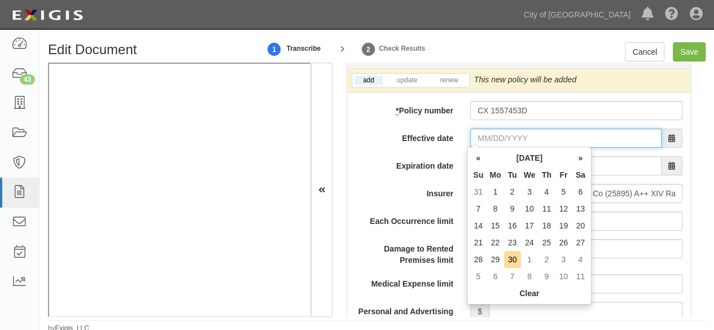
click at [482, 138] on input "Effective date" at bounding box center [565, 138] width 191 height 19
click at [577, 159] on th "»" at bounding box center [580, 158] width 17 height 17
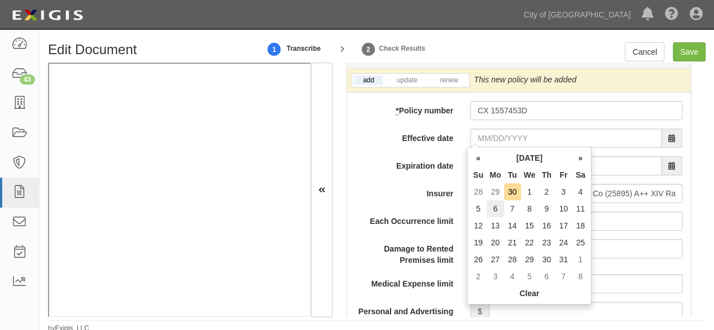
click at [496, 210] on td "6" at bounding box center [495, 208] width 17 height 17
type input "10/06/2025"
type input "10/06/2026"
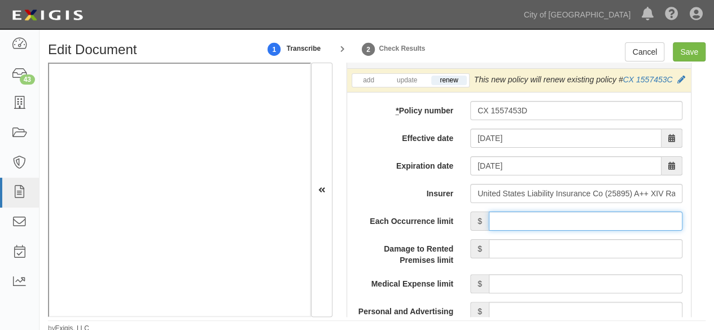
click at [551, 230] on input "Each Occurrence limit" at bounding box center [586, 221] width 194 height 19
type input "1,000,000"
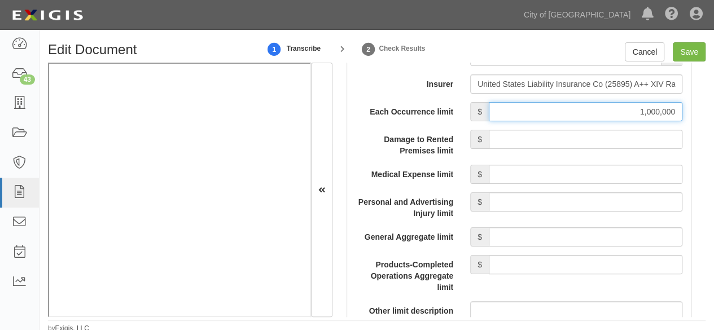
scroll to position [1073, 0]
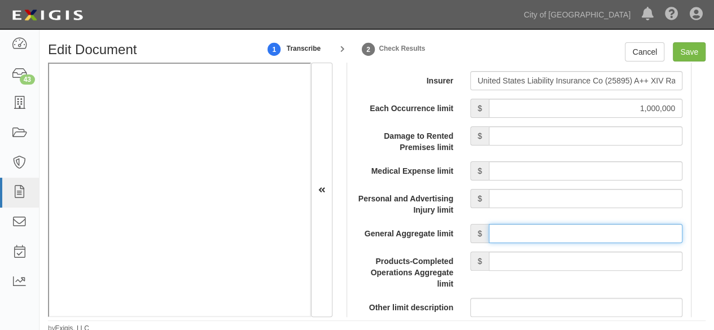
click at [527, 243] on input "General Aggregate limit" at bounding box center [586, 233] width 194 height 19
type input "2,000,000"
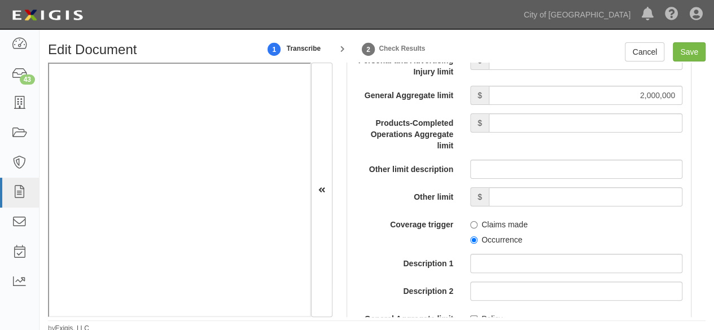
scroll to position [1242, 0]
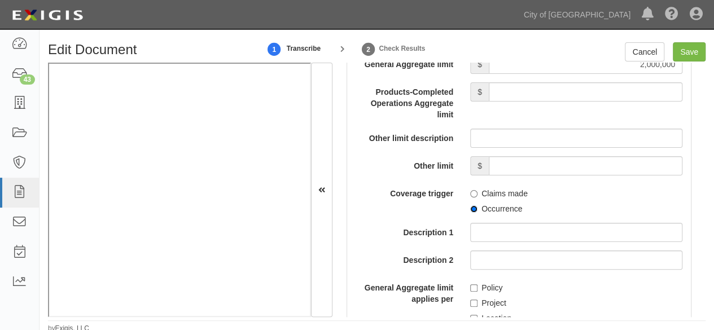
click at [470, 213] on input "Occurrence" at bounding box center [473, 208] width 7 height 7
radio input "true"
click at [466, 299] on div "Policy Project Location" at bounding box center [576, 312] width 229 height 69
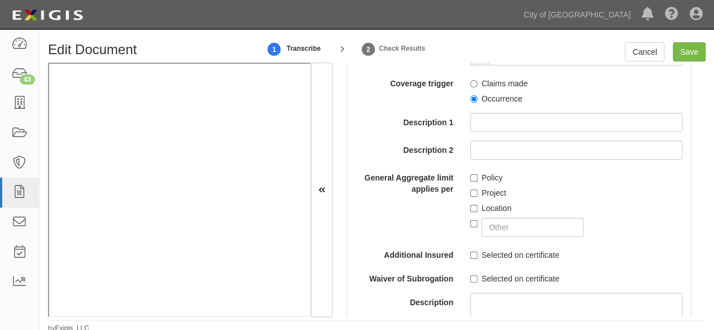
scroll to position [1355, 0]
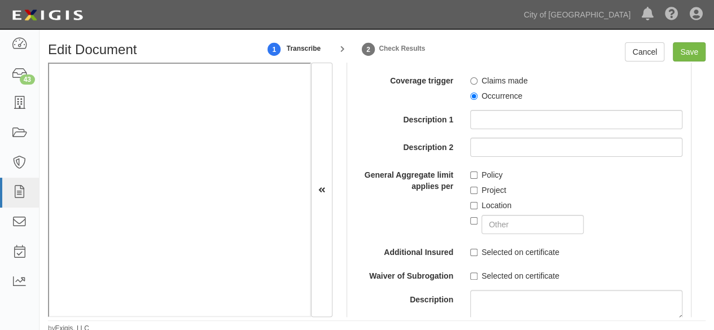
click at [474, 181] on label "Policy" at bounding box center [486, 174] width 32 height 11
click at [474, 179] on input "Policy" at bounding box center [473, 175] width 7 height 7
checkbox input "true"
click at [472, 256] on input "Selected on certificate" at bounding box center [473, 252] width 7 height 7
checkbox input "true"
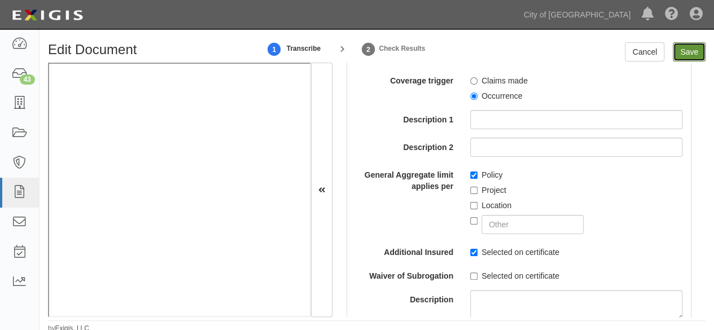
click at [680, 57] on input "Save" at bounding box center [689, 51] width 33 height 19
type input "1000000"
type input "2000000"
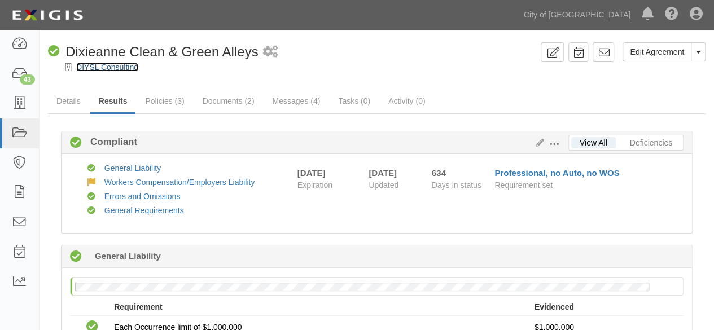
click at [84, 68] on link "DIYSL Consulting" at bounding box center [107, 67] width 62 height 9
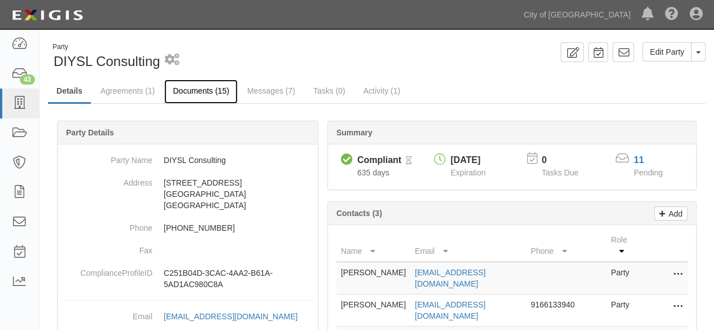
click at [183, 89] on link "Documents (15)" at bounding box center [200, 92] width 73 height 24
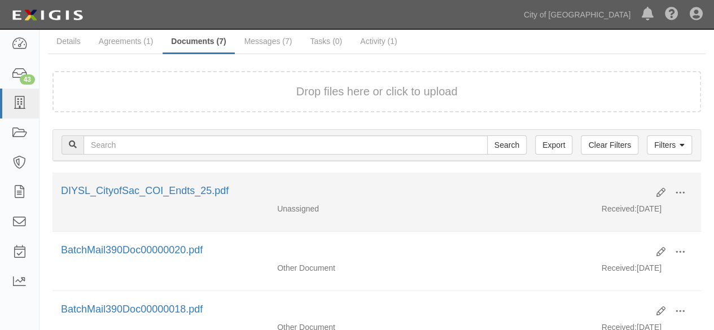
scroll to position [113, 0]
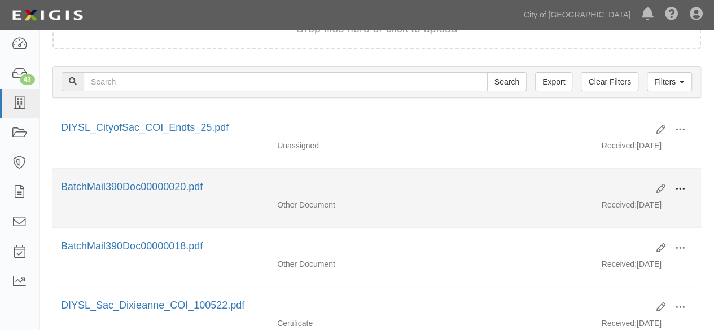
click at [678, 189] on span at bounding box center [680, 189] width 10 height 10
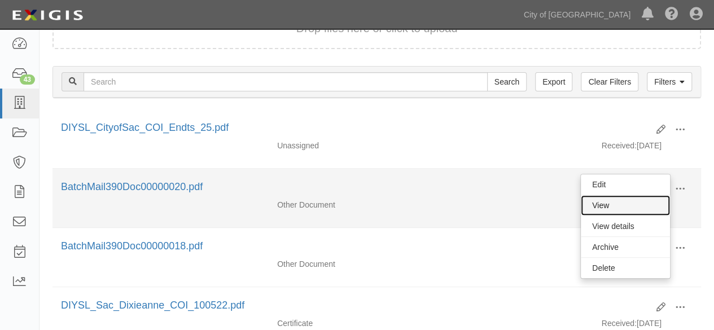
click at [614, 212] on link "View" at bounding box center [625, 205] width 89 height 20
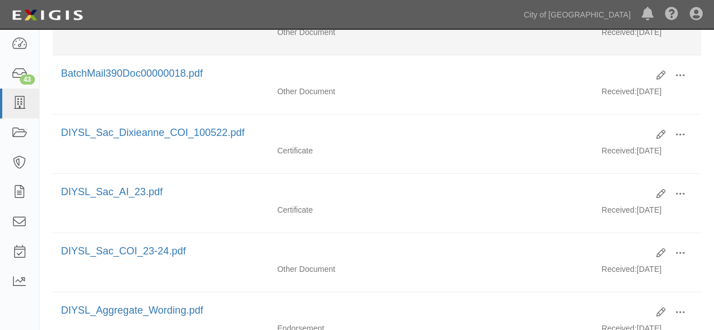
scroll to position [0, 0]
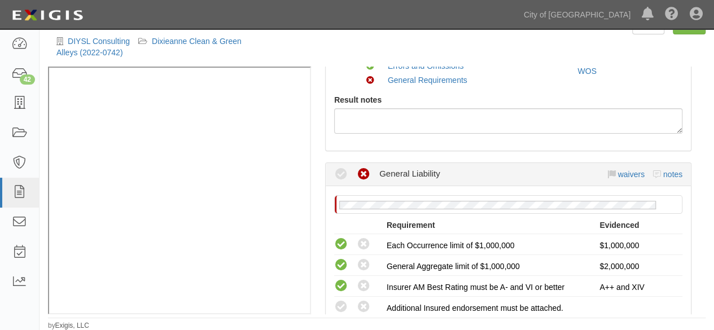
scroll to position [226, 0]
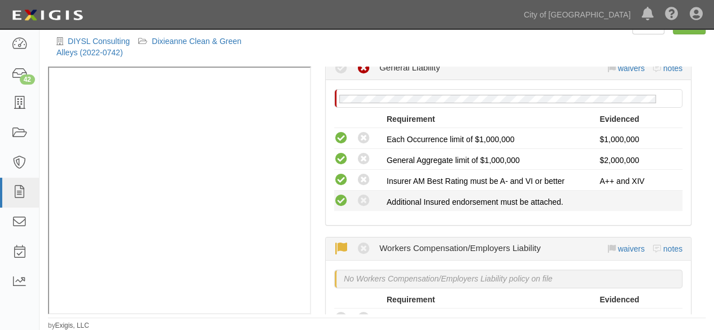
click at [340, 203] on icon at bounding box center [341, 201] width 14 height 14
radio input "true"
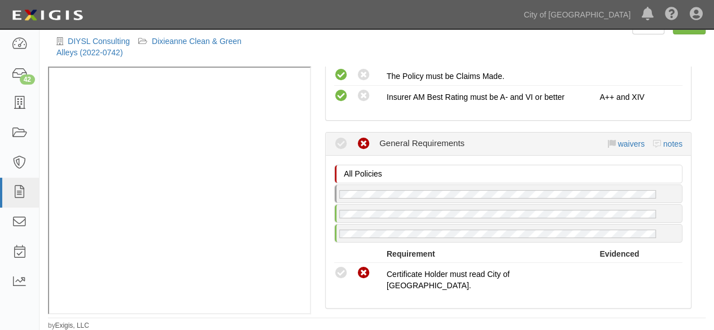
scroll to position [734, 0]
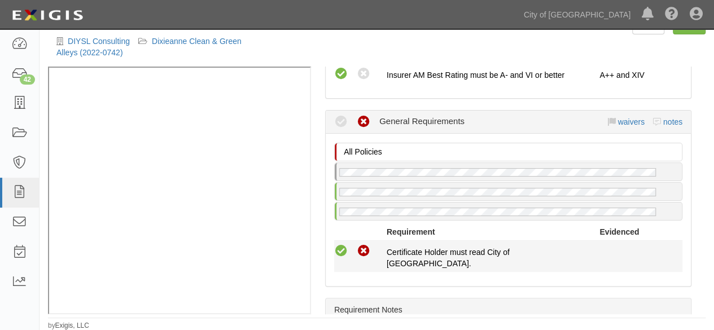
click at [344, 244] on icon at bounding box center [341, 251] width 14 height 14
radio input "true"
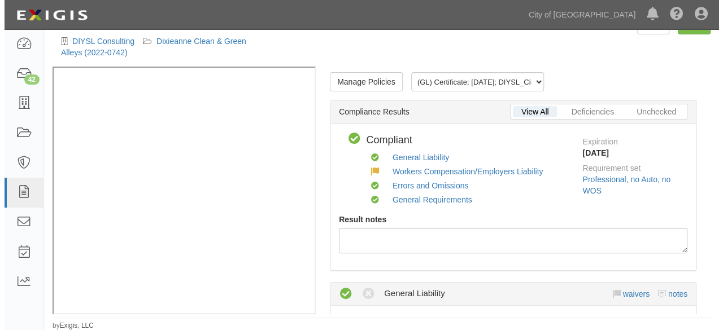
scroll to position [0, 0]
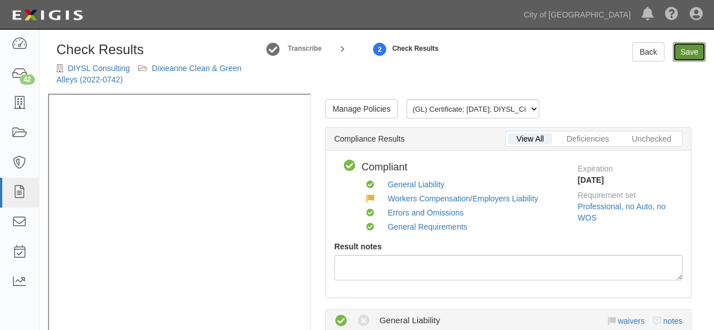
click at [688, 49] on link "Save" at bounding box center [689, 51] width 33 height 19
radio input "true"
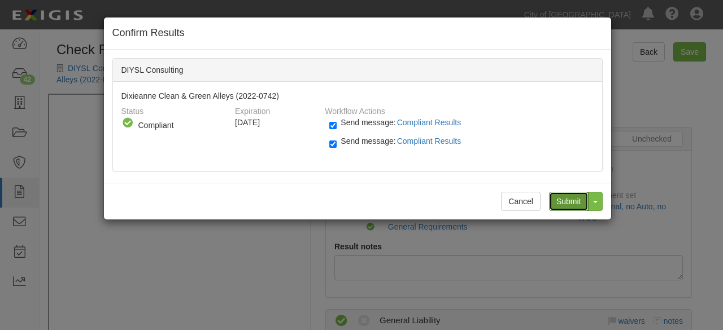
click at [562, 202] on input "Submit" at bounding box center [569, 201] width 40 height 19
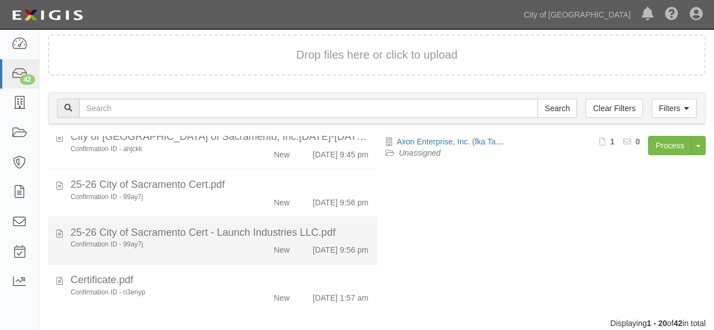
scroll to position [127, 0]
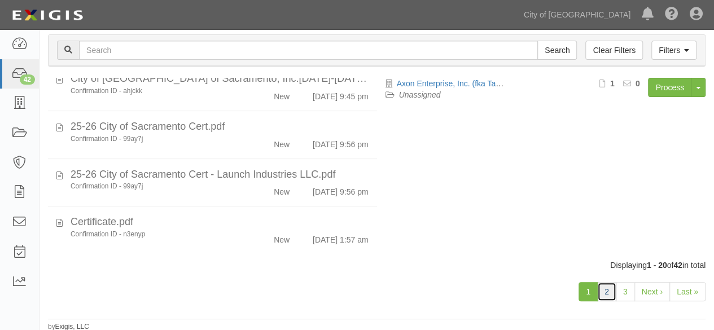
click at [612, 292] on link "2" at bounding box center [606, 291] width 19 height 19
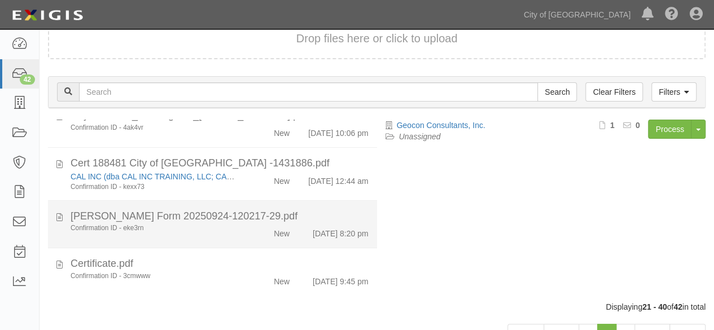
scroll to position [87, 0]
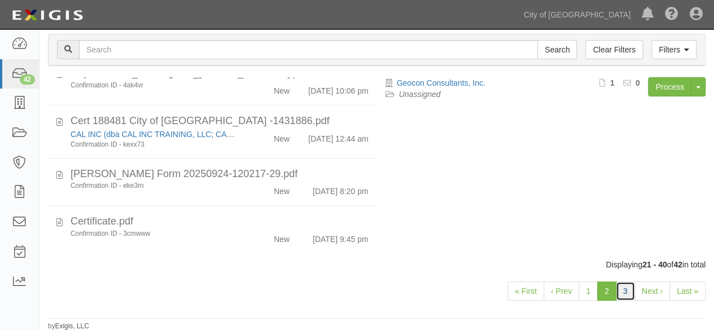
click at [630, 292] on link "3" at bounding box center [625, 291] width 19 height 19
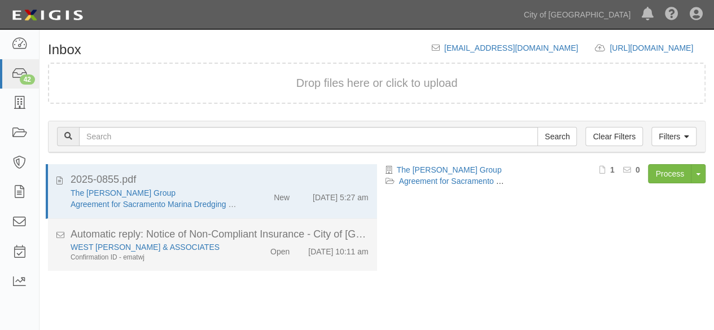
click at [218, 250] on div "WEST YOST & ASSOCIATES" at bounding box center [154, 247] width 167 height 11
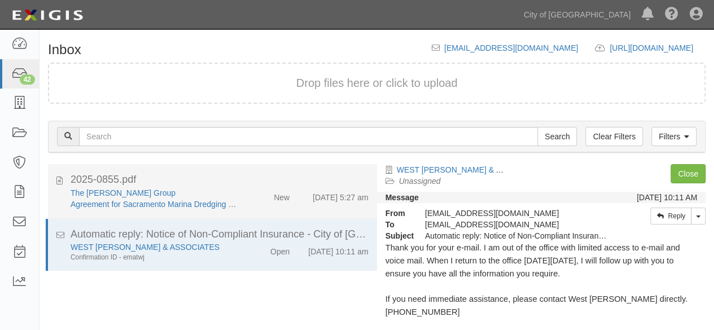
click at [244, 212] on li "2025-0855.pdf The Dutra Group Agreement for Sacramento Marina Dredging (2025-08…" at bounding box center [212, 191] width 329 height 55
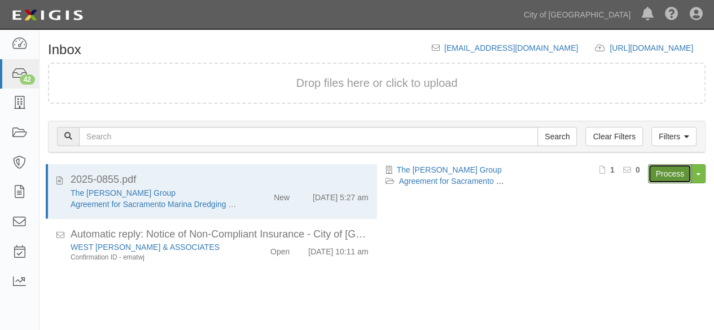
click at [672, 175] on link "Process" at bounding box center [669, 173] width 43 height 19
click at [567, 16] on link "City of [GEOGRAPHIC_DATA]" at bounding box center [577, 14] width 118 height 23
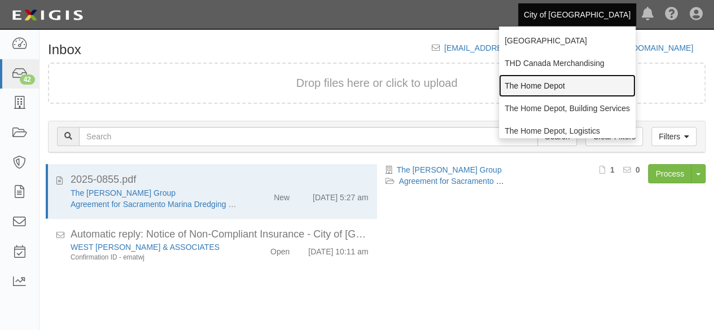
click at [536, 87] on link "The Home Depot" at bounding box center [567, 86] width 137 height 23
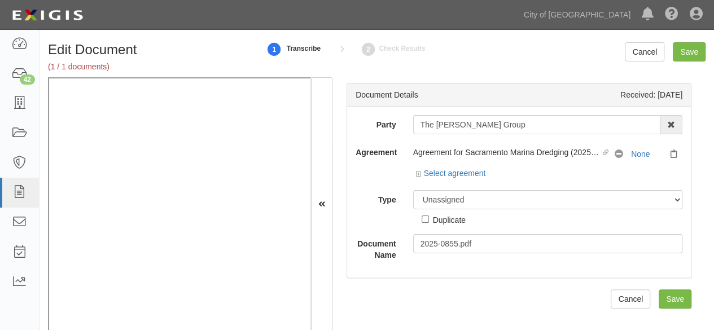
click at [436, 178] on div "Select agreement" at bounding box center [451, 173] width 70 height 11
click at [438, 174] on link "Select agreement" at bounding box center [451, 173] width 70 height 9
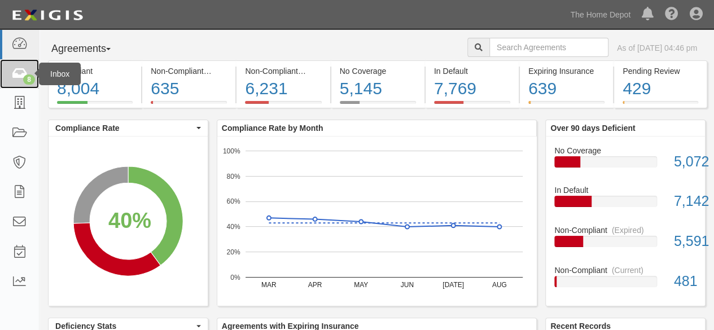
click at [24, 74] on icon at bounding box center [19, 74] width 16 height 13
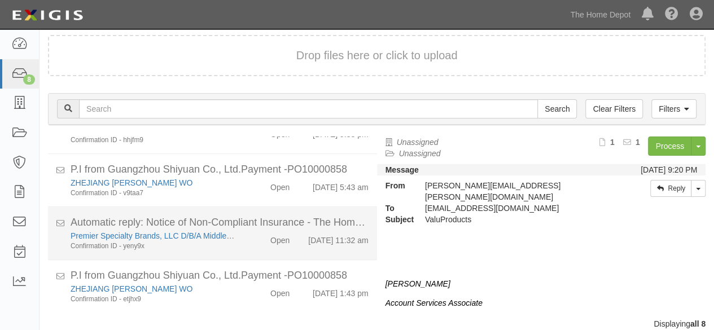
scroll to position [43, 0]
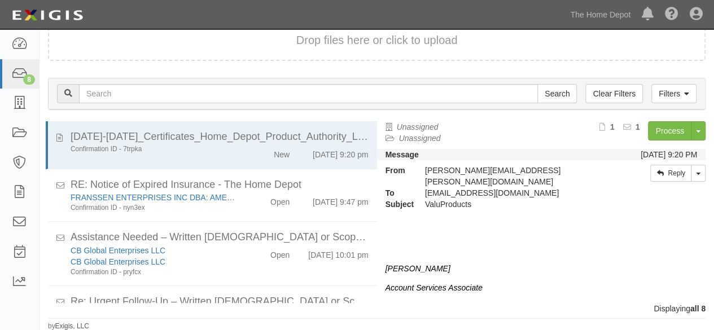
scroll to position [269, 0]
